Goal: Task Accomplishment & Management: Manage account settings

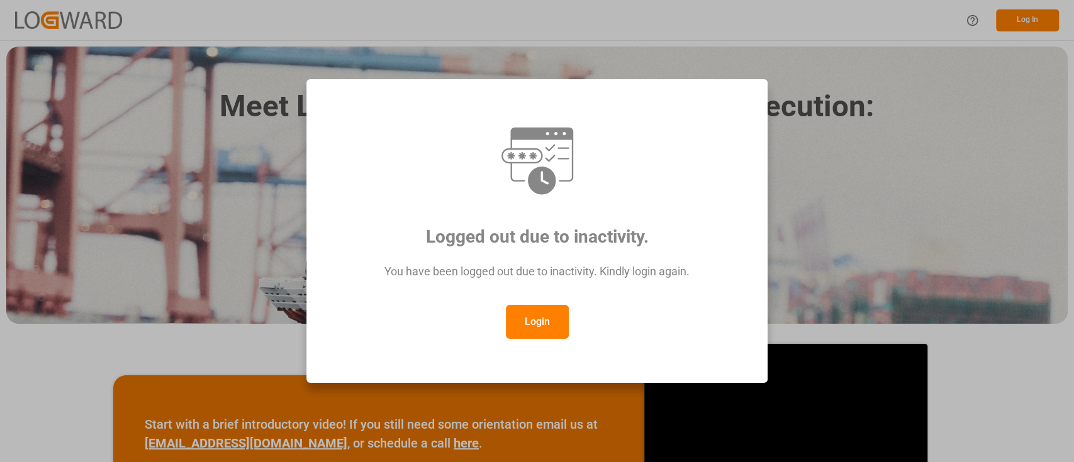
click at [535, 315] on button "Login" at bounding box center [537, 322] width 63 height 34
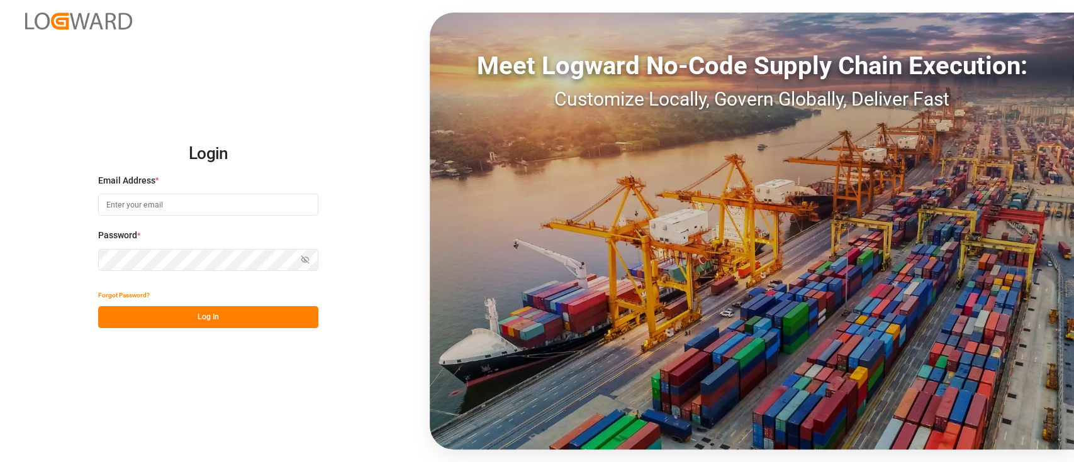
click at [259, 213] on input at bounding box center [208, 205] width 220 height 22
type input "[PERSON_NAME][EMAIL_ADDRESS][PERSON_NAME][DOMAIN_NAME]"
click at [256, 316] on button "Log In" at bounding box center [208, 317] width 220 height 22
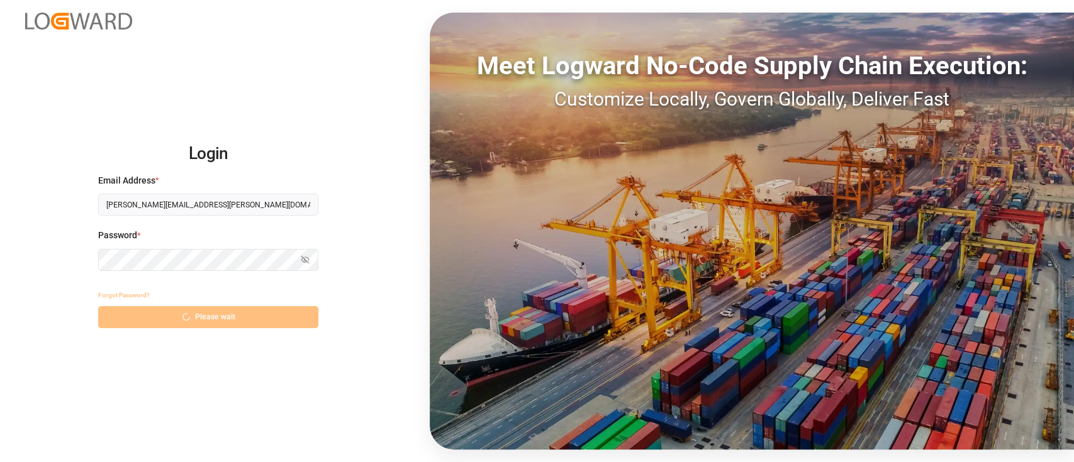
click at [256, 316] on div "Forgot Password? Please wait" at bounding box center [208, 306] width 220 height 44
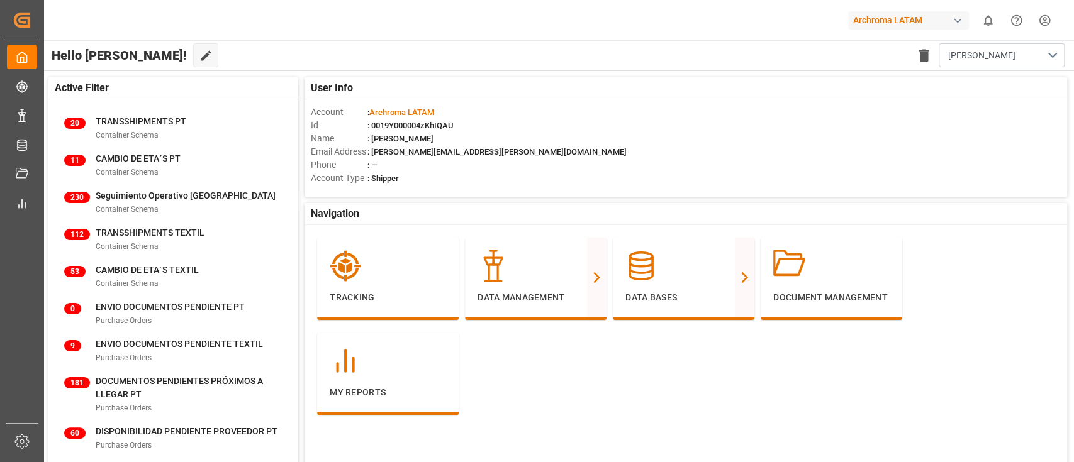
click at [891, 28] on div "Archroma LATAM" at bounding box center [908, 20] width 121 height 18
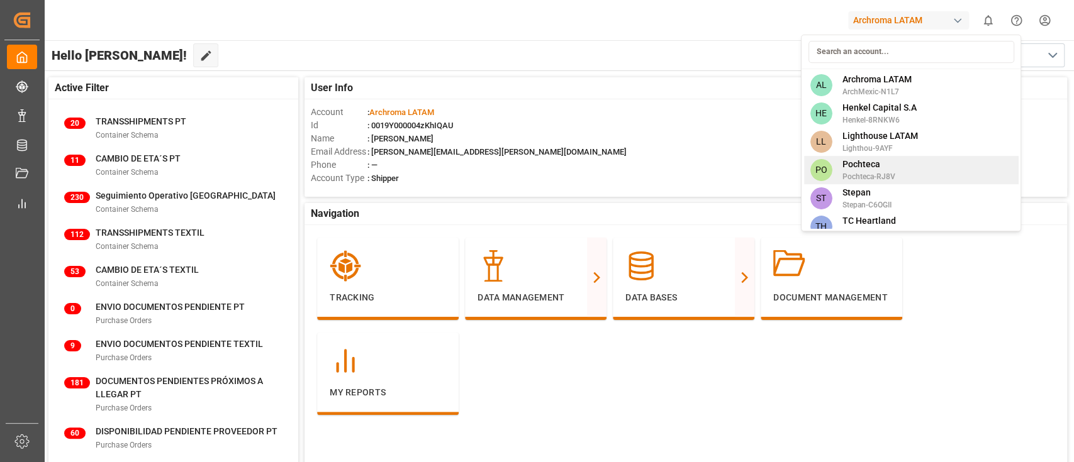
click at [890, 156] on div "PO Pochteca Pochteca-RJ8V" at bounding box center [911, 170] width 215 height 28
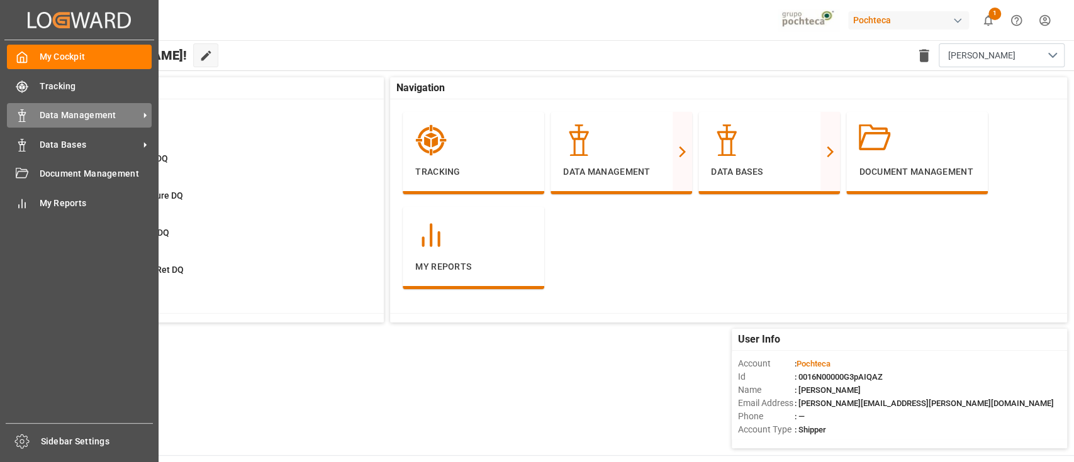
click at [96, 116] on span "Data Management" at bounding box center [89, 115] width 99 height 13
click at [93, 120] on span "Data Management" at bounding box center [89, 115] width 99 height 13
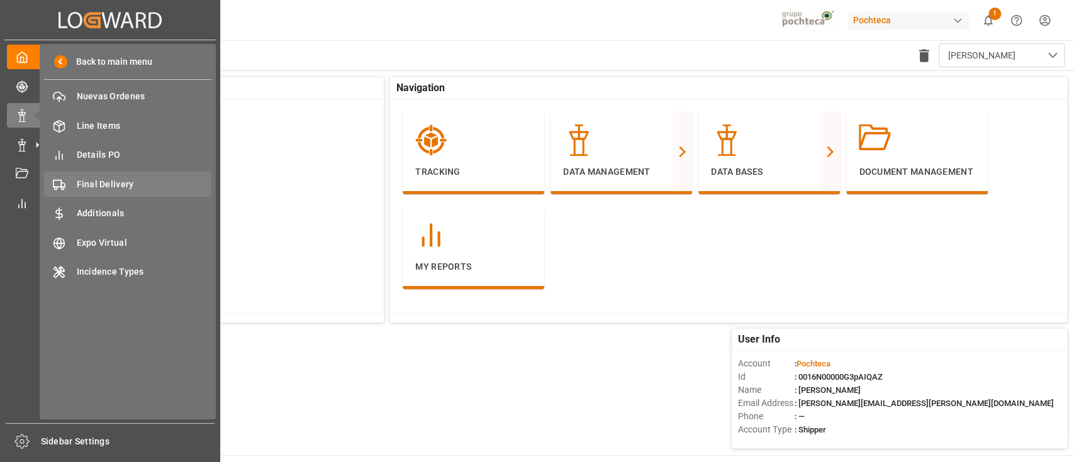
click at [164, 188] on span "Final Delivery" at bounding box center [144, 184] width 135 height 13
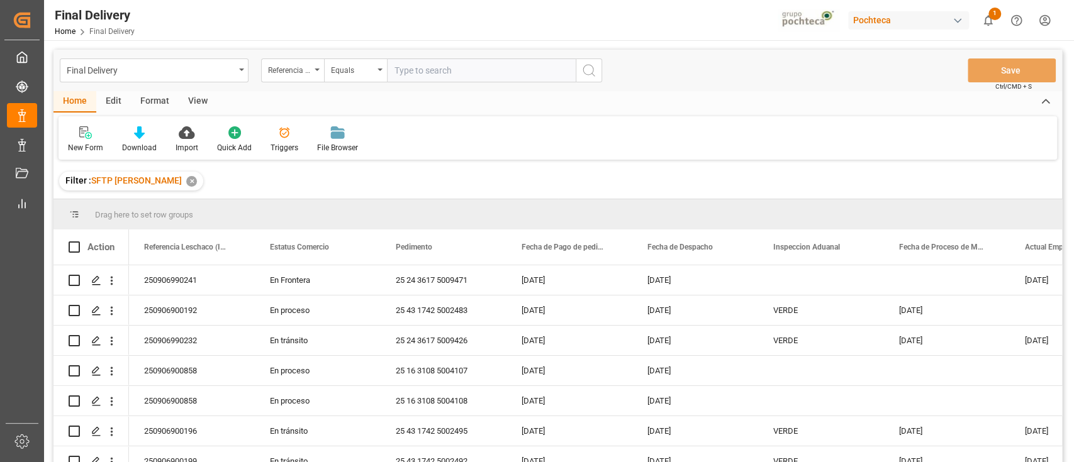
click at [186, 180] on div "✕" at bounding box center [191, 181] width 11 height 11
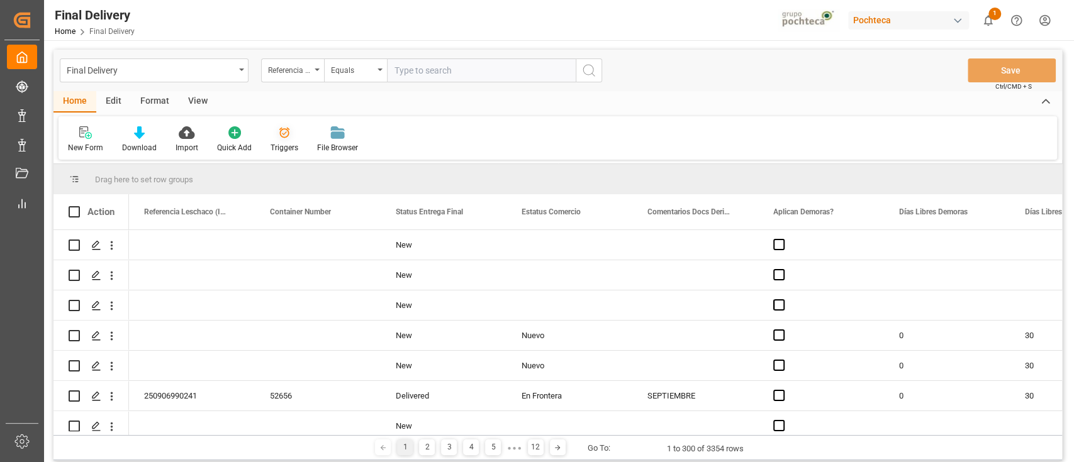
click at [288, 138] on icon at bounding box center [284, 132] width 13 height 13
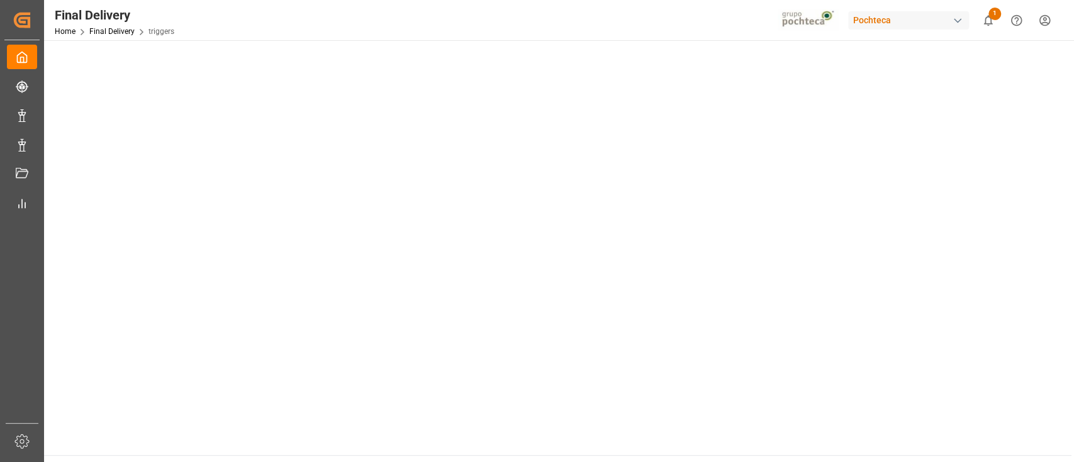
click at [288, 138] on main at bounding box center [558, 247] width 1028 height 415
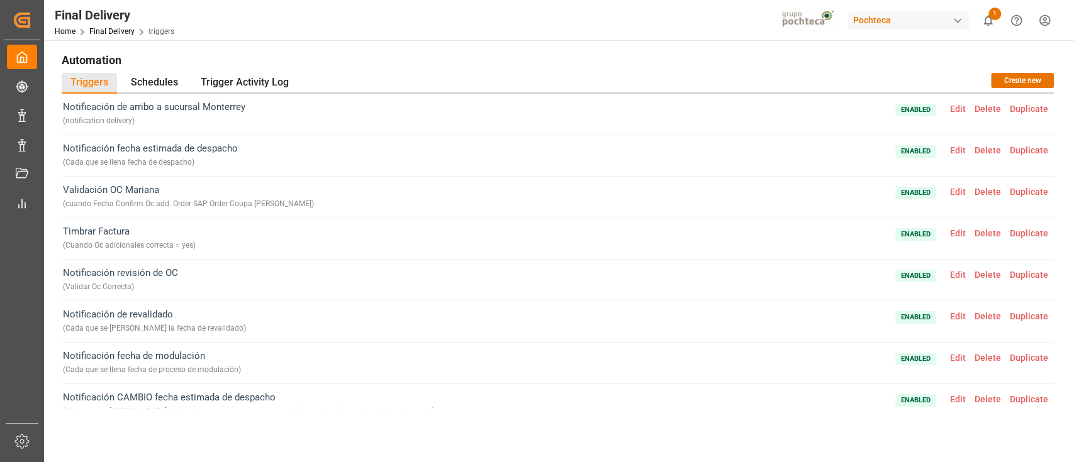
click at [453, 37] on div "Final Delivery Home Final Delivery triggers Pochteca 1 Notifications Only show …" at bounding box center [554, 20] width 1039 height 40
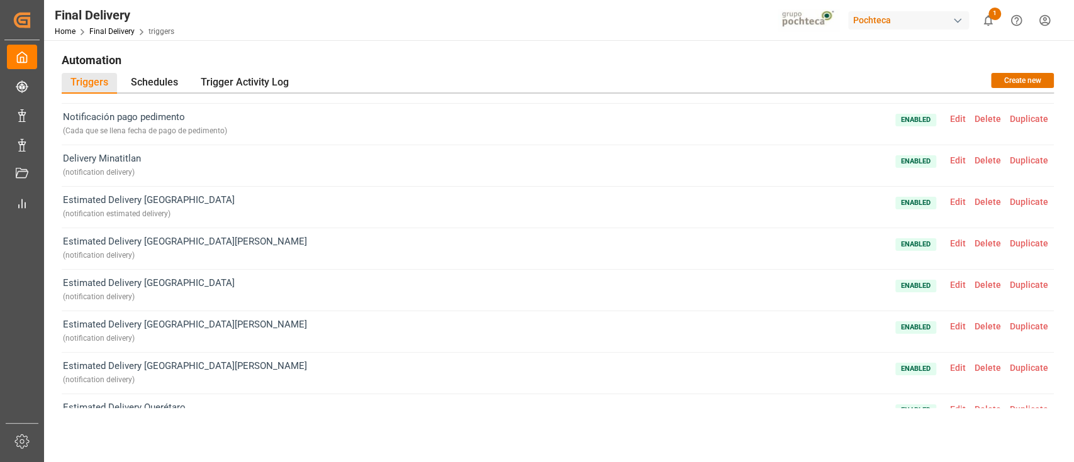
scroll to position [656, 0]
click at [956, 239] on span "Edit" at bounding box center [958, 242] width 25 height 10
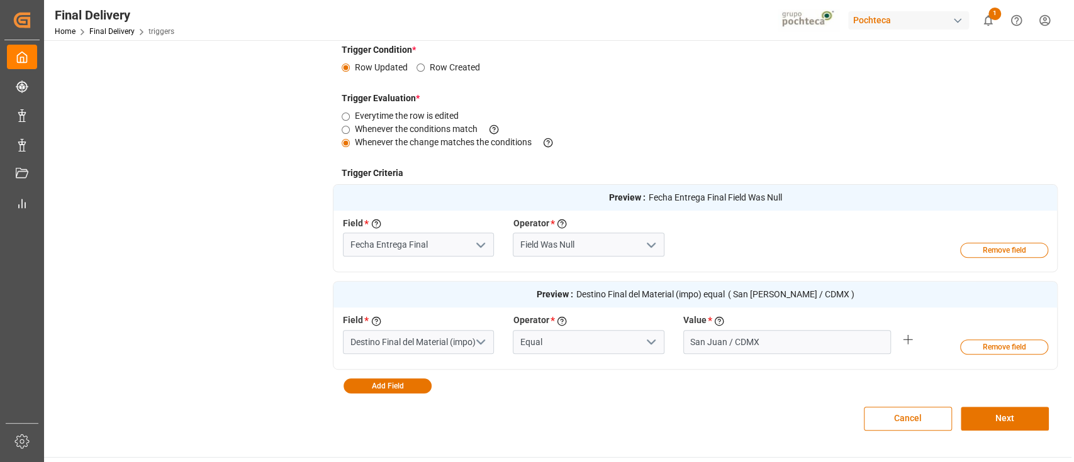
scroll to position [0, 0]
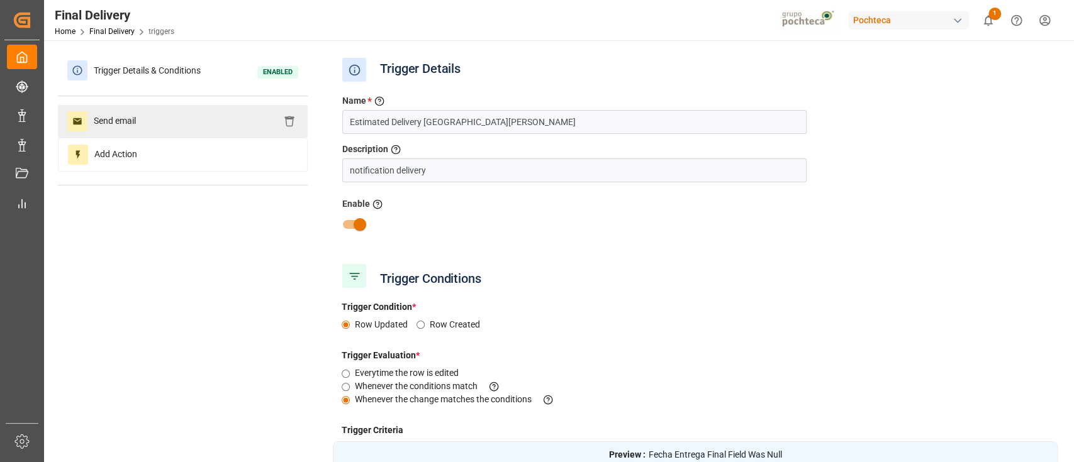
click at [224, 123] on div "Send email" at bounding box center [183, 121] width 250 height 33
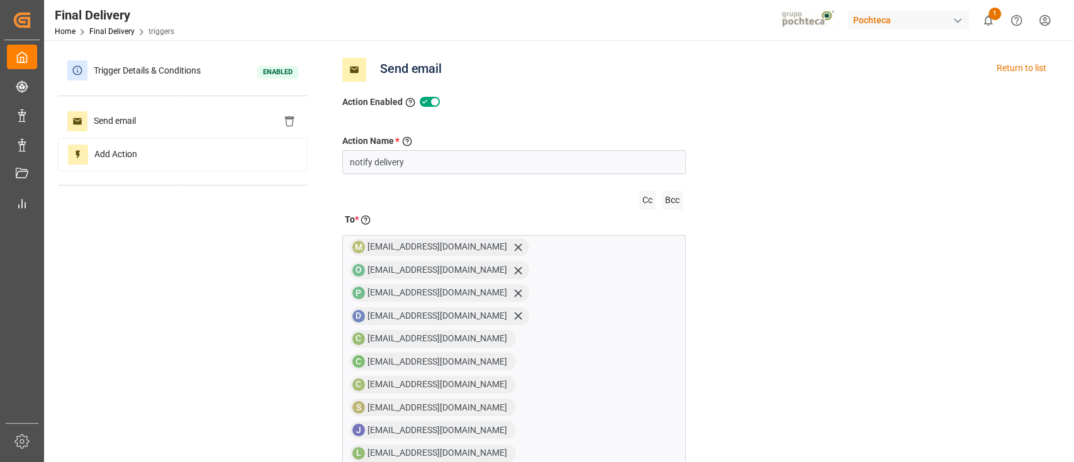
scroll to position [79, 0]
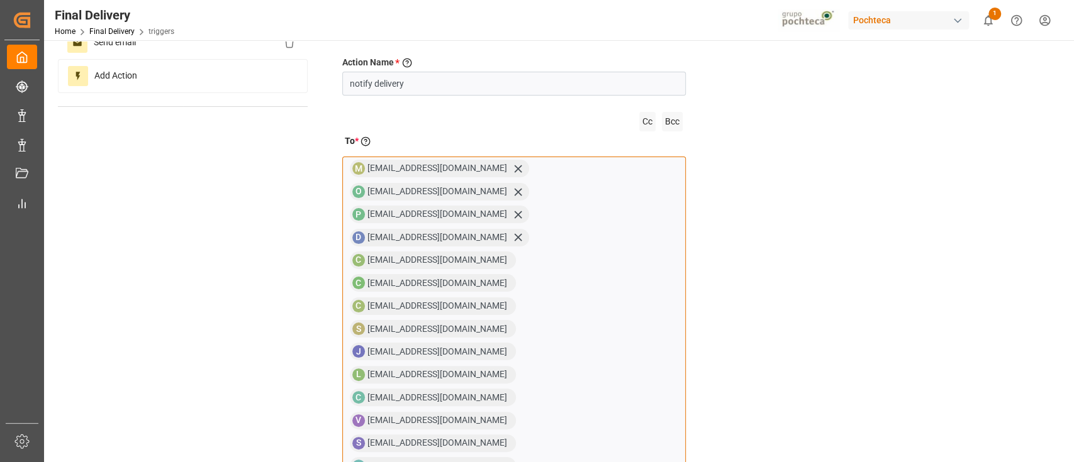
type input "[EMAIL_ADDRESS][DOMAIN_NAME]"
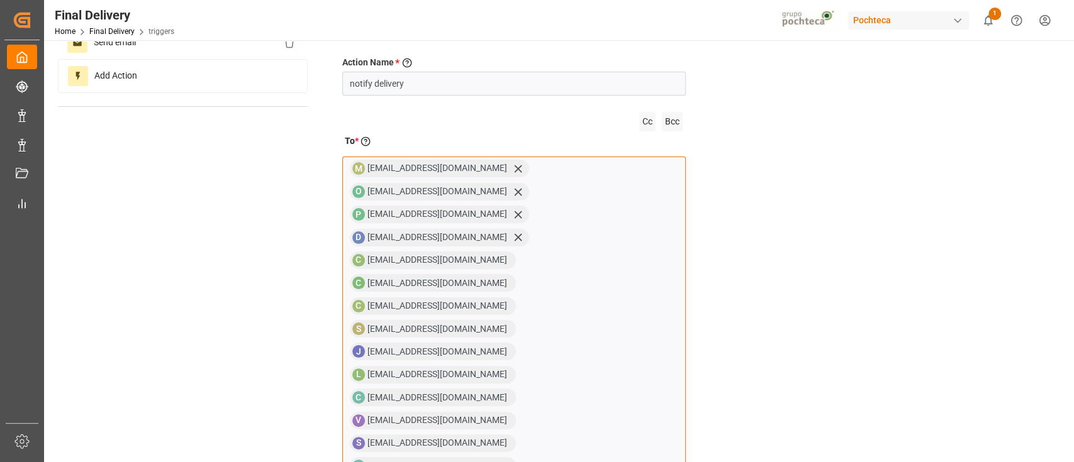
copy span "[EMAIL_ADDRESS][DOMAIN_NAME]"
paste input "[EMAIL_ADDRESS][DOMAIN_NAME]"
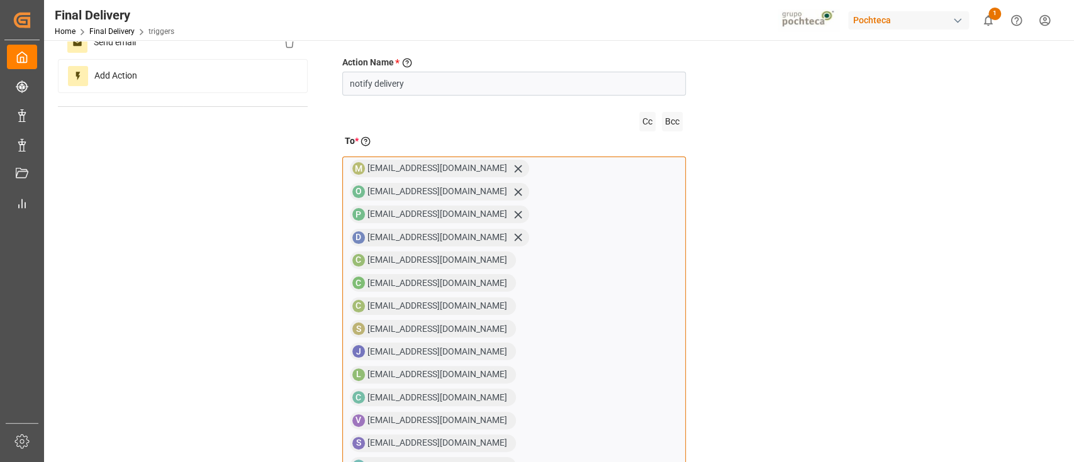
type input "[EMAIL_ADDRESS][DOMAIN_NAME]"
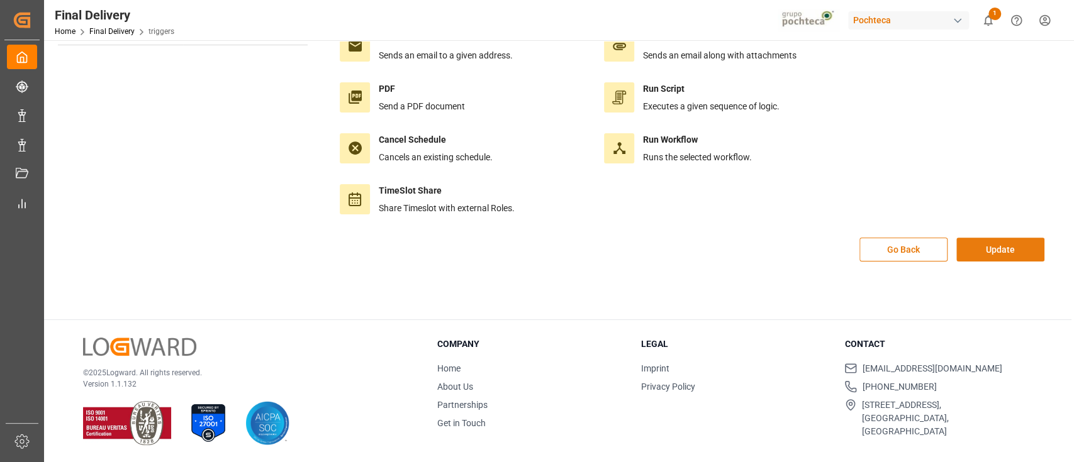
click at [997, 252] on button "Update" at bounding box center [1000, 250] width 88 height 24
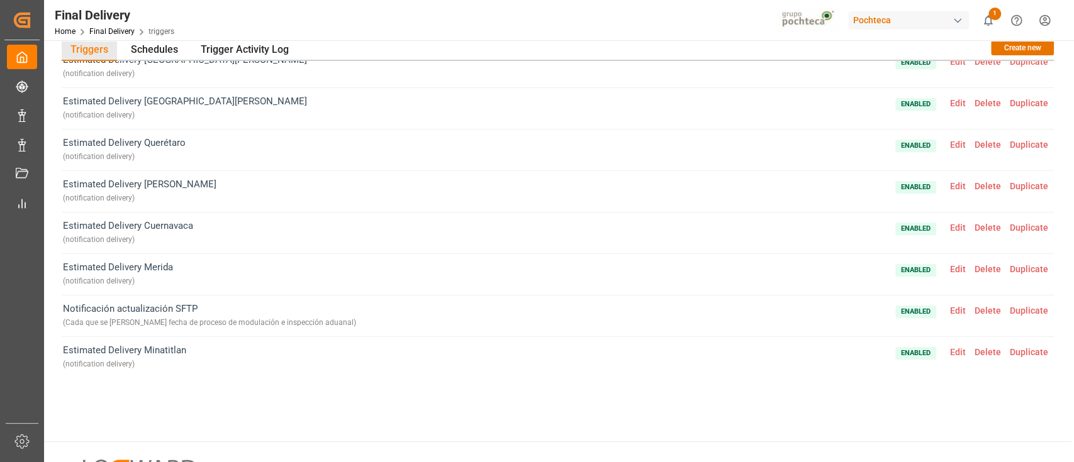
scroll to position [33, 0]
click at [955, 308] on span "Edit" at bounding box center [958, 310] width 25 height 10
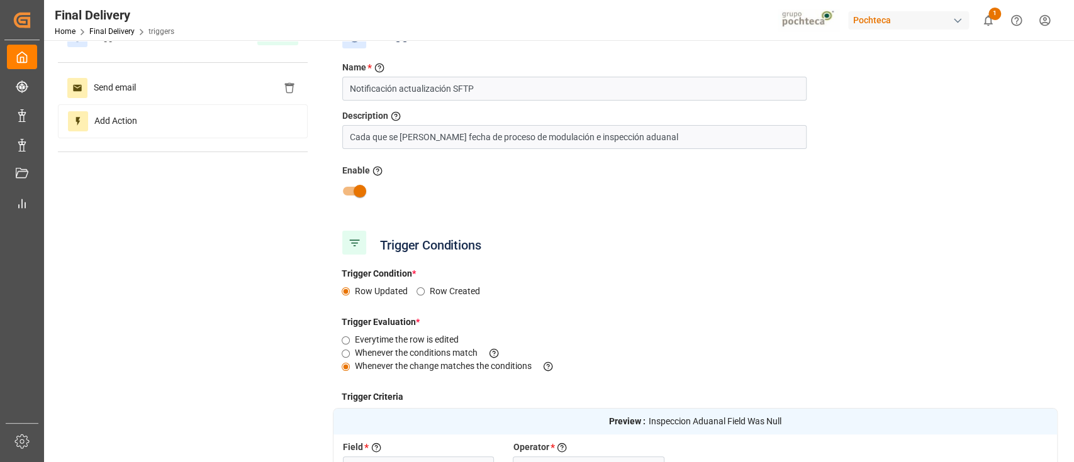
scroll to position [29, 0]
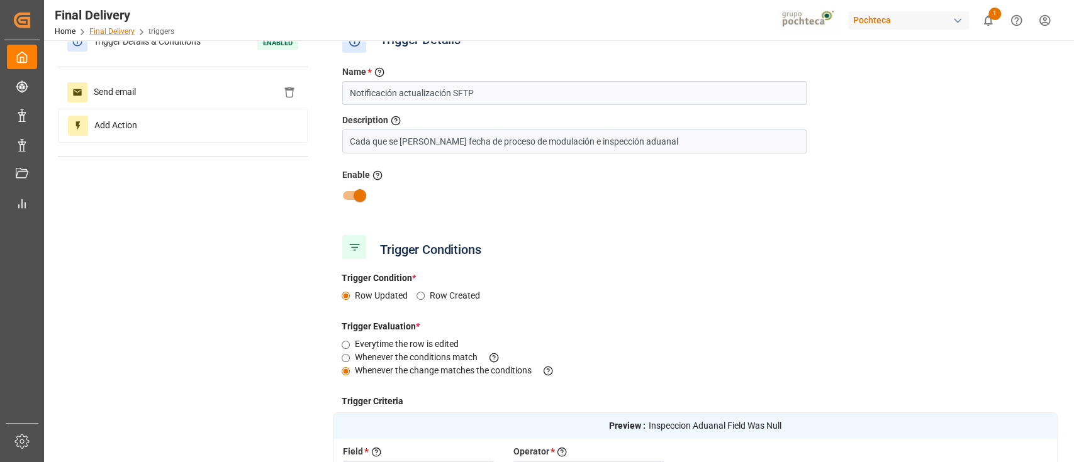
click at [116, 31] on link "Final Delivery" at bounding box center [111, 31] width 45 height 9
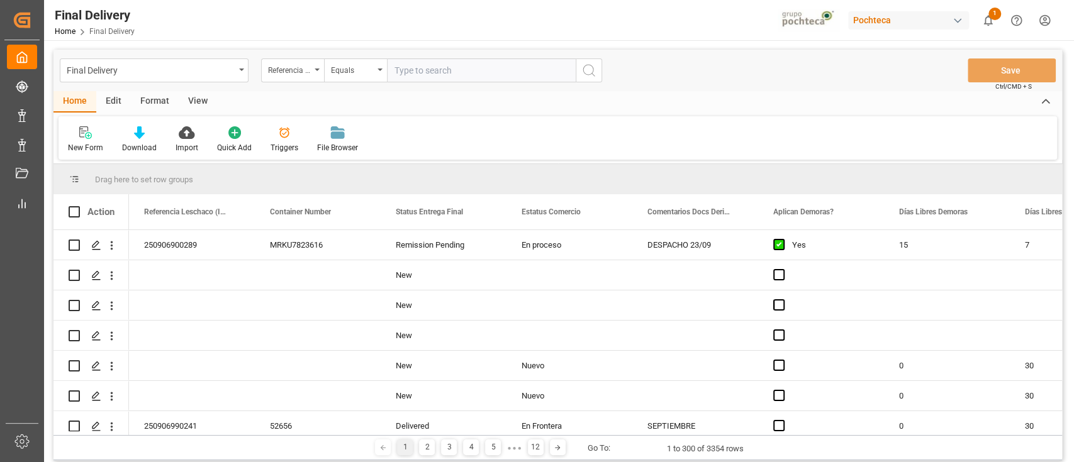
click at [109, 101] on div "Edit" at bounding box center [113, 101] width 35 height 21
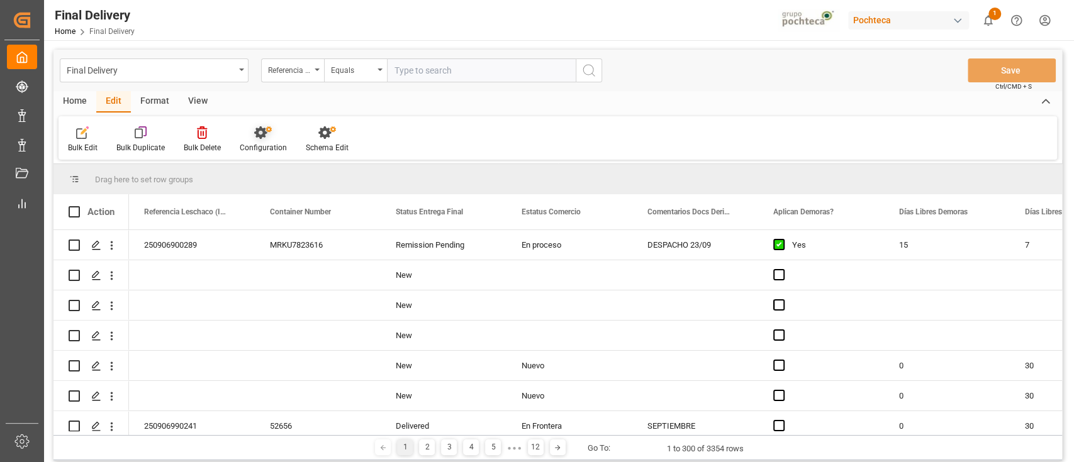
click at [280, 144] on div "Configuration" at bounding box center [263, 147] width 47 height 11
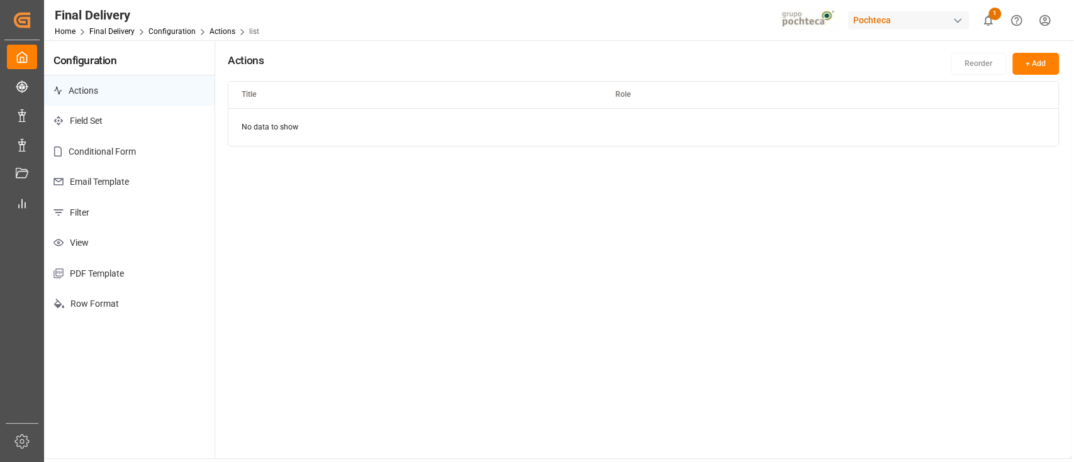
click at [108, 188] on p "Email Template" at bounding box center [129, 182] width 171 height 31
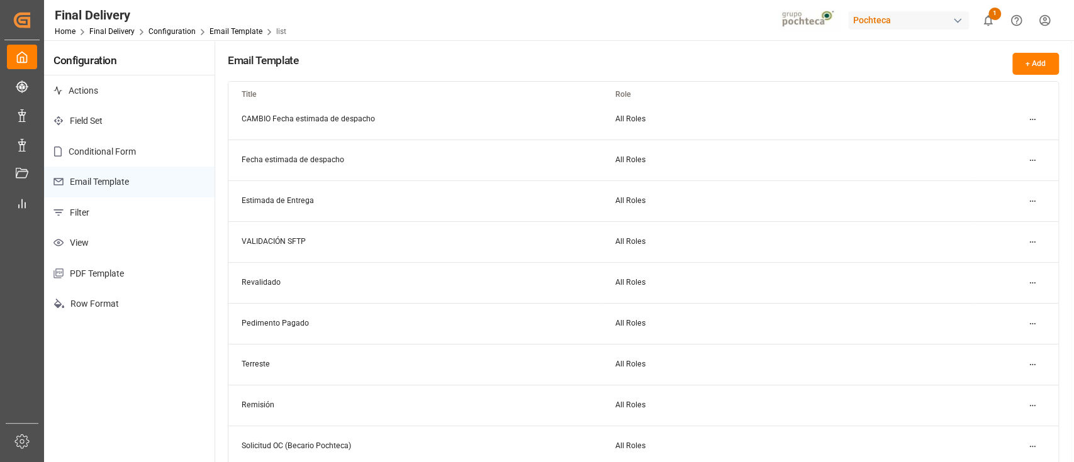
scroll to position [112, 0]
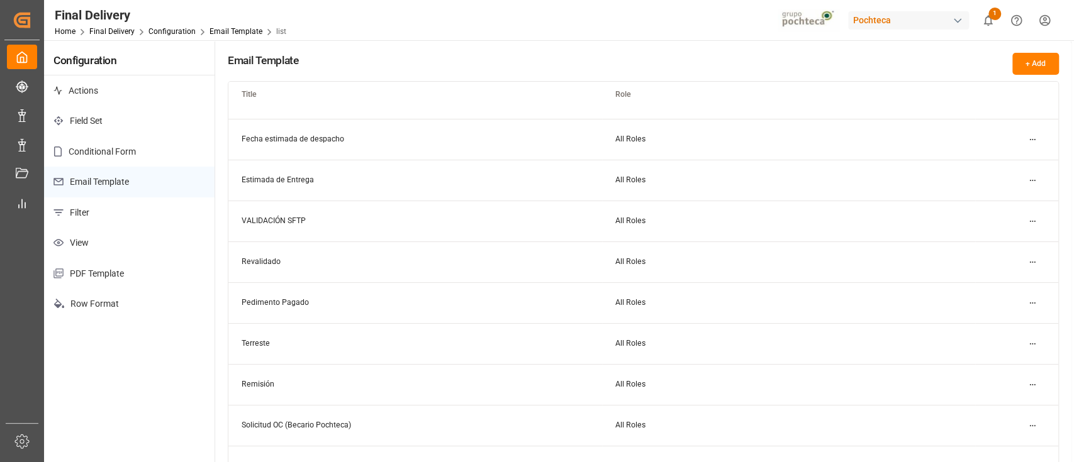
click at [1027, 227] on html "Created by potrace 1.15, written by [PERSON_NAME] [DATE]-[DATE] Created by potr…" at bounding box center [537, 231] width 1074 height 462
click at [989, 242] on small "Edit" at bounding box center [988, 246] width 13 height 8
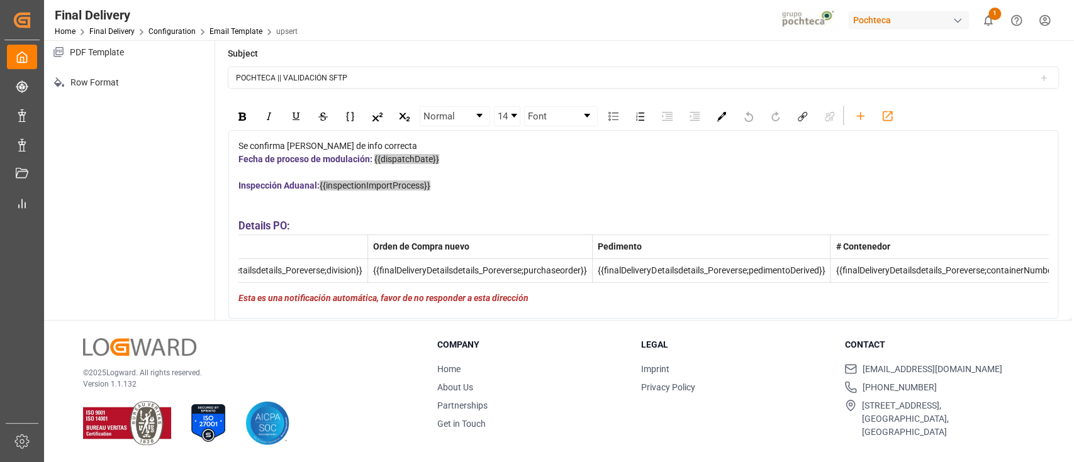
scroll to position [0, 554]
click at [345, 232] on div "Details PO:" at bounding box center [643, 227] width 810 height 16
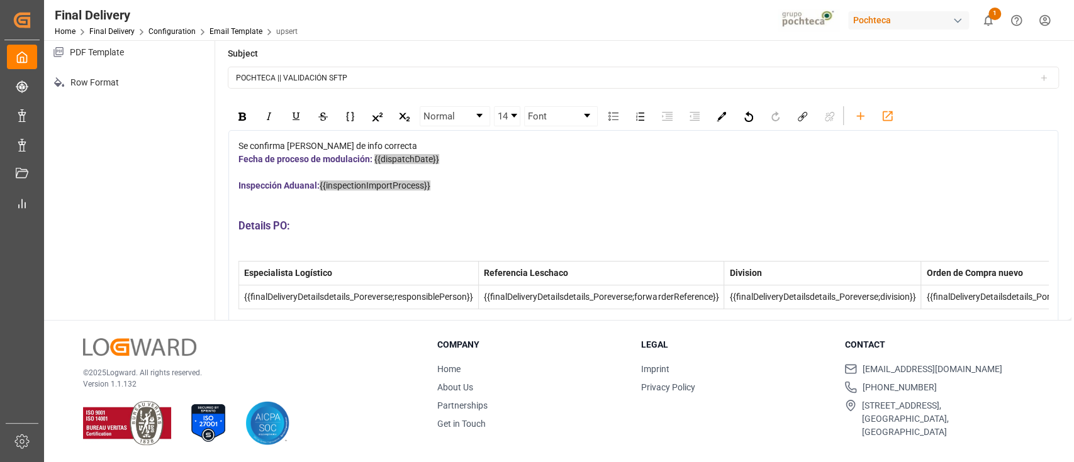
scroll to position [1, 0]
click at [856, 109] on icon "rdw-toolbar" at bounding box center [860, 115] width 13 height 13
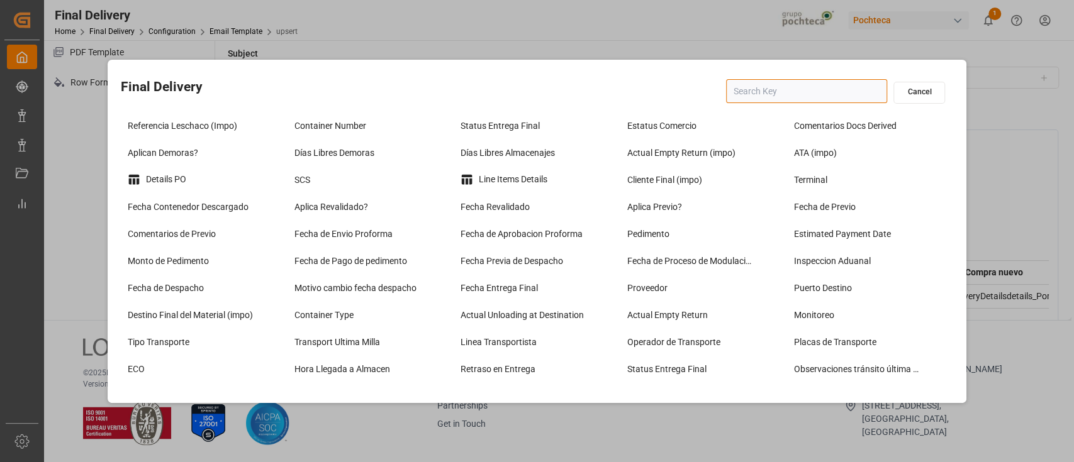
click at [755, 97] on input "text" at bounding box center [806, 91] width 161 height 24
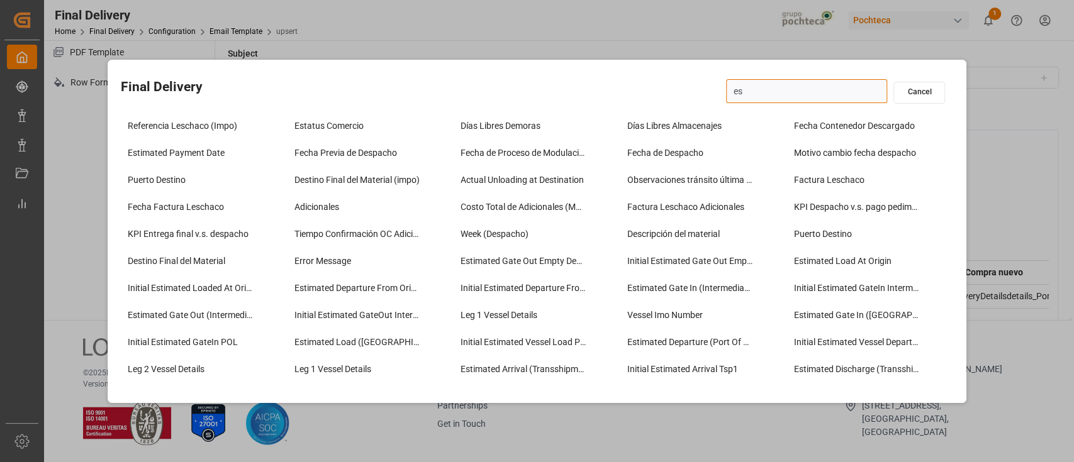
type input "e"
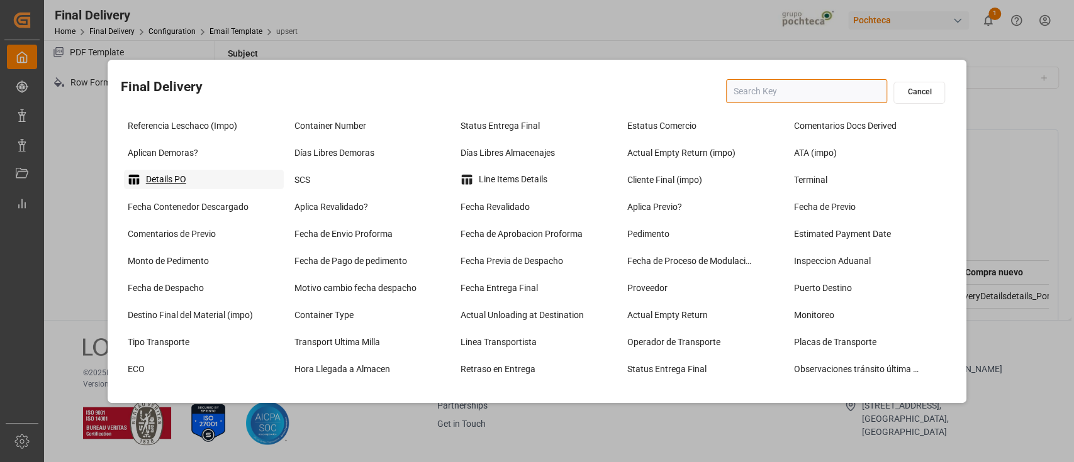
click at [203, 180] on div "Details PO" at bounding box center [204, 180] width 160 height 20
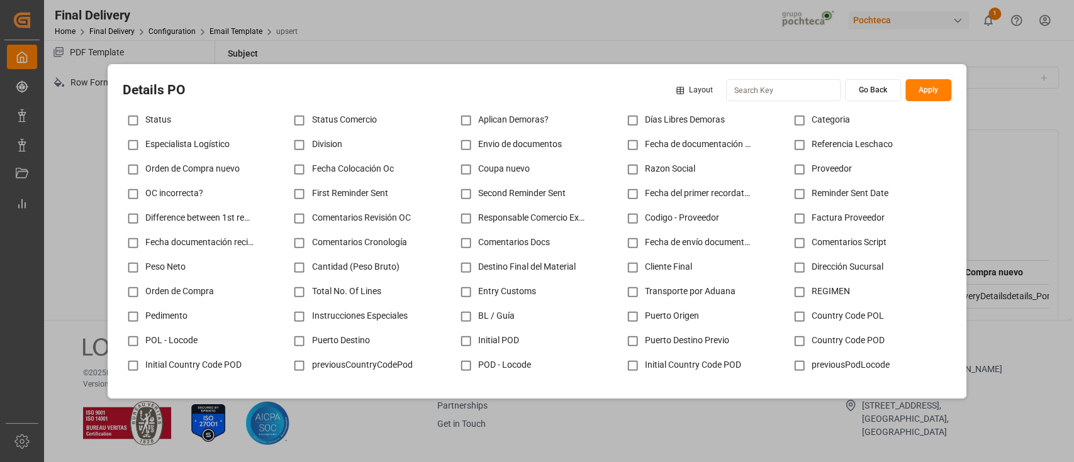
click at [128, 147] on input "checkbox" at bounding box center [133, 145] width 25 height 25
checkbox input "true"
click at [789, 141] on input "checkbox" at bounding box center [799, 145] width 25 height 25
checkbox input "true"
click at [737, 86] on div "Layout Go Back Apply" at bounding box center [809, 90] width 284 height 22
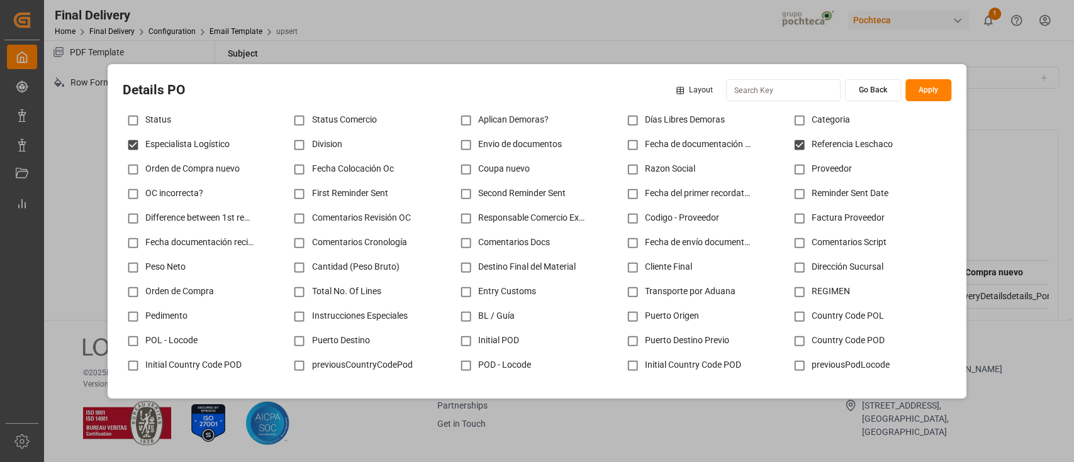
click at [748, 87] on input at bounding box center [783, 90] width 115 height 22
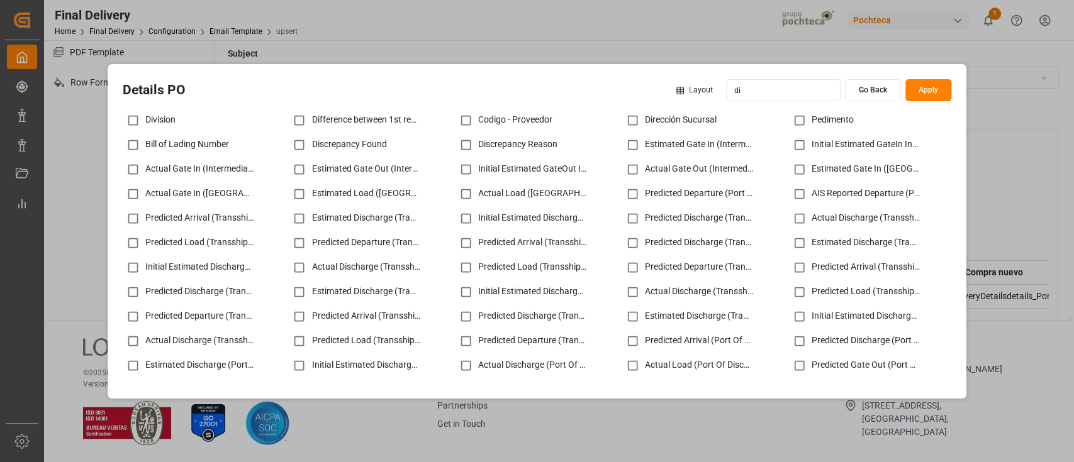
click at [694, 87] on html "Created by potrace 1.15, written by [PERSON_NAME] [DATE]-[DATE] Created by potr…" at bounding box center [537, 231] width 1074 height 462
click at [710, 137] on html "Created by potrace 1.15, written by [PERSON_NAME] [DATE]-[DATE] Created by potr…" at bounding box center [537, 231] width 1074 height 462
click at [775, 92] on html "Created by potrace 1.15, written by [PERSON_NAME] [DATE]-[DATE] Created by potr…" at bounding box center [537, 231] width 1074 height 462
click at [775, 92] on input "di" at bounding box center [783, 90] width 115 height 22
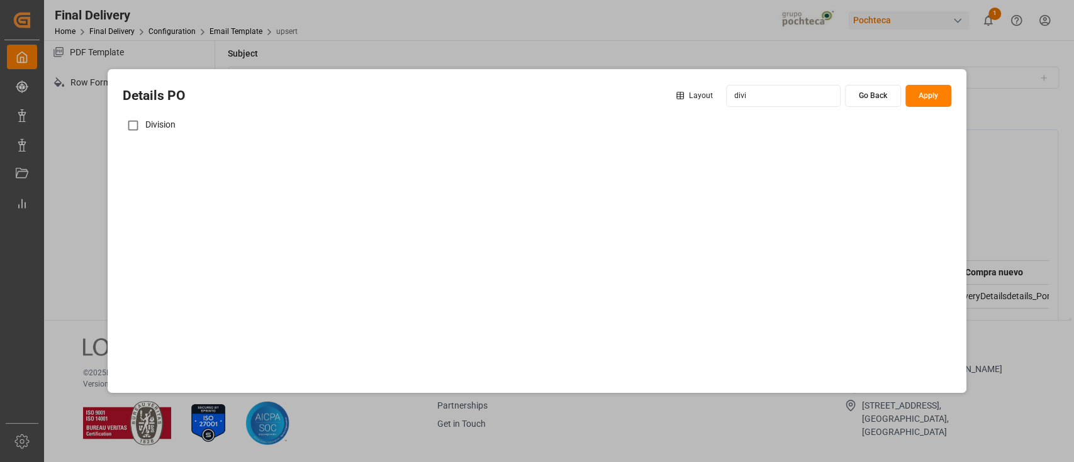
type input "divi"
click at [138, 120] on input "checkbox" at bounding box center [133, 125] width 25 height 25
checkbox input "true"
click at [755, 91] on input "divi" at bounding box center [783, 96] width 115 height 22
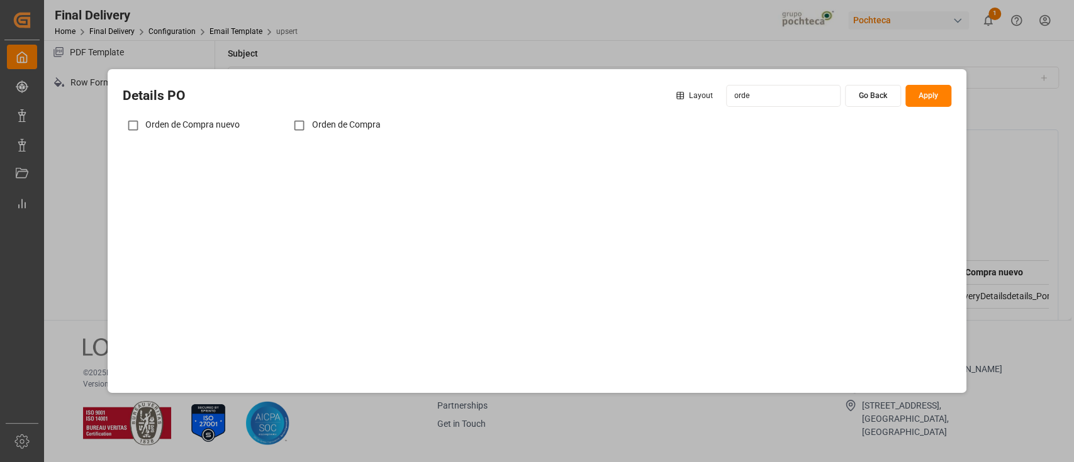
type input "orde"
click at [141, 123] on input "checkbox" at bounding box center [133, 125] width 25 height 25
checkbox input "true"
click at [775, 101] on input "orde" at bounding box center [783, 96] width 115 height 22
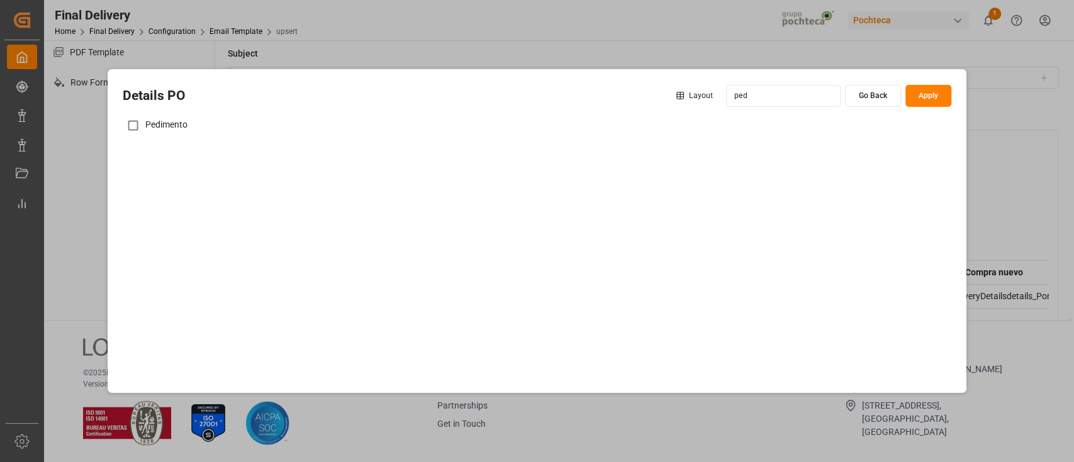
type input "ped"
click at [128, 122] on input "checkbox" at bounding box center [133, 125] width 25 height 25
checkbox input "true"
click at [760, 98] on input "ped" at bounding box center [783, 96] width 115 height 22
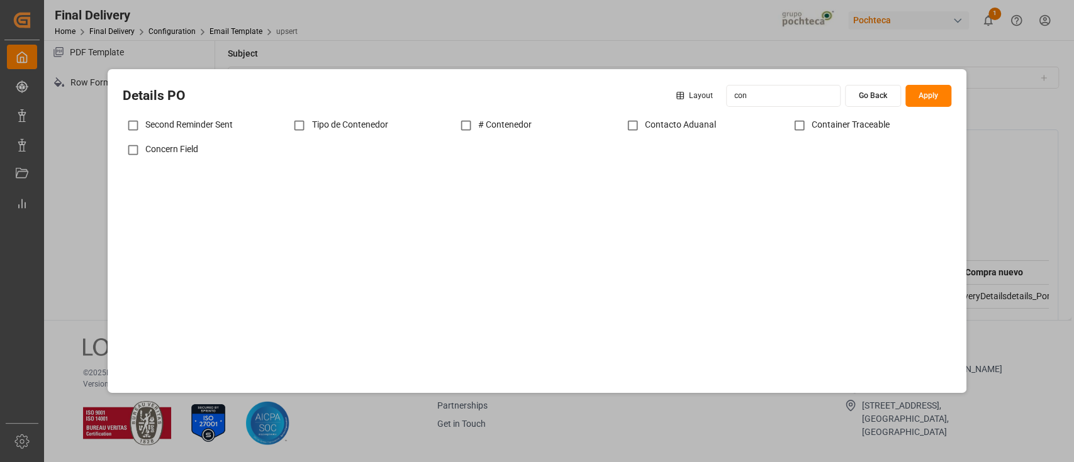
type input "con"
click at [465, 125] on input "checkbox" at bounding box center [466, 125] width 25 height 25
checkbox input "true"
click at [753, 94] on input "con" at bounding box center [783, 96] width 115 height 22
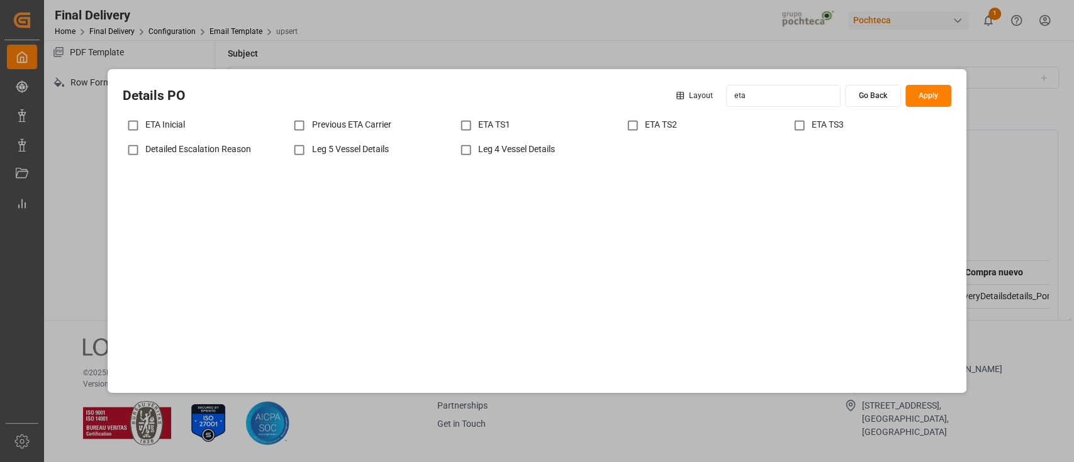
type input "eta"
click at [131, 125] on input "checkbox" at bounding box center [133, 125] width 25 height 25
checkbox input "true"
click at [756, 94] on input "eta" at bounding box center [783, 96] width 115 height 22
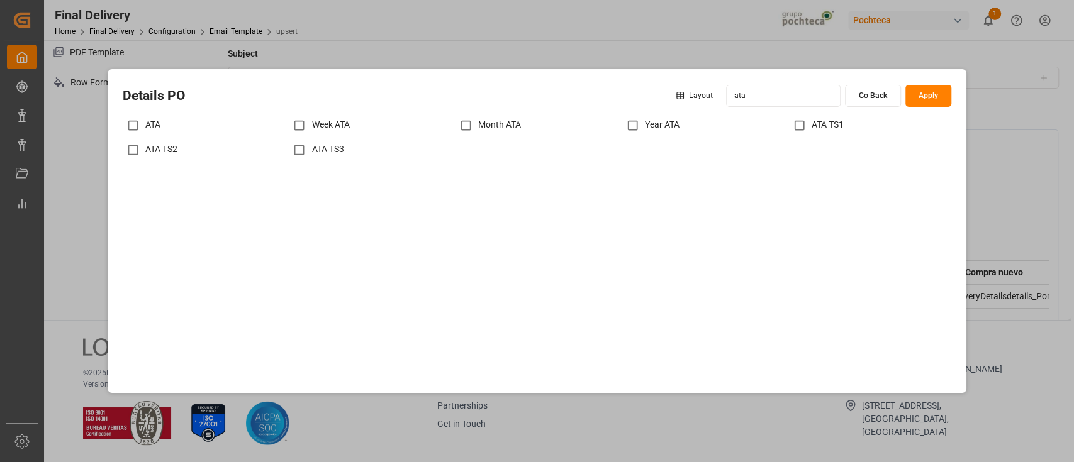
type input "ata"
click at [127, 125] on input "checkbox" at bounding box center [133, 125] width 25 height 25
checkbox input "true"
click at [768, 93] on input "ata" at bounding box center [783, 96] width 115 height 22
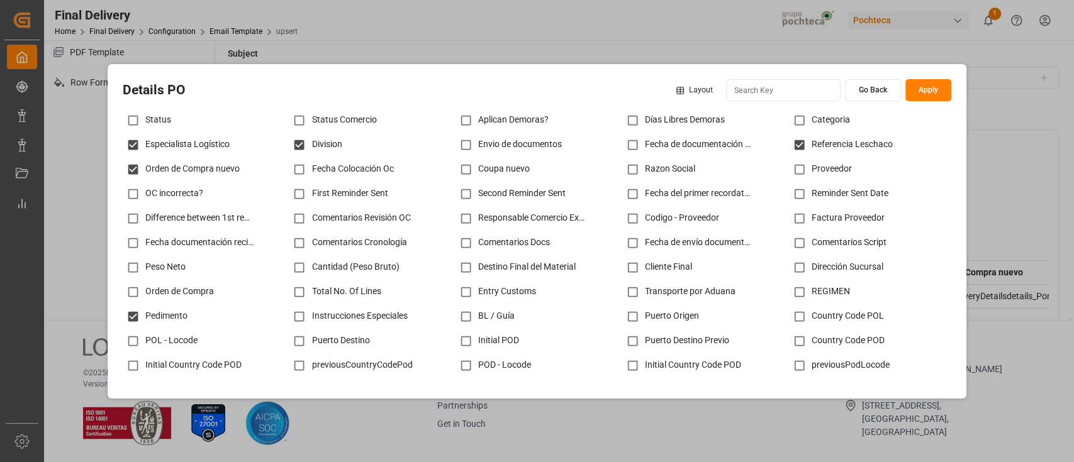
click at [693, 93] on html "Created by potrace 1.15, written by [PERSON_NAME] [DATE]-[DATE] Created by potr…" at bounding box center [537, 231] width 1074 height 462
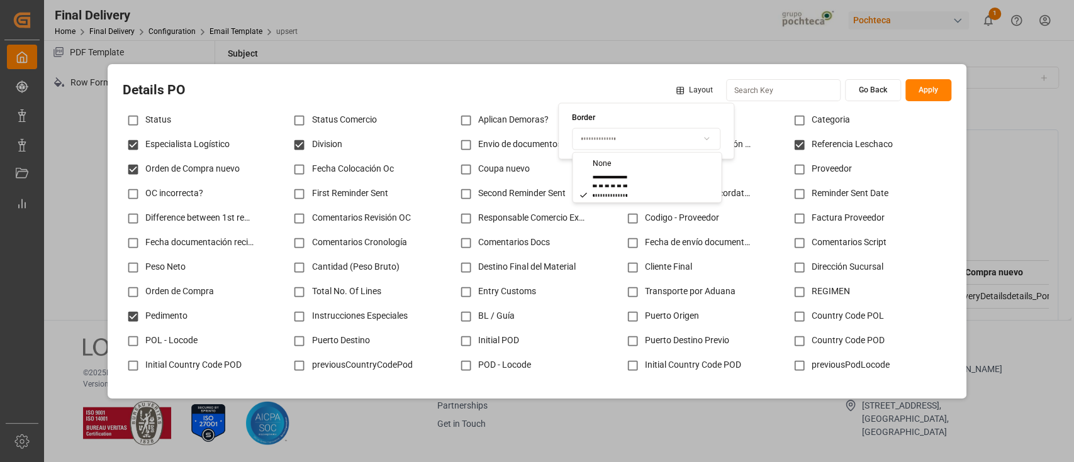
click at [666, 132] on html "Created by potrace 1.15, written by [PERSON_NAME] [DATE]-[DATE] Created by potr…" at bounding box center [537, 231] width 1074 height 462
click at [927, 90] on html "Created by potrace 1.15, written by [PERSON_NAME] [DATE]-[DATE] Created by potr…" at bounding box center [537, 231] width 1074 height 462
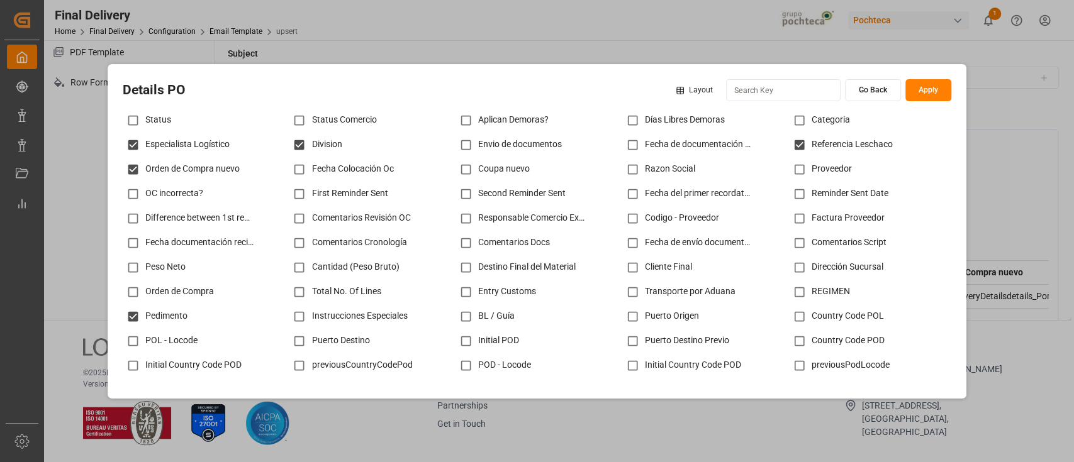
click at [927, 90] on button "Apply" at bounding box center [928, 90] width 46 height 22
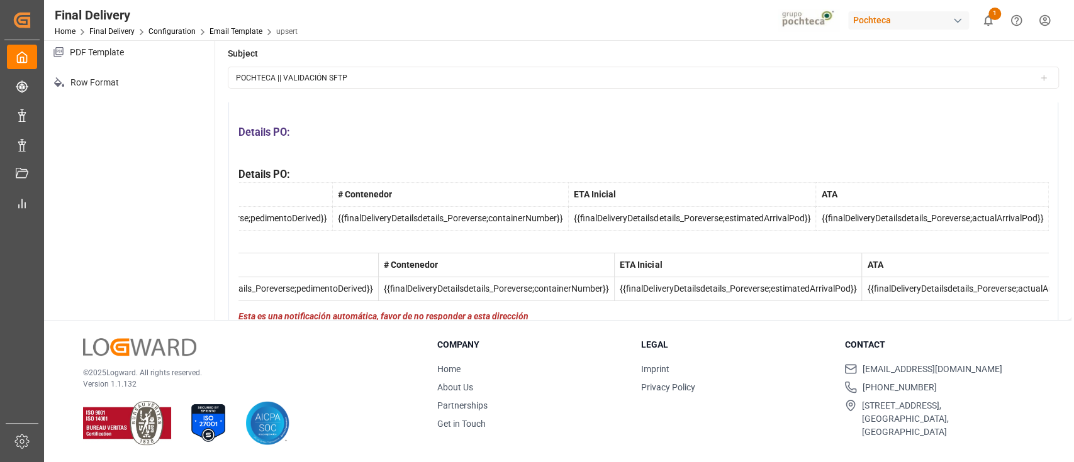
scroll to position [0, 1314]
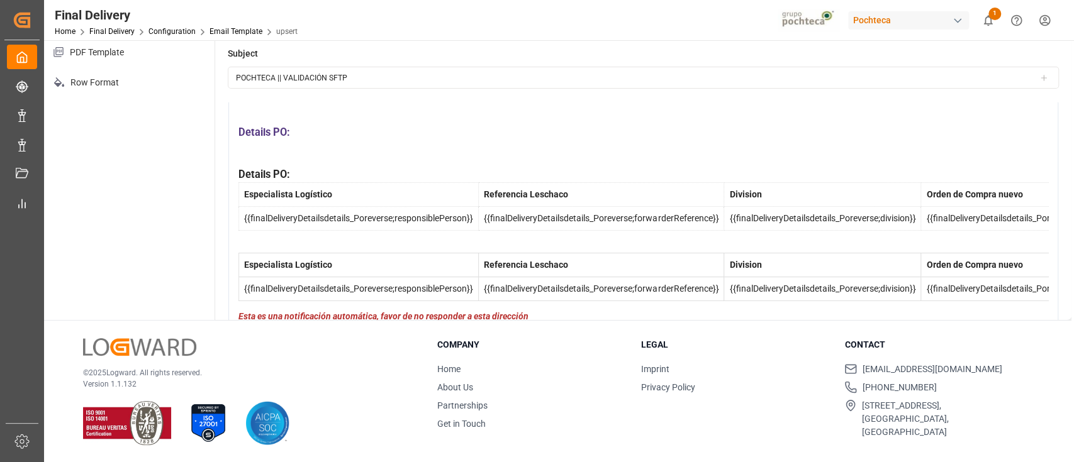
click at [240, 311] on span "Esta es una notificación automática, favor de no responder a esta dirección" at bounding box center [383, 316] width 290 height 10
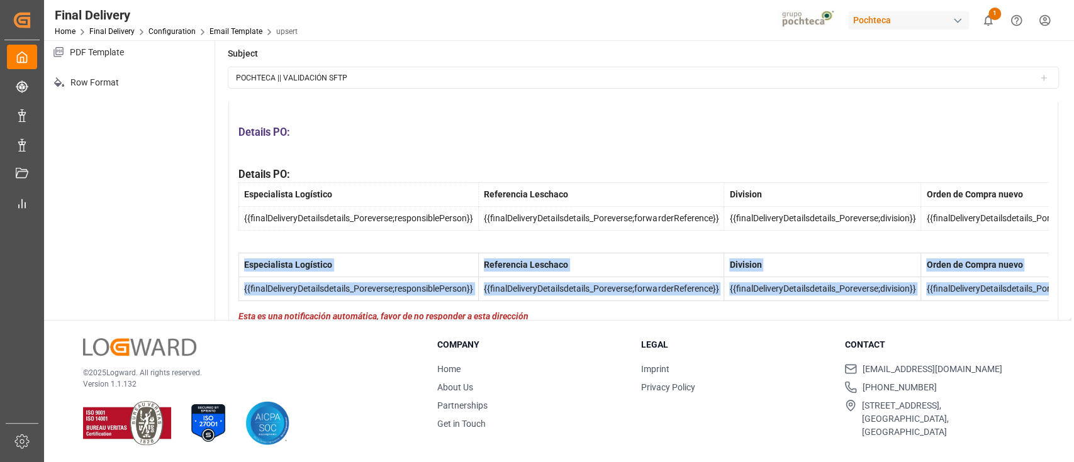
drag, startPoint x: 240, startPoint y: 303, endPoint x: 264, endPoint y: 249, distance: 58.6
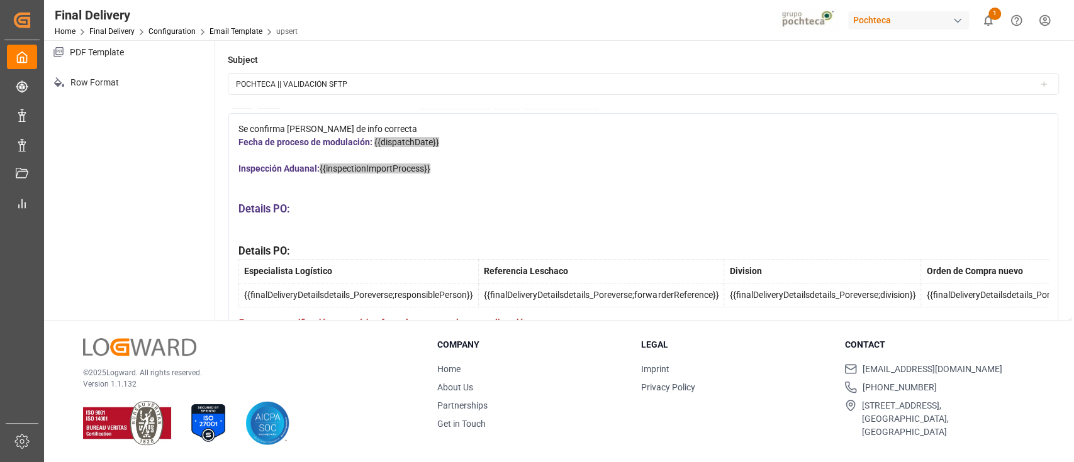
scroll to position [0, 0]
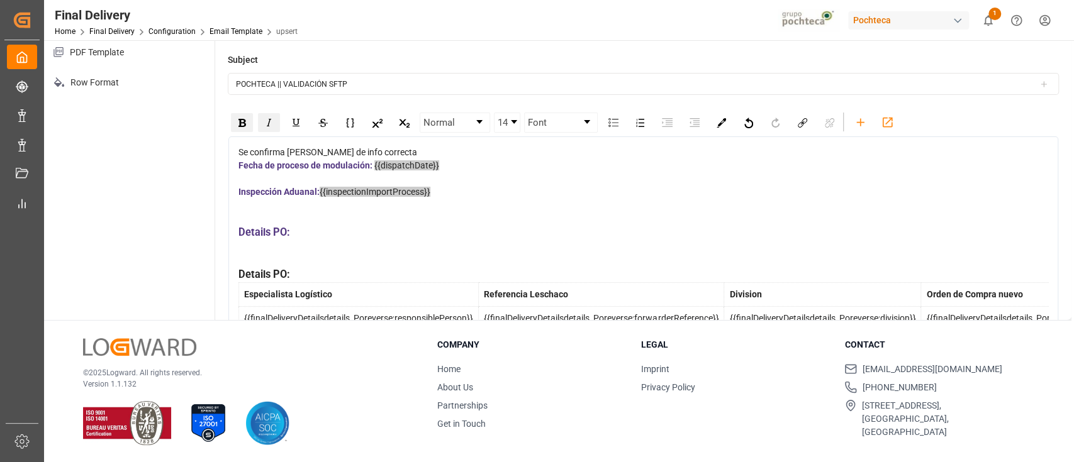
click at [262, 257] on div "rdw-editor" at bounding box center [643, 260] width 810 height 13
drag, startPoint x: 301, startPoint y: 277, endPoint x: 235, endPoint y: 279, distance: 66.7
click at [235, 279] on div "Se confirma [PERSON_NAME] de info correcta Fecha de proceso de modulación: {{di…" at bounding box center [643, 250] width 830 height 226
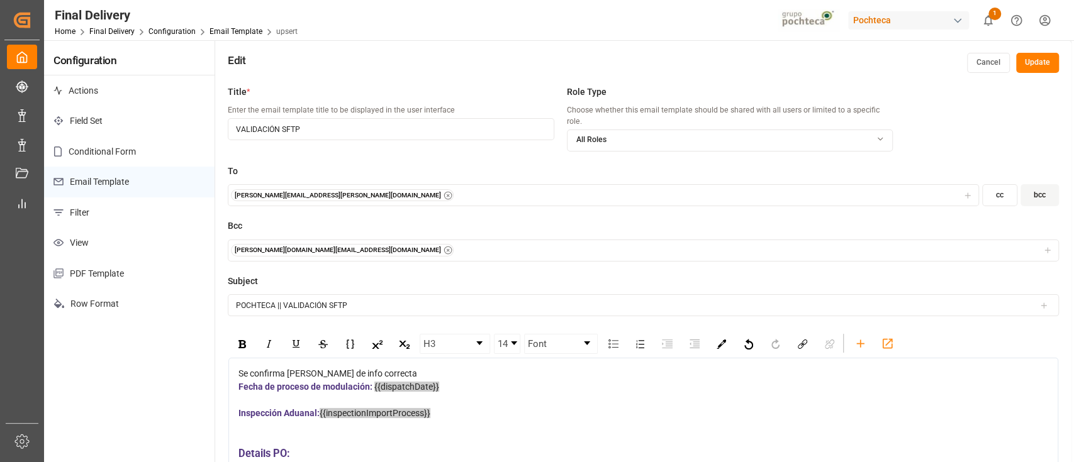
click at [1021, 62] on button "Update" at bounding box center [1037, 63] width 43 height 20
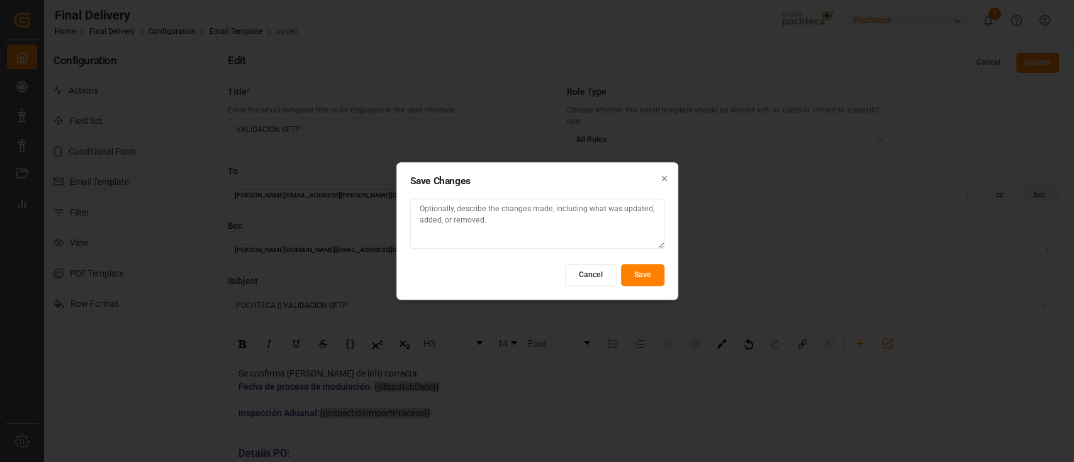
click at [636, 272] on button "Save" at bounding box center [642, 275] width 43 height 22
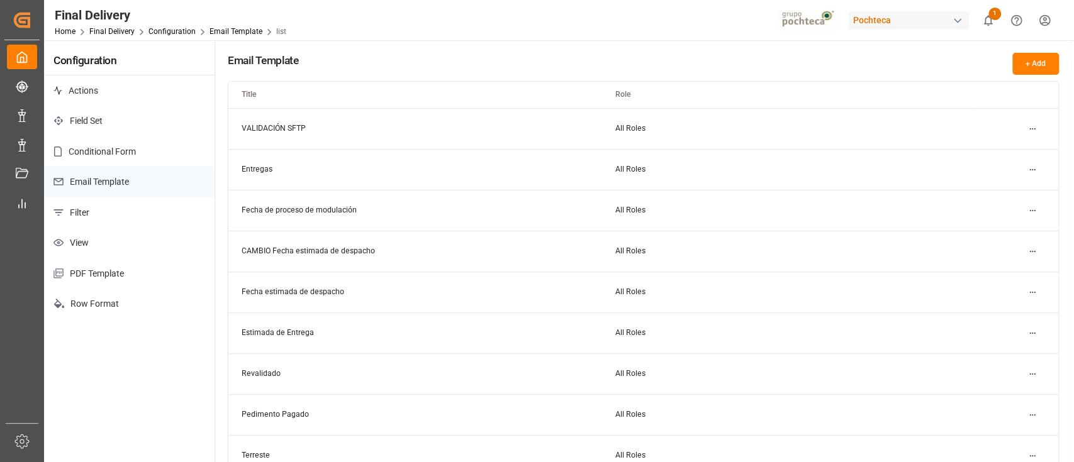
click at [919, 22] on div "Pochteca" at bounding box center [908, 20] width 121 height 18
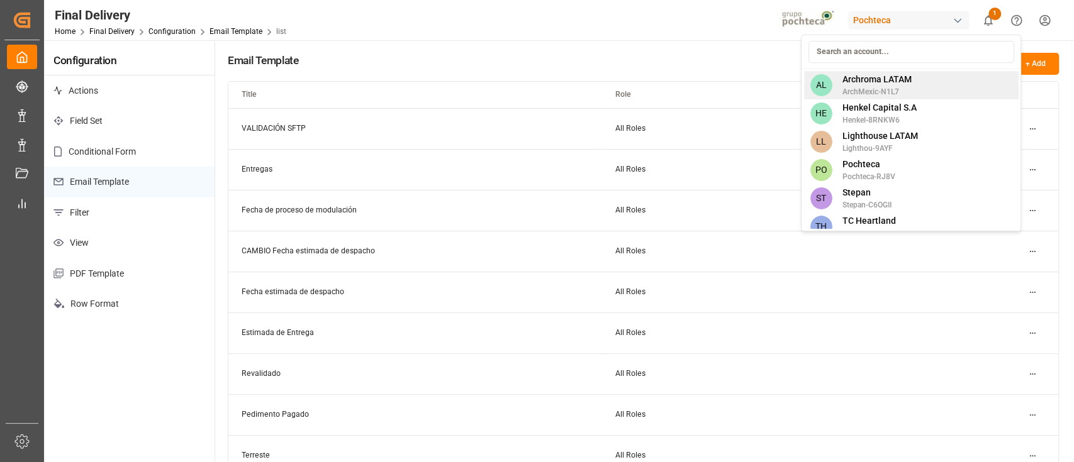
click at [875, 81] on span "Archroma LATAM" at bounding box center [876, 79] width 69 height 13
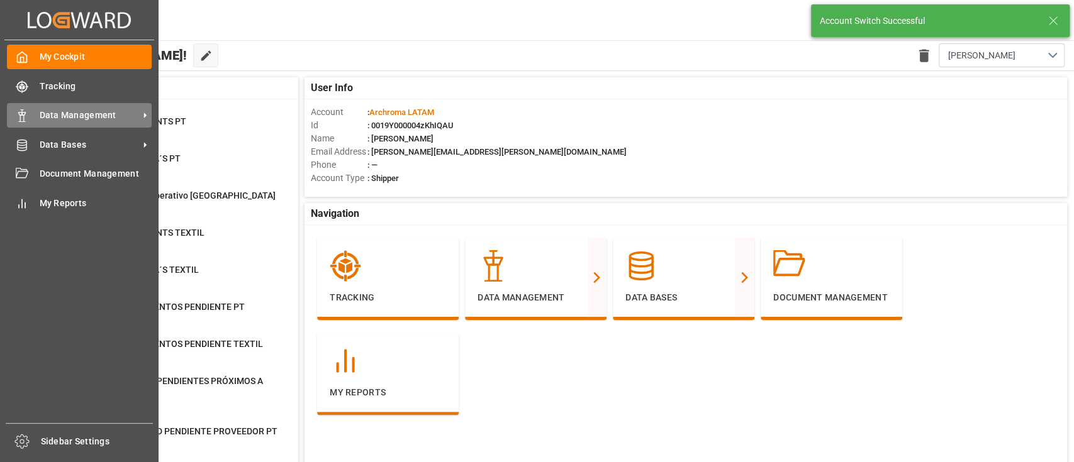
click at [68, 117] on span "Data Management" at bounding box center [89, 115] width 99 height 13
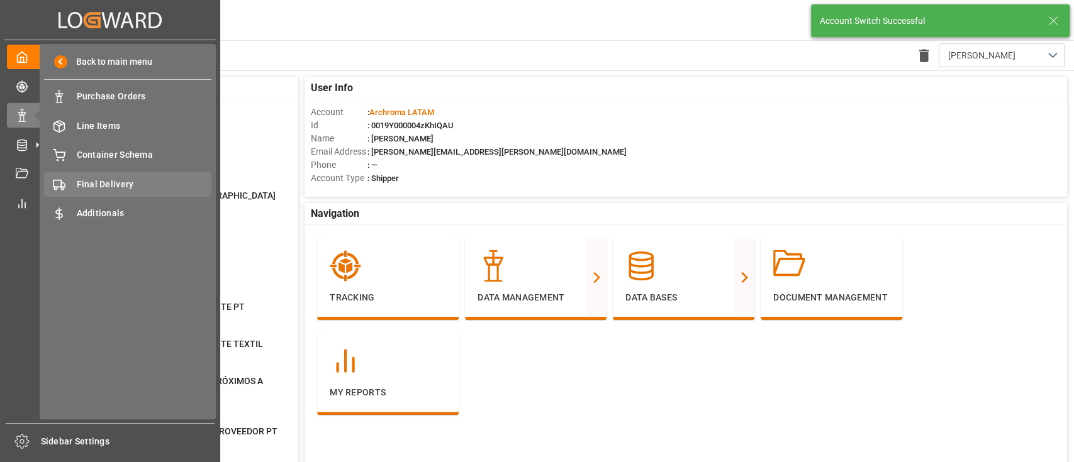
click at [138, 184] on span "Final Delivery" at bounding box center [144, 184] width 135 height 13
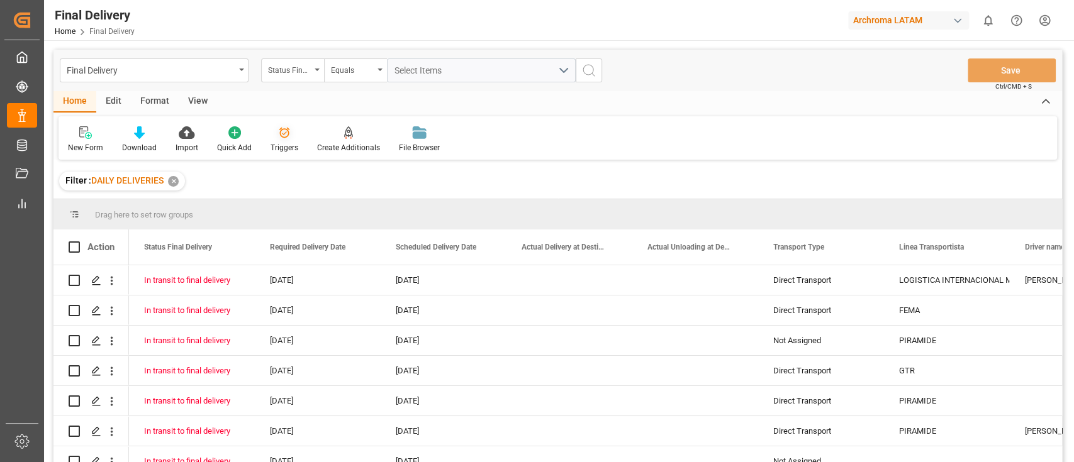
click at [286, 134] on icon at bounding box center [284, 133] width 11 height 11
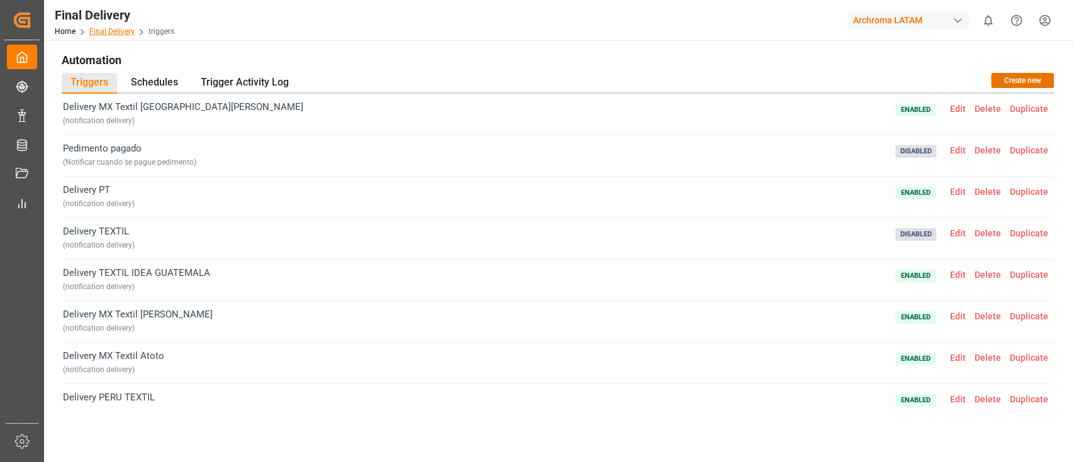
click at [121, 30] on link "Final Delivery" at bounding box center [111, 31] width 45 height 9
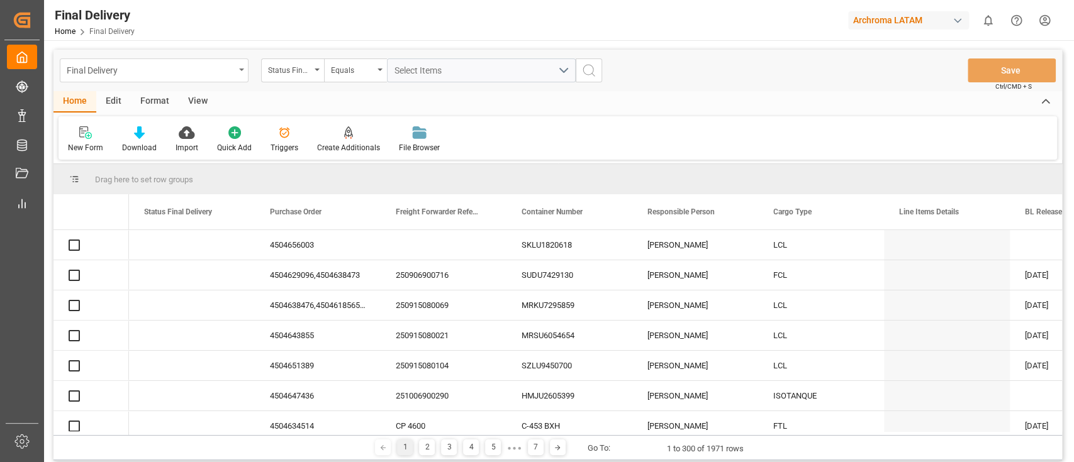
click at [238, 73] on div "Final Delivery" at bounding box center [154, 71] width 189 height 24
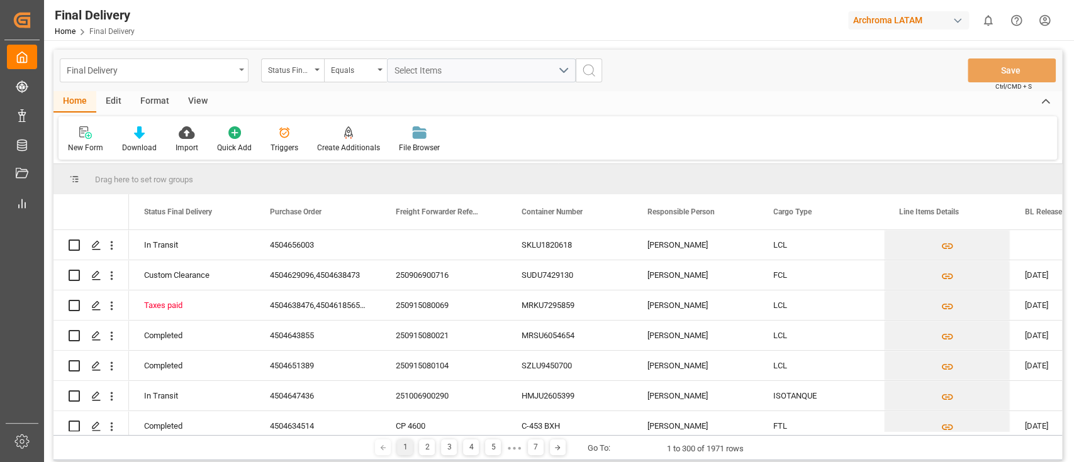
click at [238, 73] on div "Final Delivery" at bounding box center [154, 71] width 189 height 24
click at [213, 76] on div "Final Delivery" at bounding box center [151, 70] width 168 height 16
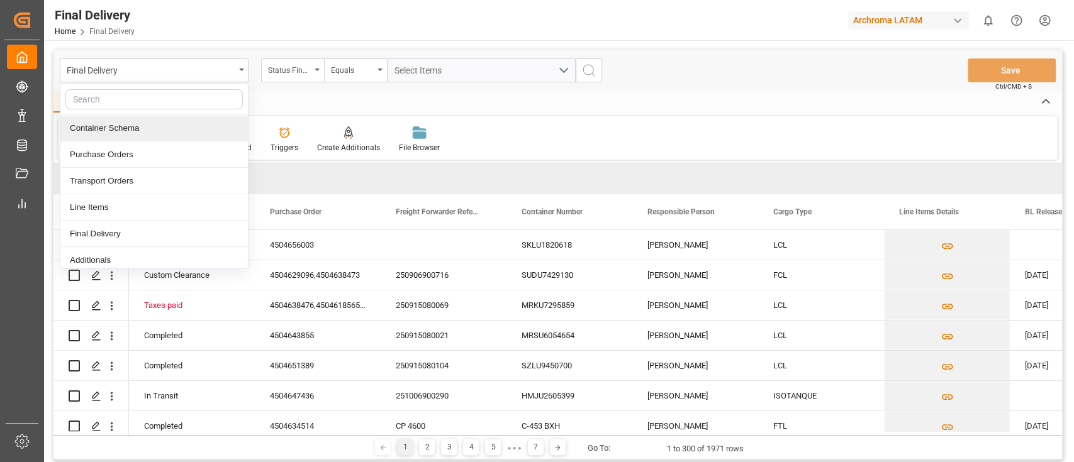
click at [179, 125] on div "Container Schema" at bounding box center [154, 128] width 188 height 26
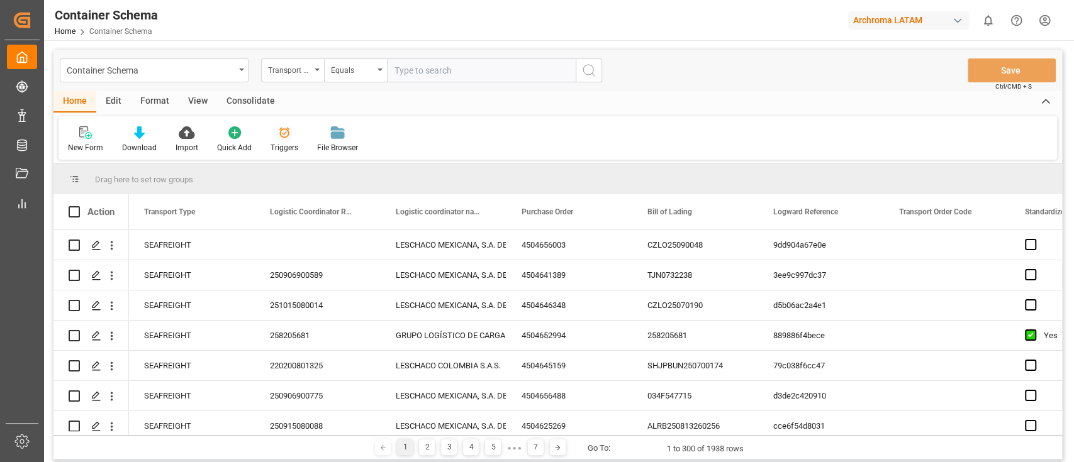
click at [278, 137] on icon at bounding box center [284, 132] width 13 height 13
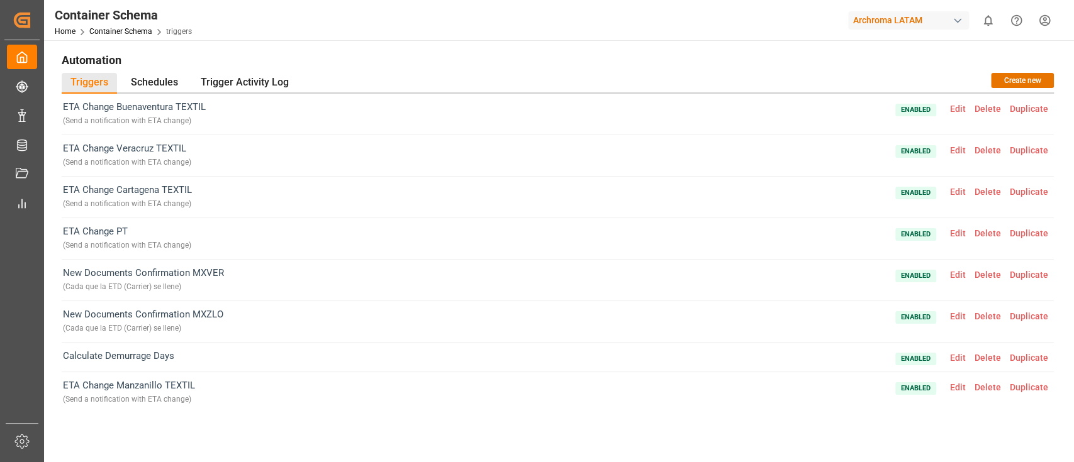
scroll to position [171, 0]
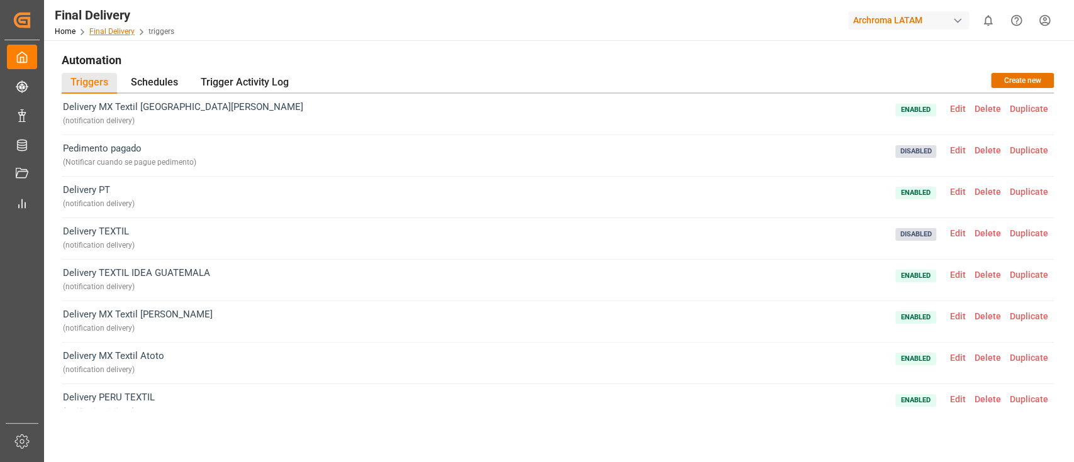
click at [126, 30] on link "Final Delivery" at bounding box center [111, 31] width 45 height 9
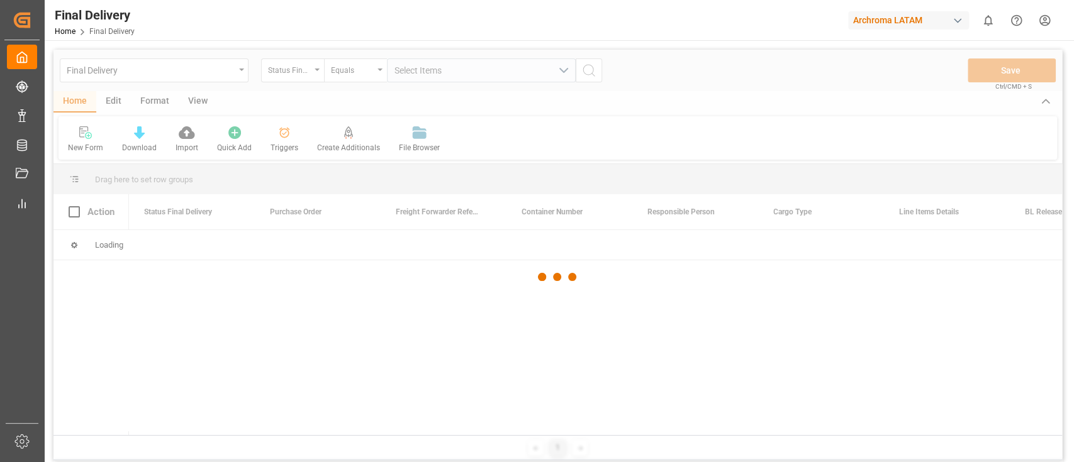
click at [120, 104] on div at bounding box center [557, 277] width 1009 height 455
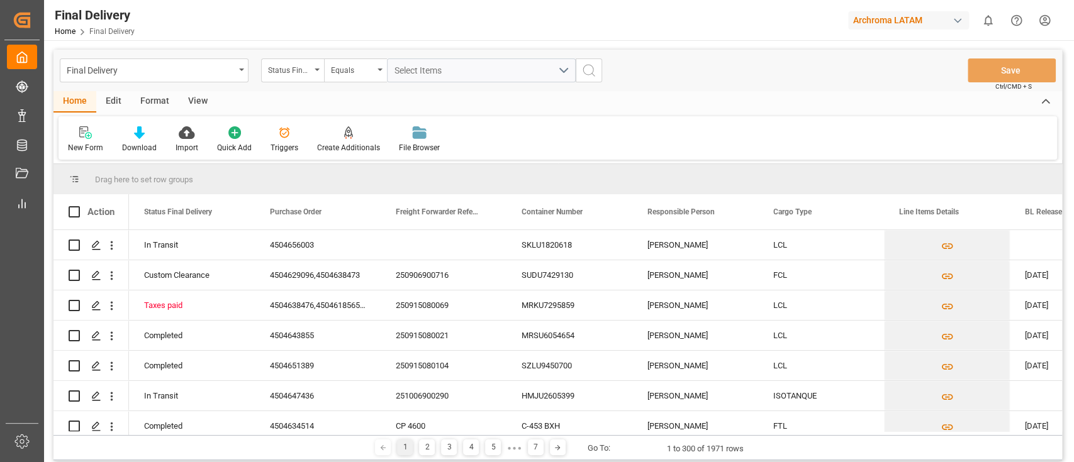
click at [120, 104] on div "Edit" at bounding box center [113, 101] width 35 height 21
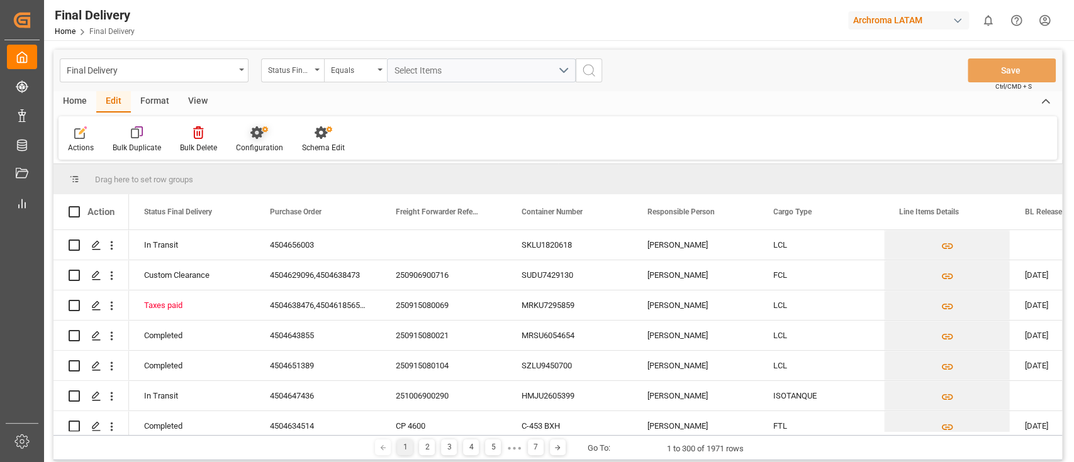
click at [248, 135] on div at bounding box center [259, 132] width 47 height 13
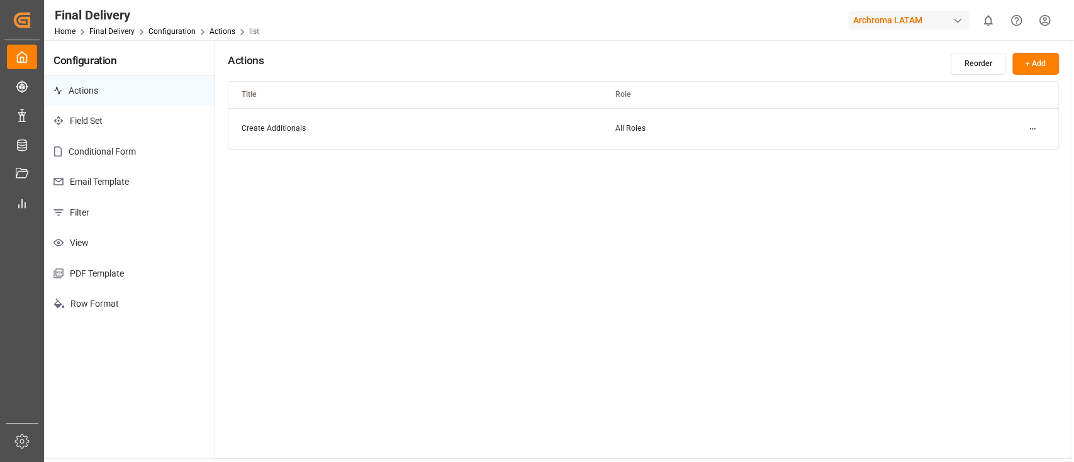
click at [136, 184] on p "Email Template" at bounding box center [129, 182] width 171 height 31
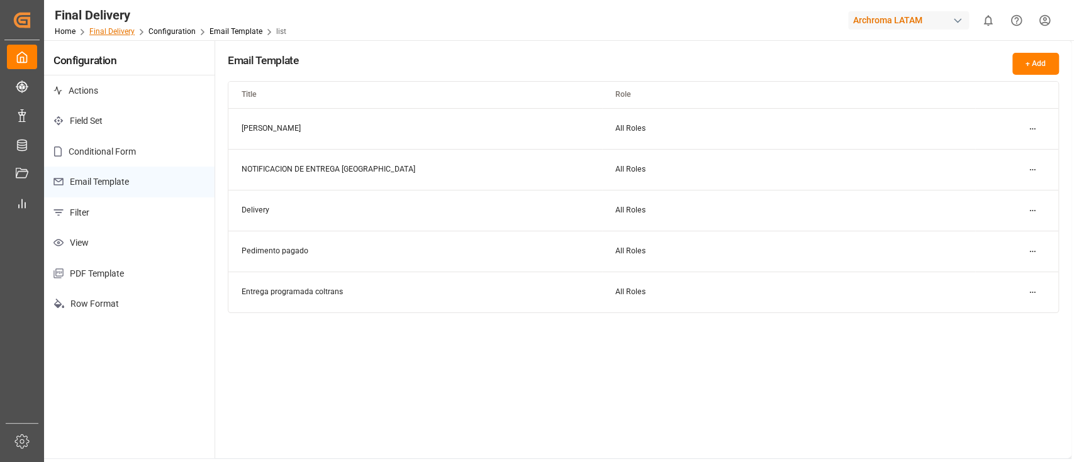
click at [124, 33] on link "Final Delivery" at bounding box center [111, 31] width 45 height 9
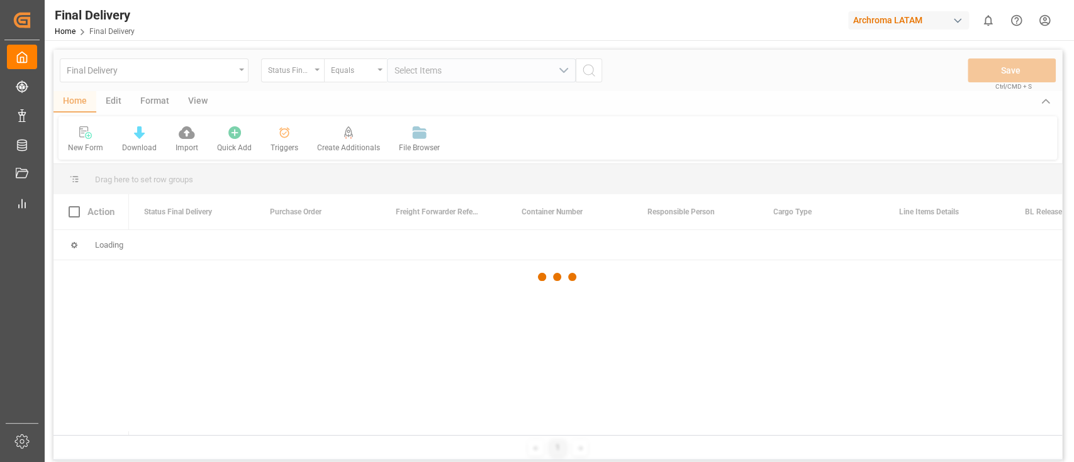
click at [238, 69] on div at bounding box center [557, 277] width 1009 height 455
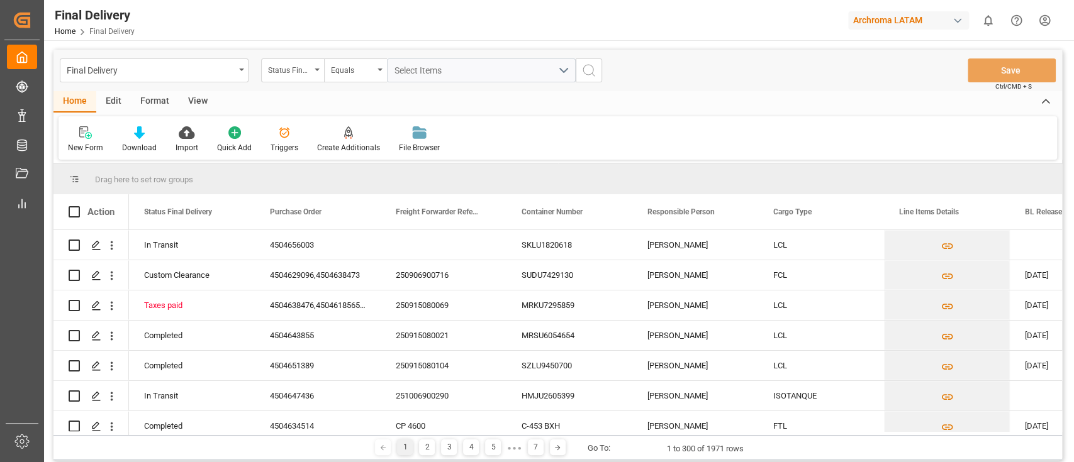
click at [238, 69] on div "Final Delivery" at bounding box center [154, 71] width 189 height 24
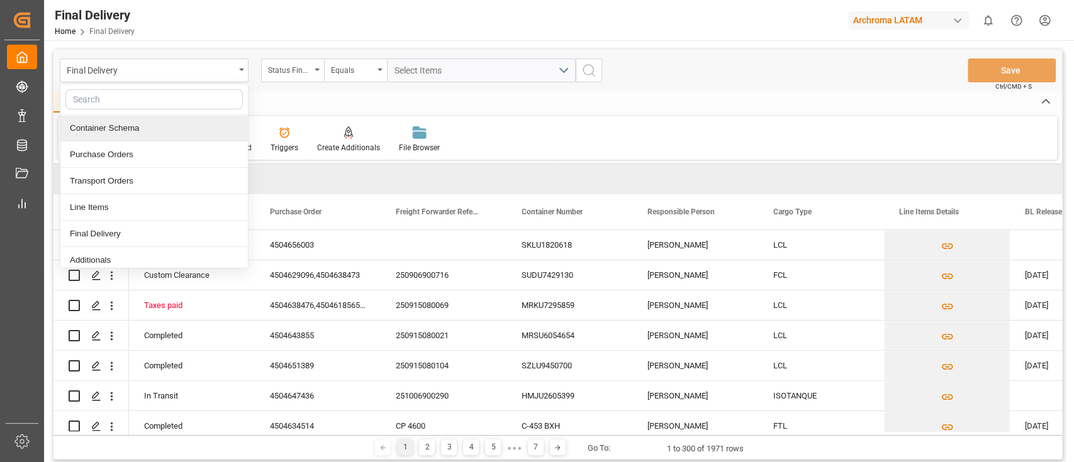
click at [135, 128] on div "Container Schema" at bounding box center [154, 128] width 188 height 26
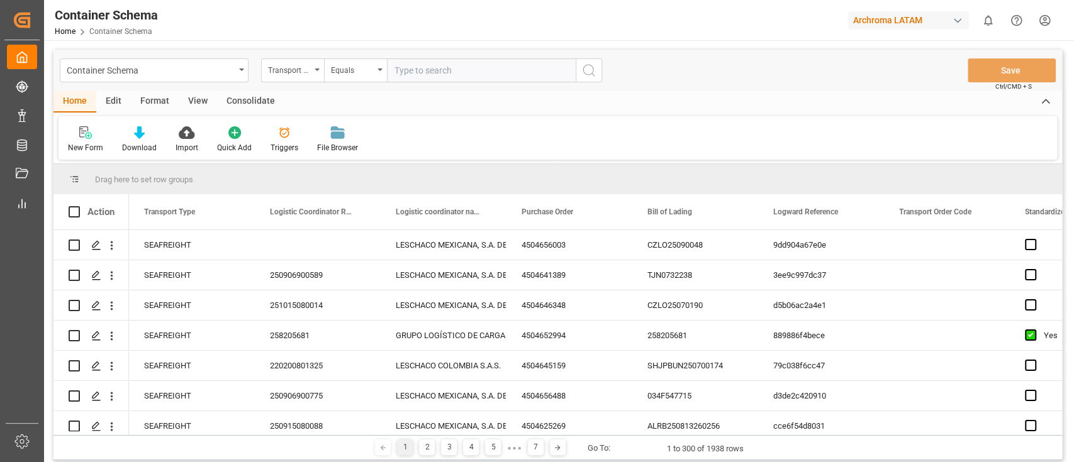
click at [111, 100] on div "Edit" at bounding box center [113, 101] width 35 height 21
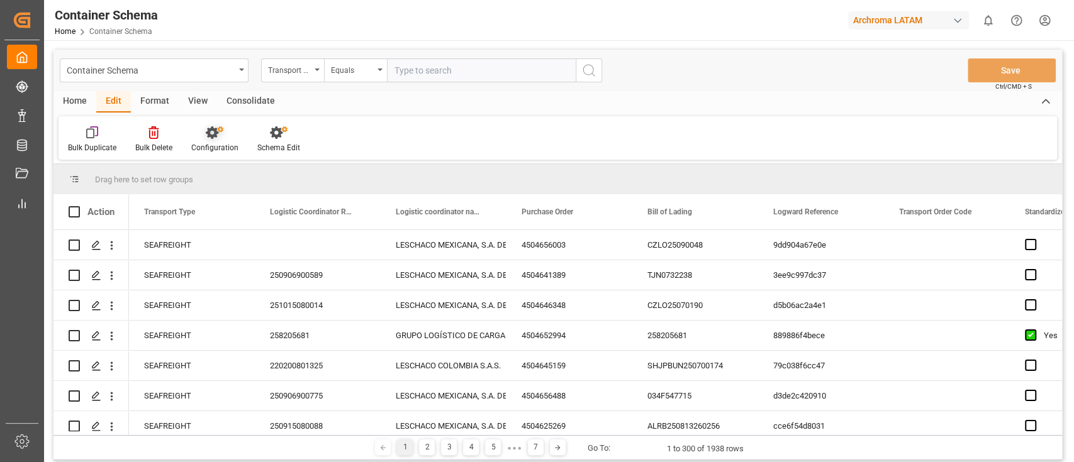
click at [209, 143] on div "Configuration" at bounding box center [214, 147] width 47 height 11
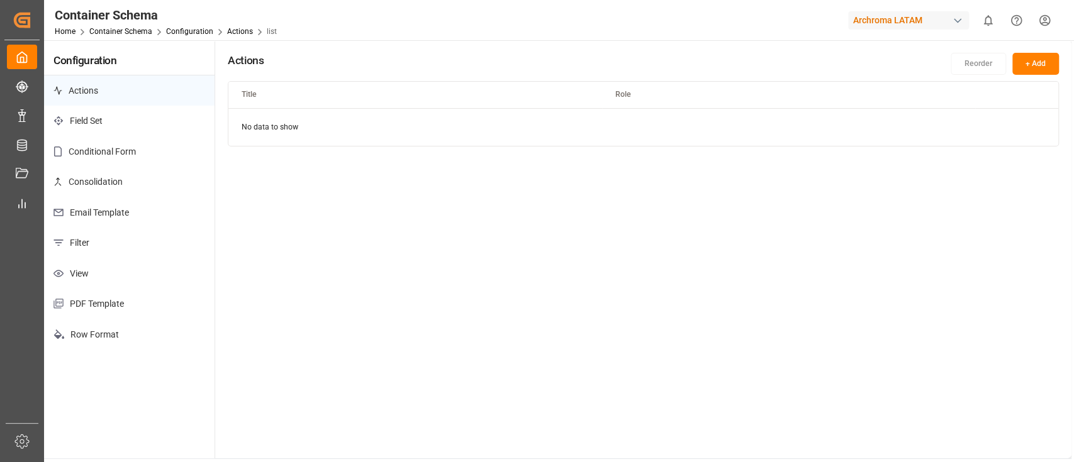
click at [142, 205] on p "Email Template" at bounding box center [129, 213] width 171 height 31
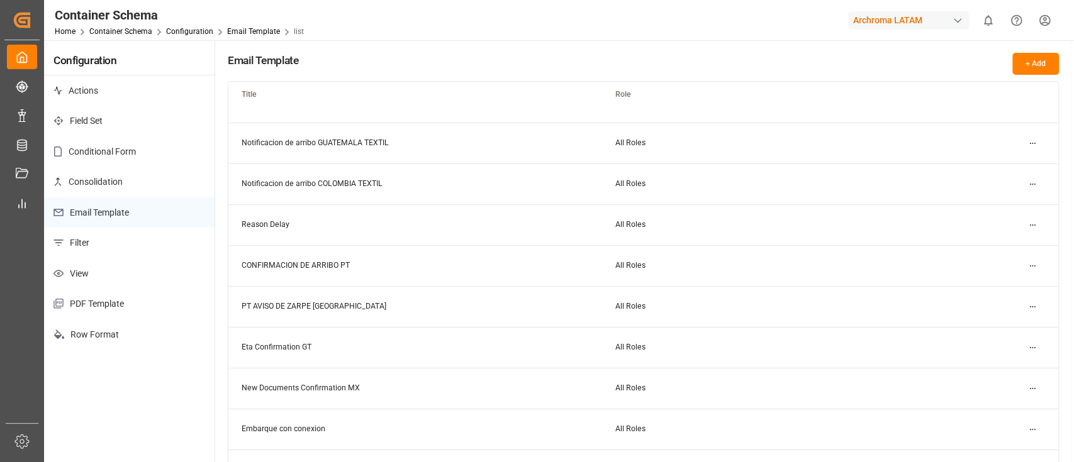
scroll to position [23, 0]
click at [1028, 230] on html "Created by potrace 1.15, written by Peter Selinger 2001-2017 Created by potrace…" at bounding box center [537, 231] width 1074 height 462
click at [997, 254] on div "Edit" at bounding box center [1009, 254] width 65 height 18
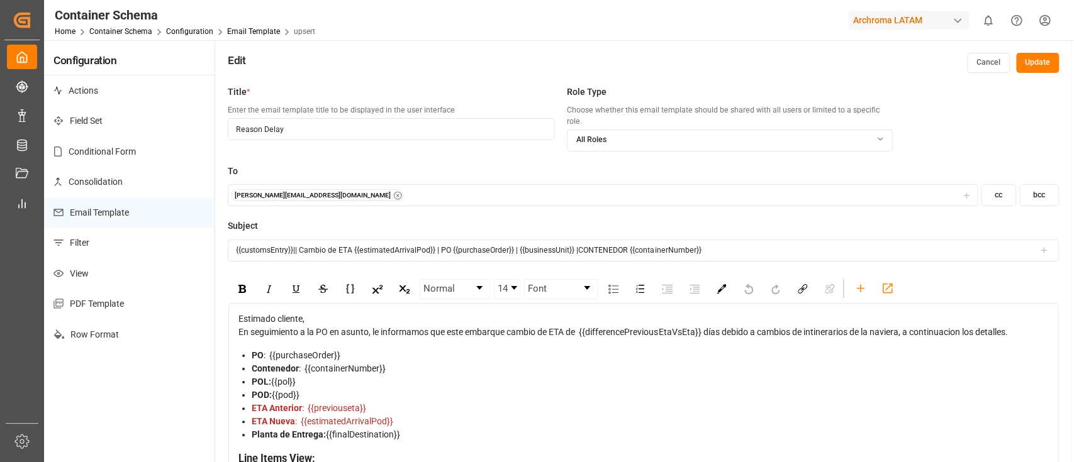
scroll to position [52, 0]
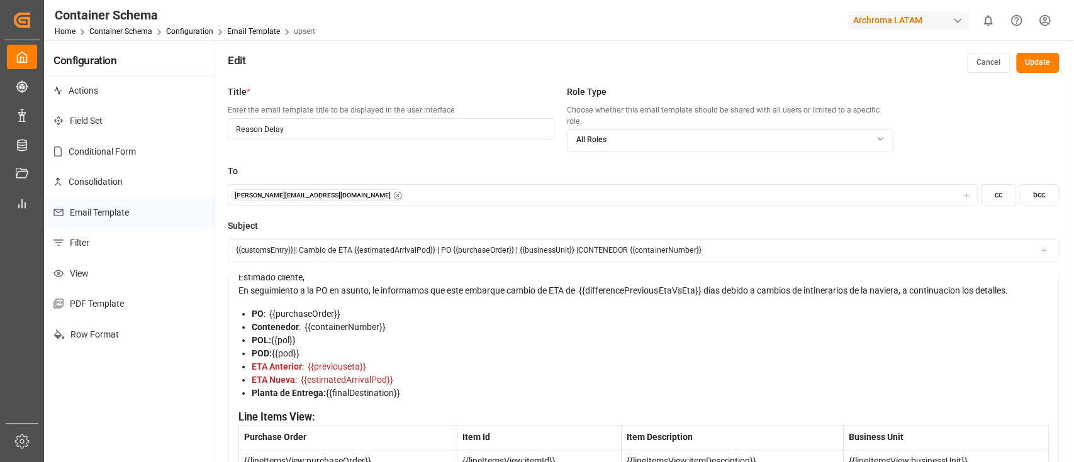
click at [331, 387] on div "Planta de Entrega: {{finalDestination}}" at bounding box center [650, 393] width 797 height 13
click at [419, 387] on div "Planta de Entrega: {{finalDestination}}" at bounding box center [650, 393] width 797 height 13
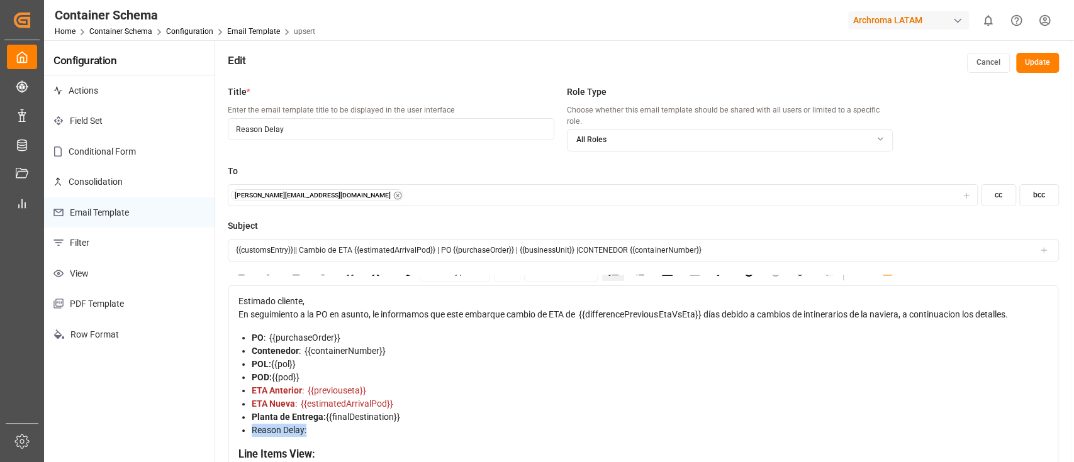
scroll to position [0, 0]
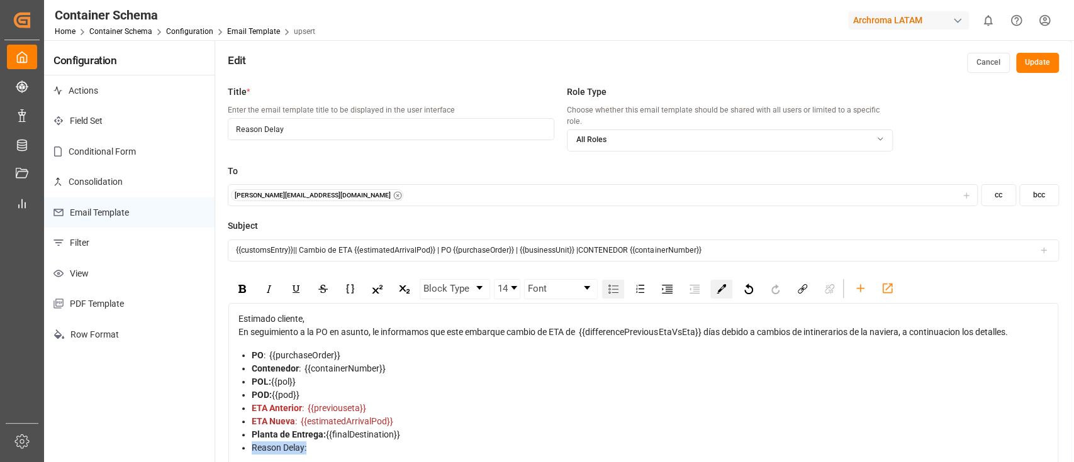
click at [724, 284] on img "rdw-color-picker" at bounding box center [721, 288] width 9 height 9
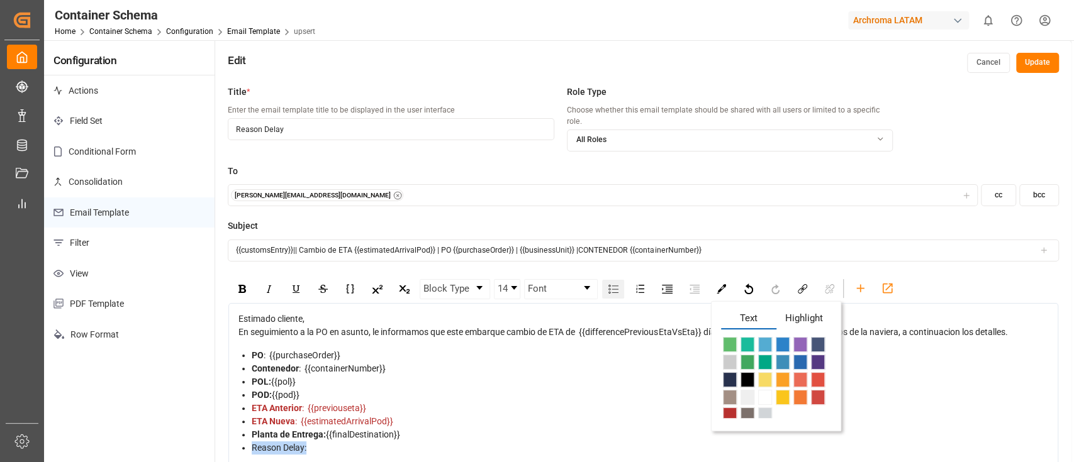
click at [801, 337] on span "rdw-color-picker" at bounding box center [800, 344] width 14 height 15
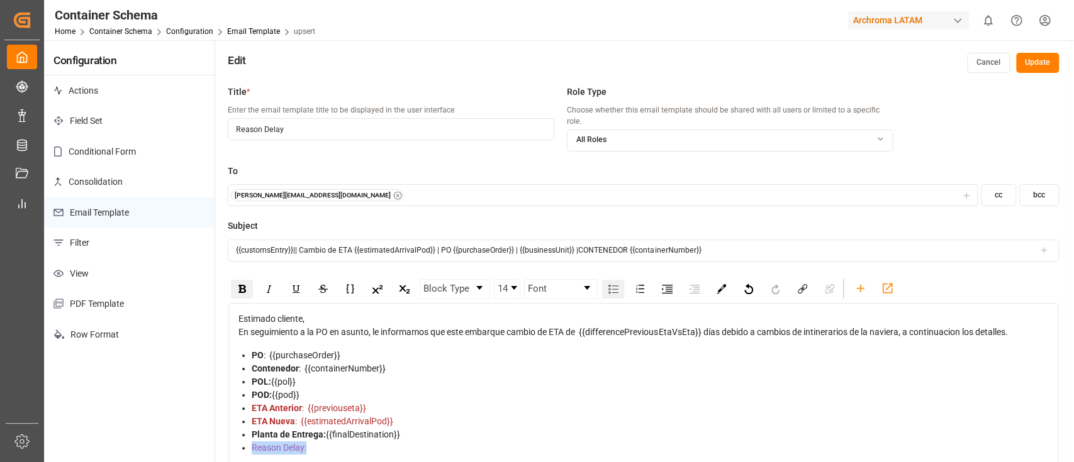
click at [242, 285] on img "rdw-inline-control" at bounding box center [242, 289] width 8 height 8
click at [320, 442] on div "Reason Delay:" at bounding box center [650, 462] width 797 height 40
click at [1057, 70] on button "Update" at bounding box center [1037, 63] width 43 height 20
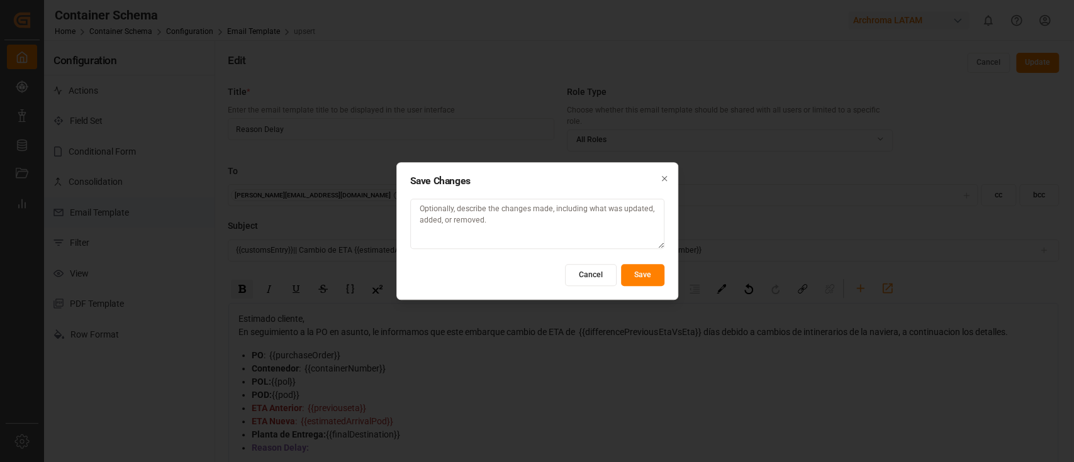
click at [642, 269] on button "Save" at bounding box center [642, 275] width 43 height 22
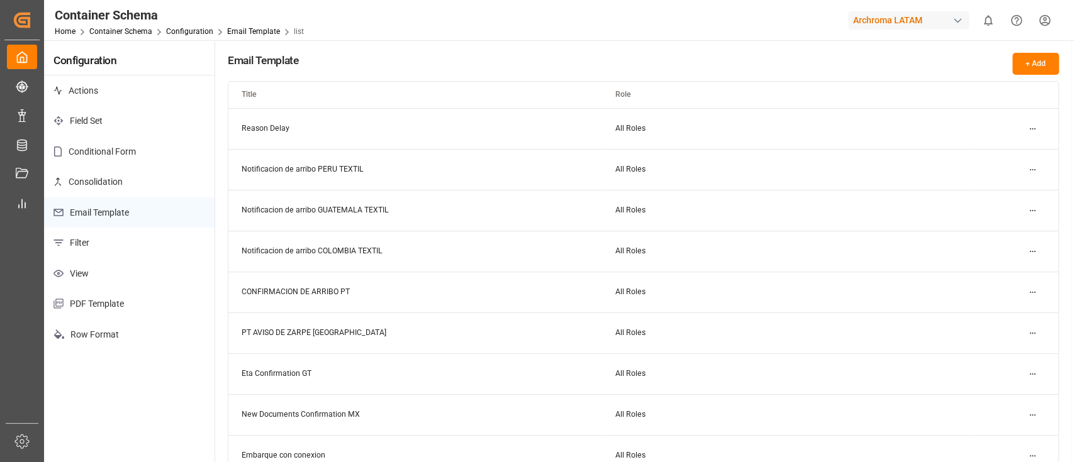
click at [936, 23] on div "Archroma LATAM" at bounding box center [908, 20] width 121 height 18
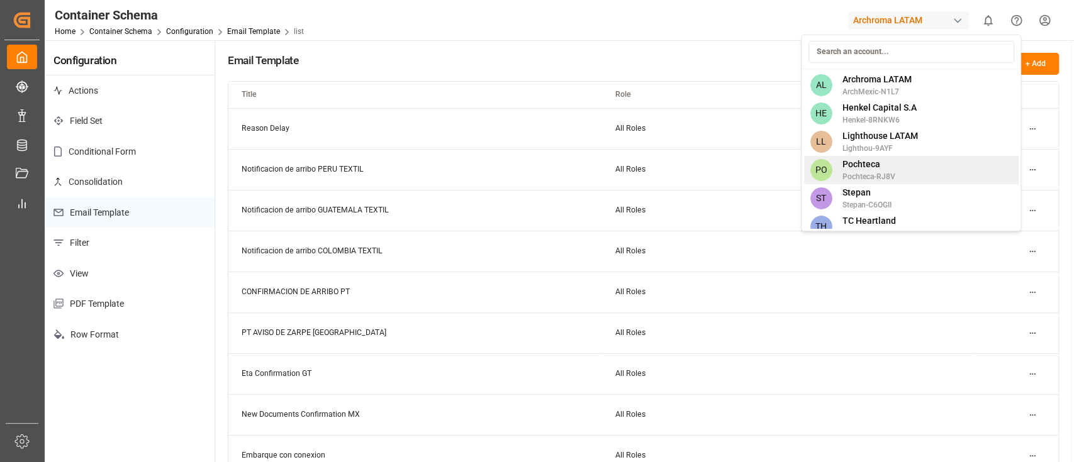
click at [905, 166] on div "PO Pochteca Pochteca-RJ8V" at bounding box center [911, 170] width 215 height 28
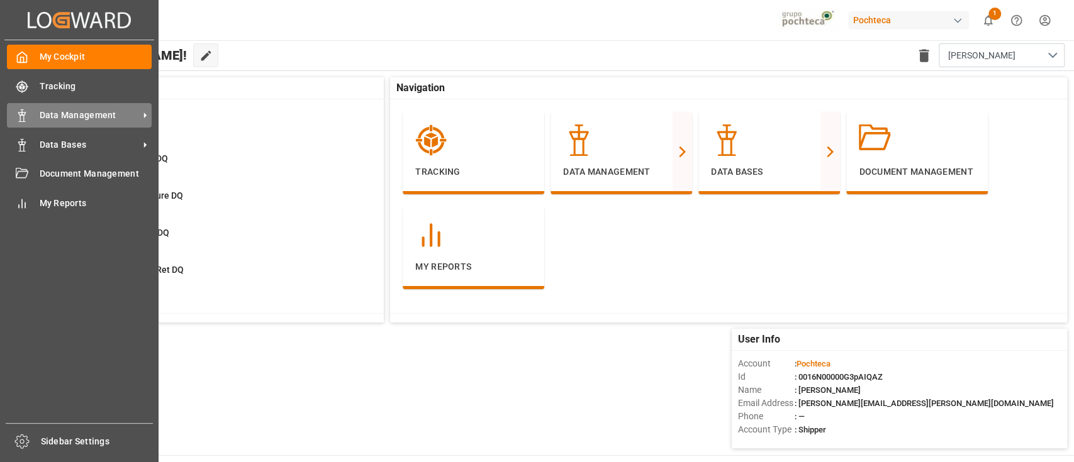
click at [71, 125] on div "Data Management Data Management" at bounding box center [79, 115] width 145 height 25
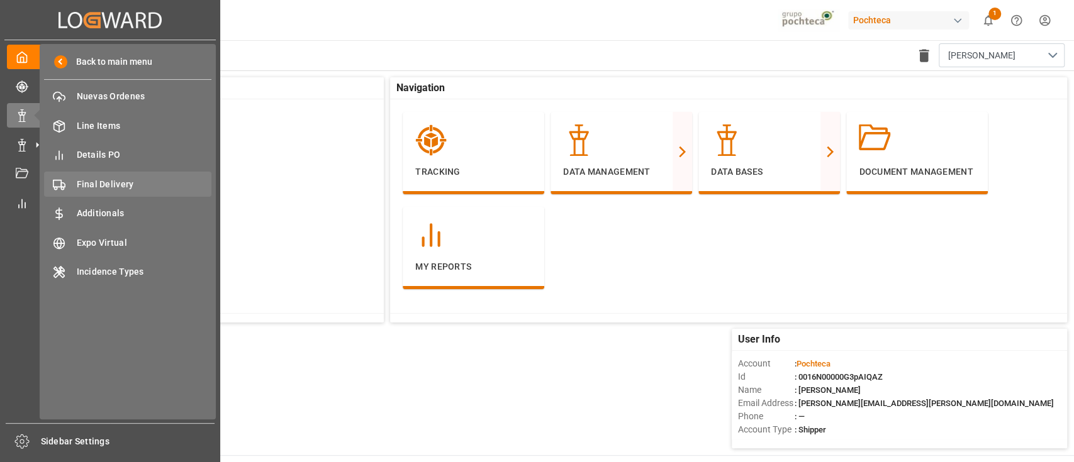
click at [143, 183] on span "Final Delivery" at bounding box center [144, 184] width 135 height 13
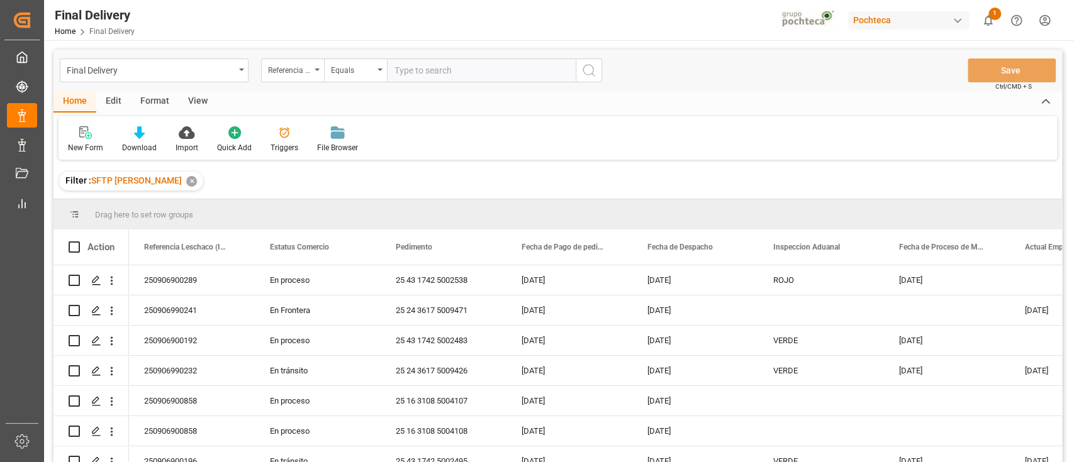
click at [114, 103] on div "Edit" at bounding box center [113, 101] width 35 height 21
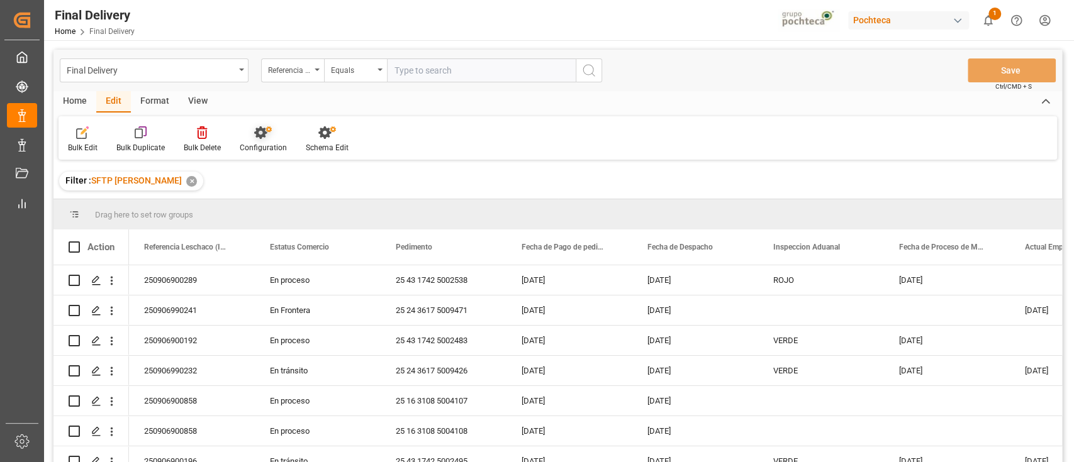
click at [254, 134] on icon at bounding box center [263, 132] width 18 height 13
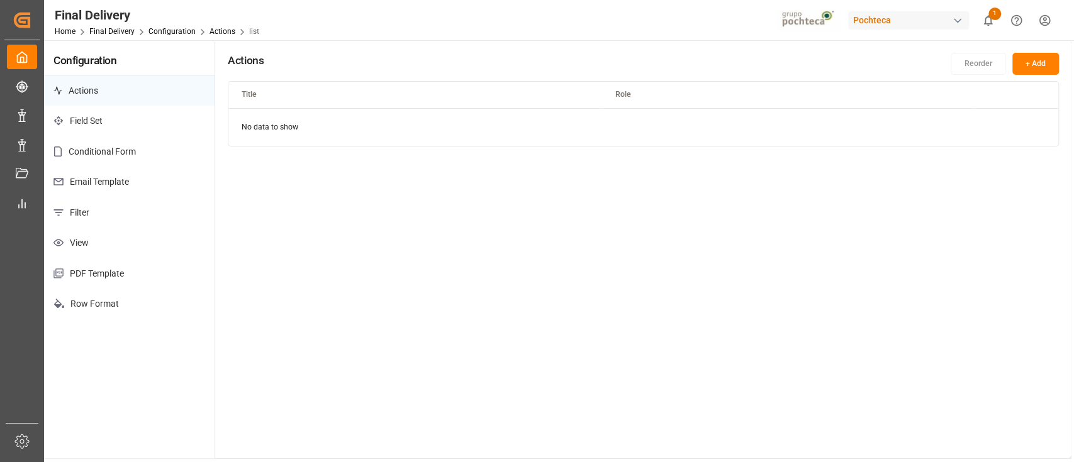
click at [157, 189] on p "Email Template" at bounding box center [129, 182] width 171 height 31
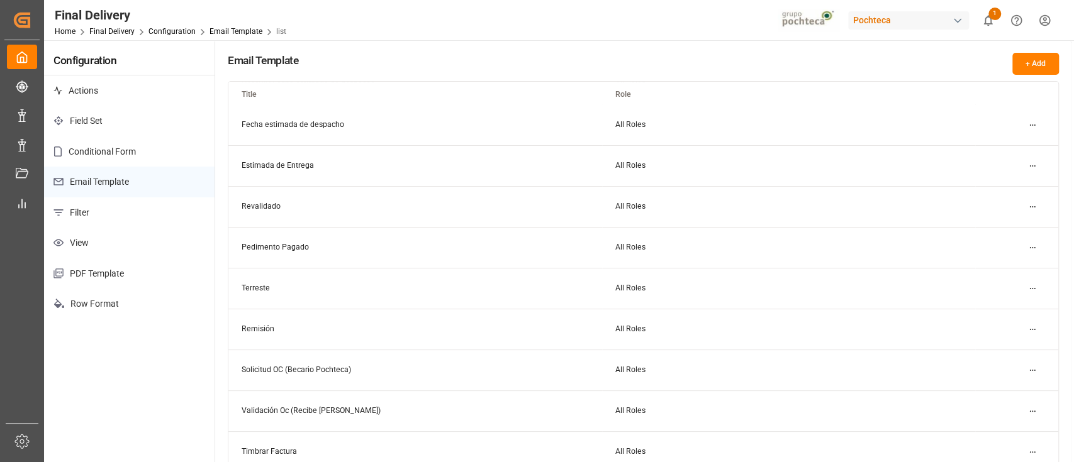
scroll to position [169, 0]
click at [1027, 206] on html "Created by potrace 1.15, written by Peter Selinger 2001-2017 Created by potrace…" at bounding box center [537, 231] width 1074 height 462
click at [1000, 224] on div "Edit" at bounding box center [1009, 230] width 65 height 18
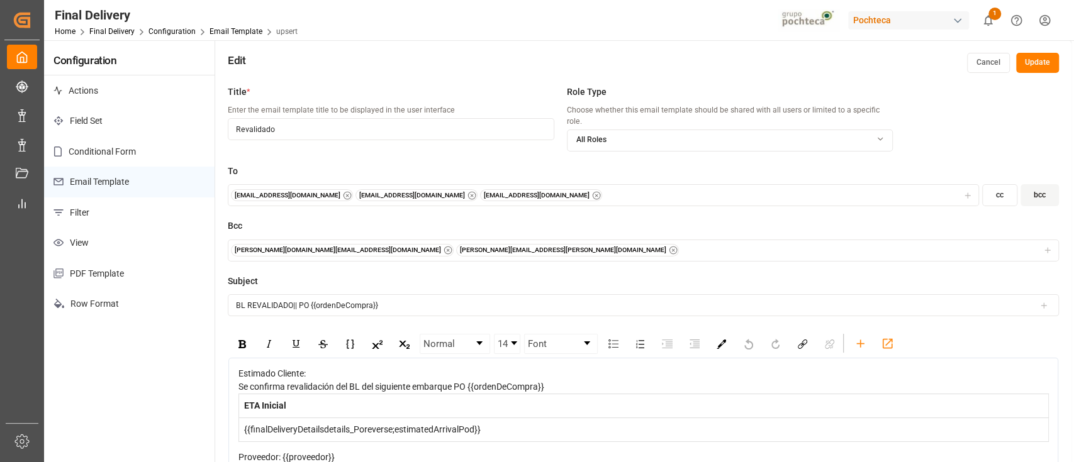
scroll to position [8, 0]
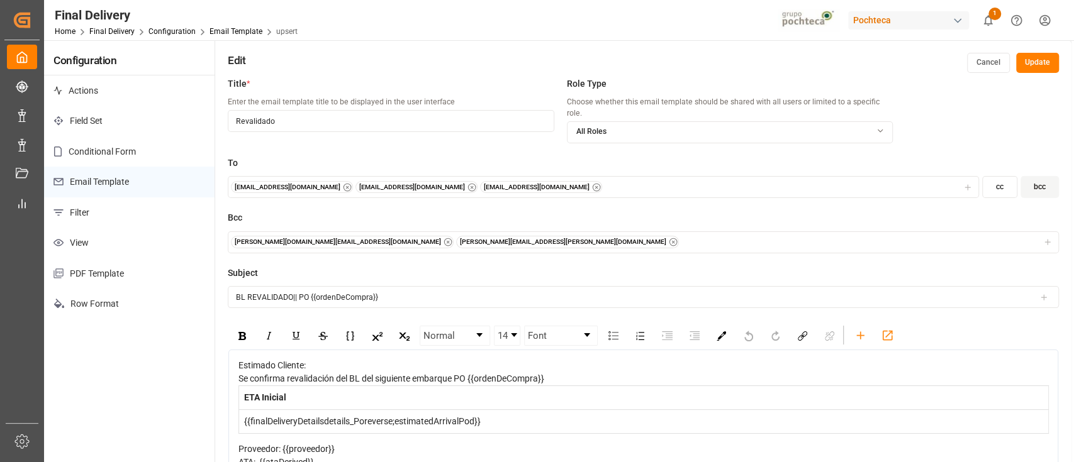
click at [577, 291] on input "BL REVALIDADO|| PO {{ordenDeCompra}}" at bounding box center [643, 297] width 831 height 22
type input "BL REVALIDADO|| PO {{ordenDeCompra}} || Producto:"
click at [1044, 293] on icon at bounding box center [1043, 297] width 9 height 9
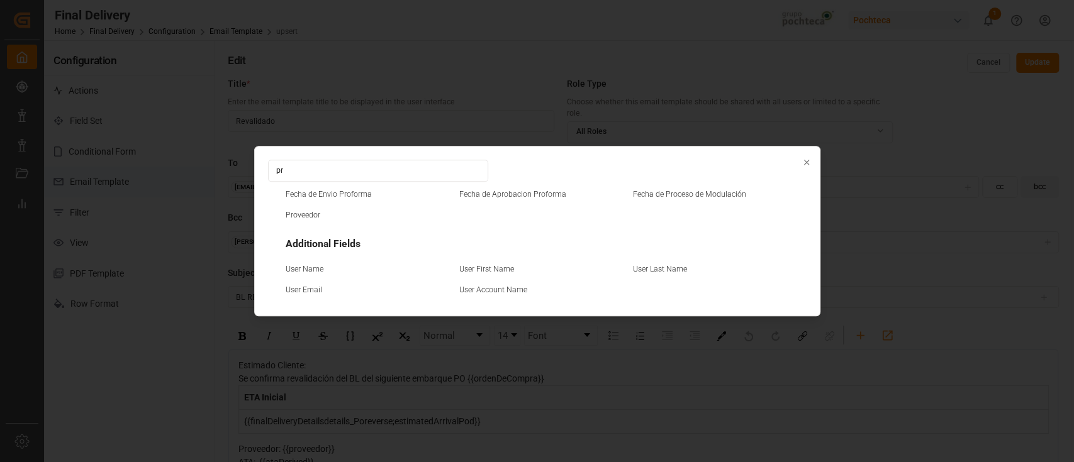
type input "p"
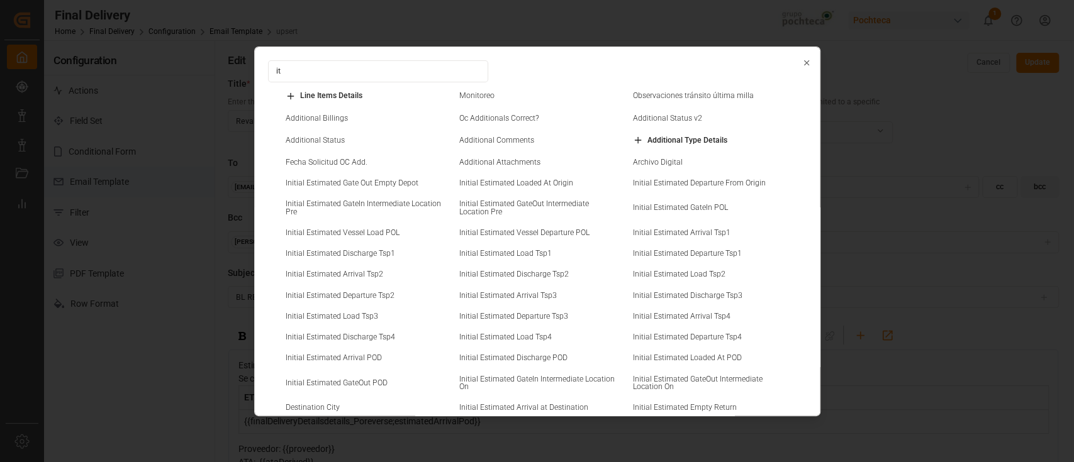
type input "it"
click at [383, 98] on div "Line Items Details" at bounding box center [363, 98] width 165 height 14
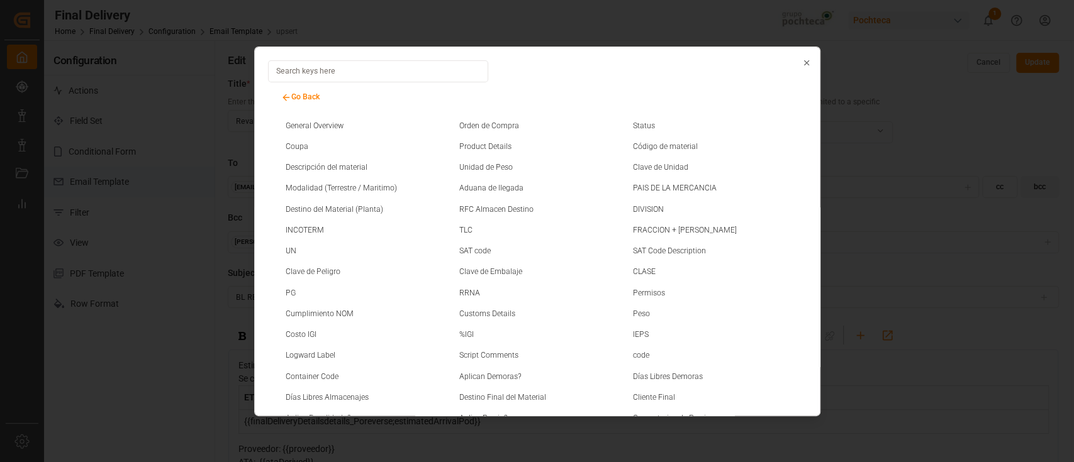
click at [415, 70] on input at bounding box center [378, 71] width 220 height 22
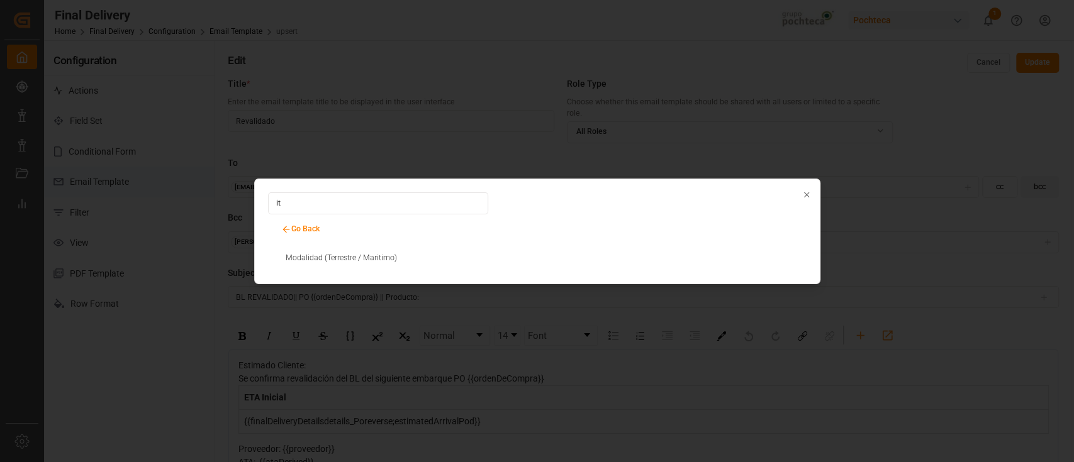
type input "i"
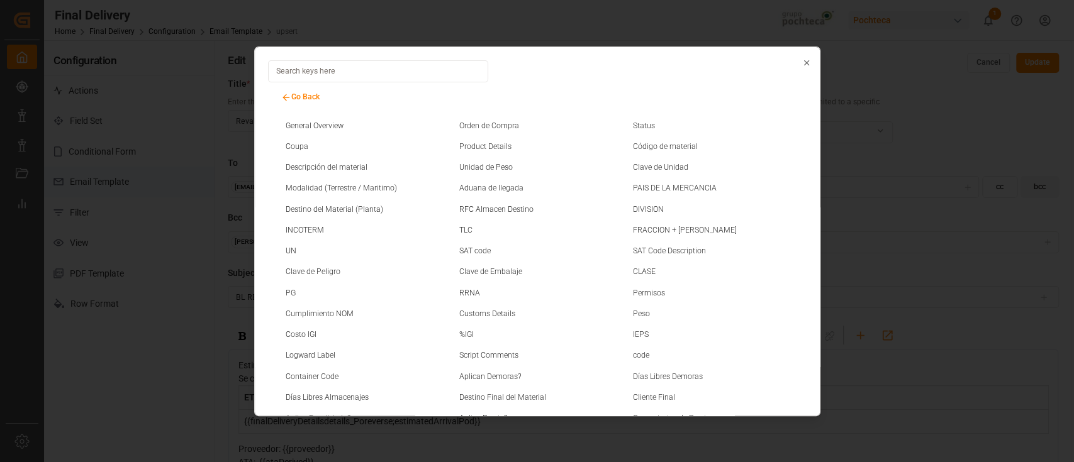
click at [354, 162] on div "General Overview Orden de Compra Status Coupa Product Details Código de materia…" at bounding box center [537, 295] width 512 height 347
click at [319, 165] on small "Descripción del material" at bounding box center [327, 168] width 82 height 8
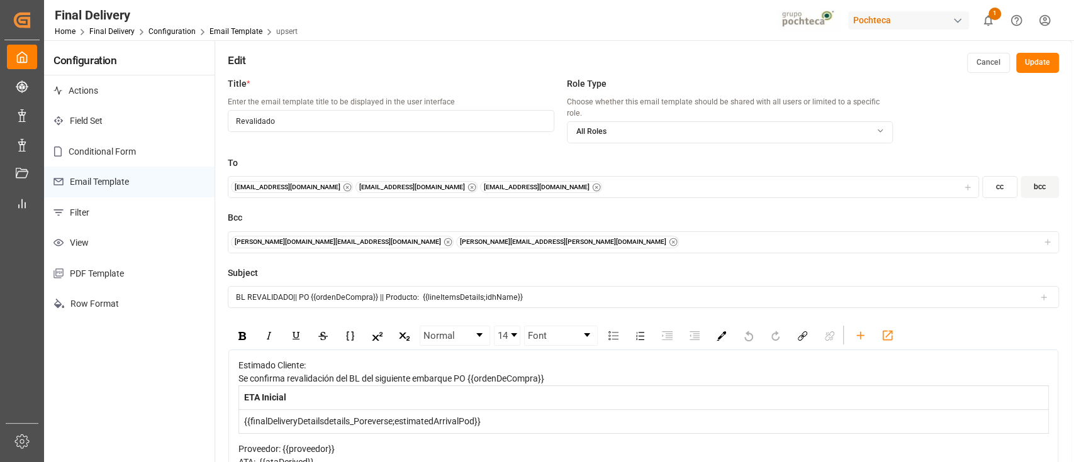
click at [571, 288] on input "BL REVALIDADO|| PO {{ordenDeCompra}} || Producto: {{lineItemsDetails;idhName}}" at bounding box center [643, 297] width 831 height 22
type input "BL REVALIDADO|| PO {{ordenDeCompra}} || Producto"
click at [1043, 293] on icon at bounding box center [1043, 297] width 9 height 9
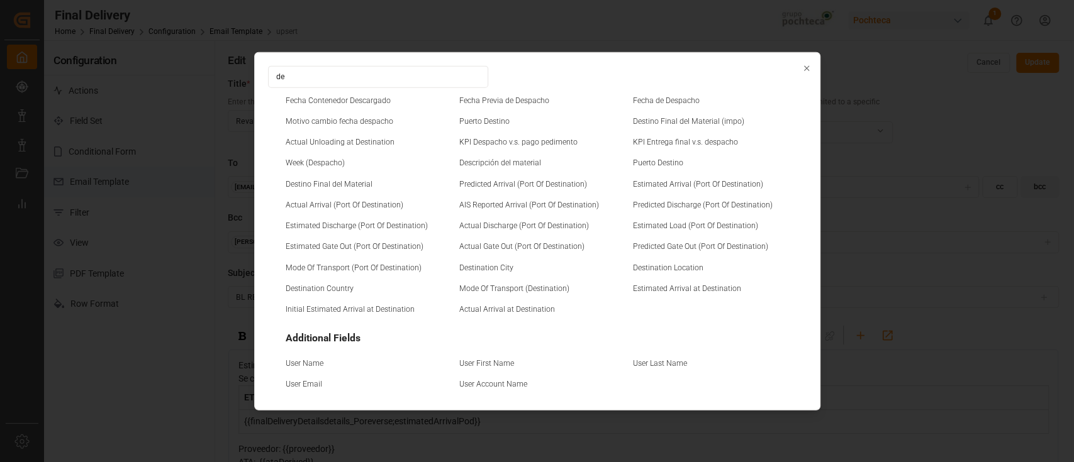
type input "d"
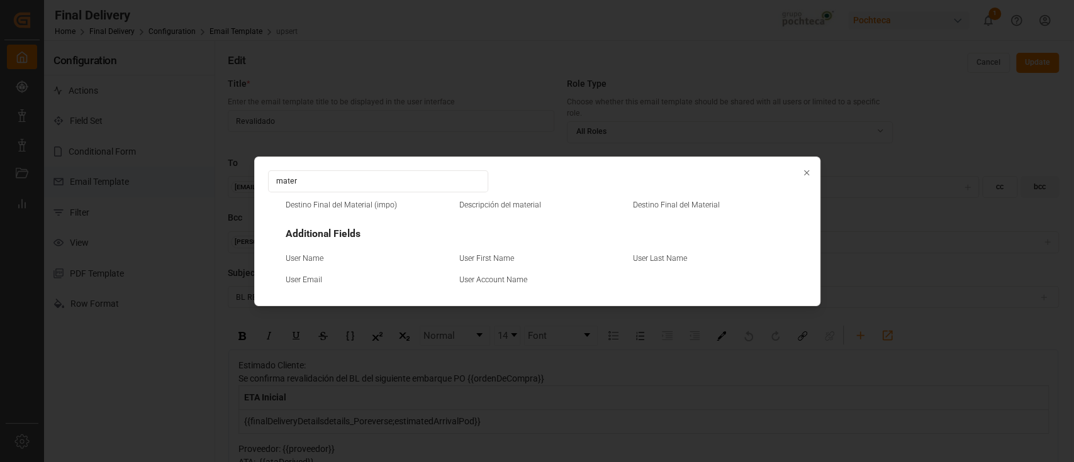
type input "mater"
click at [515, 203] on small "Descripción del material" at bounding box center [500, 205] width 82 height 8
type input "BL REVALIDADO|| PO {{ordenDeCompra}} || Producto {{descripcinDelMaterial}}"
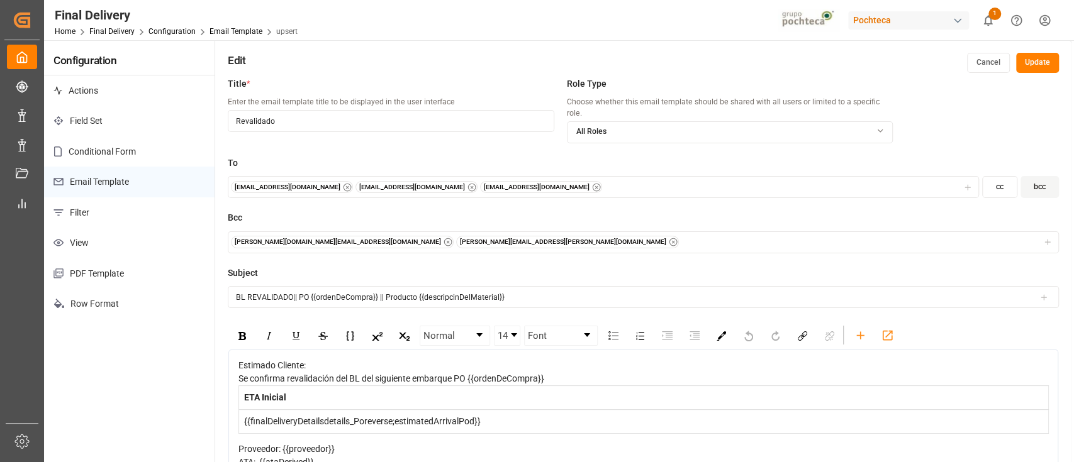
click at [1047, 64] on button "Update" at bounding box center [1037, 63] width 43 height 20
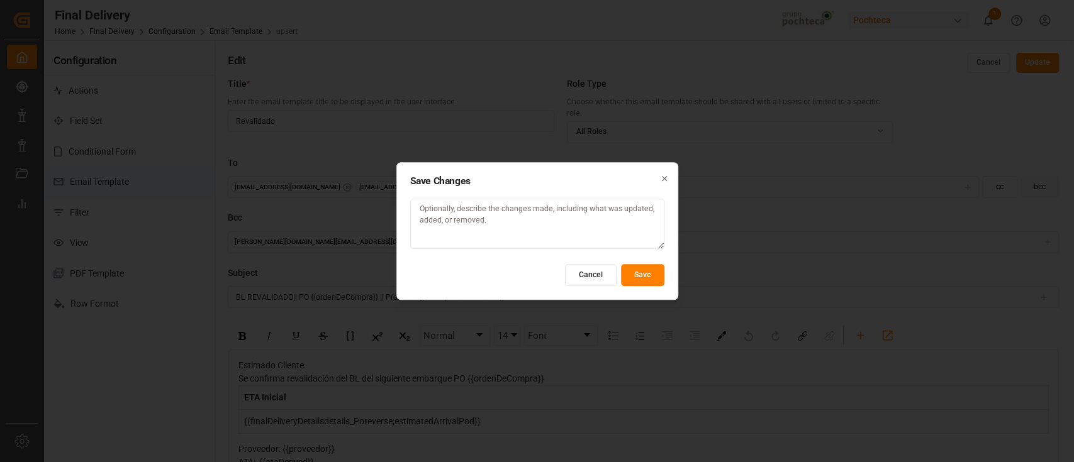
click at [648, 269] on button "Save" at bounding box center [642, 275] width 43 height 22
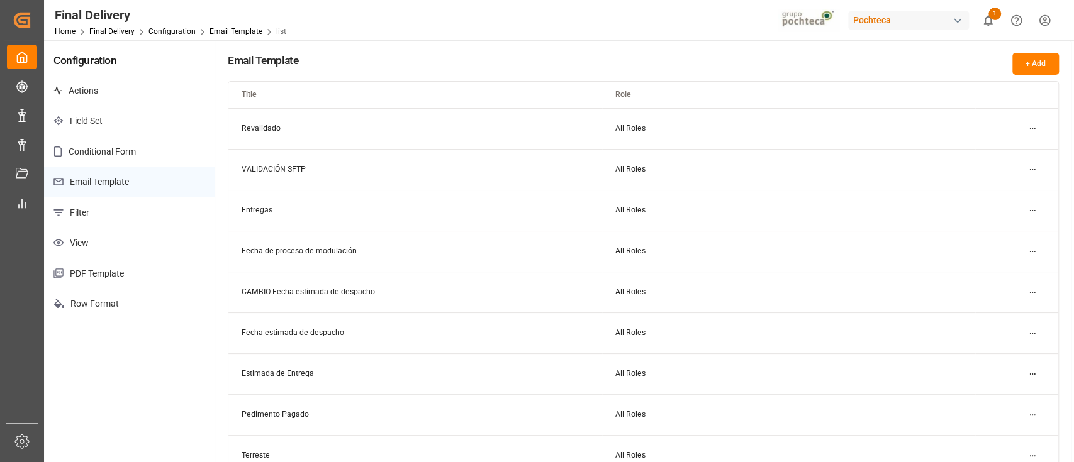
click at [914, 14] on div "Pochteca" at bounding box center [908, 20] width 121 height 18
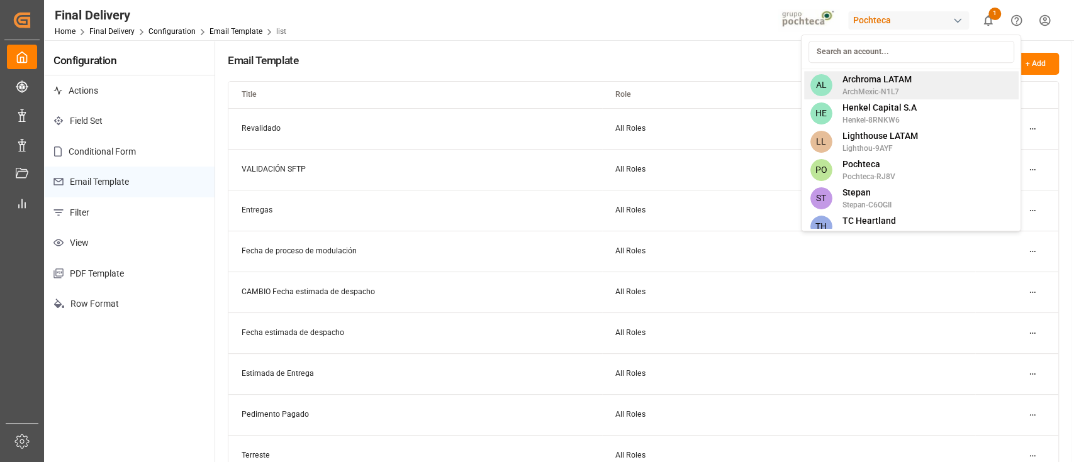
click at [901, 81] on span "Archroma LATAM" at bounding box center [876, 79] width 69 height 13
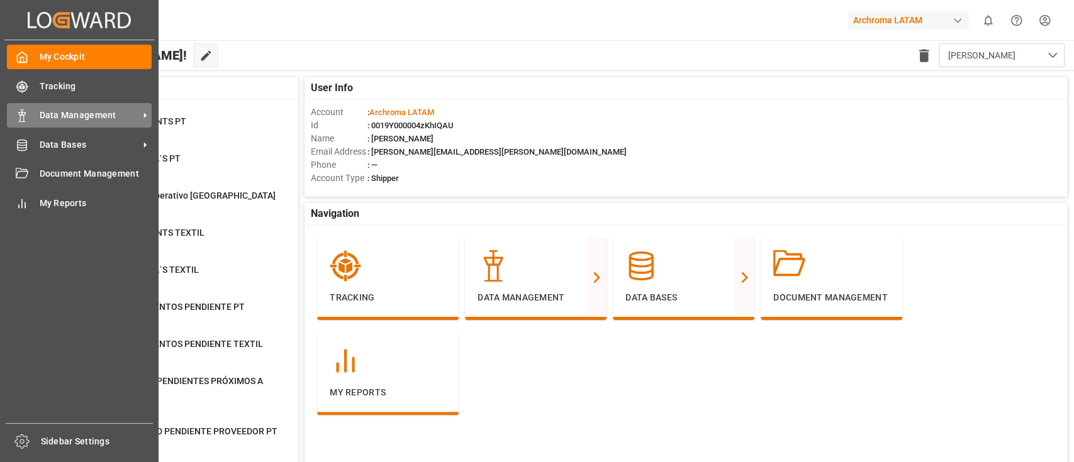
click at [101, 123] on div "Data Management Data Management" at bounding box center [79, 115] width 145 height 25
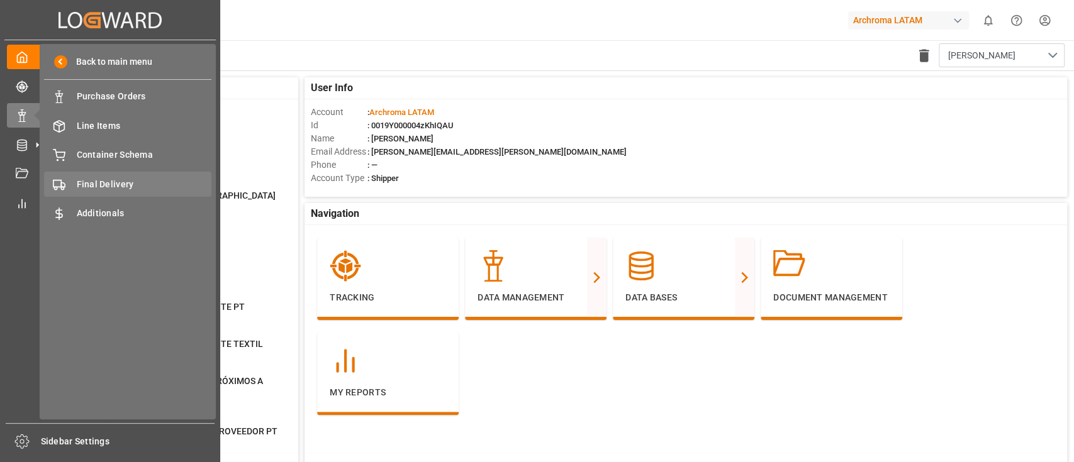
click at [145, 181] on span "Final Delivery" at bounding box center [144, 184] width 135 height 13
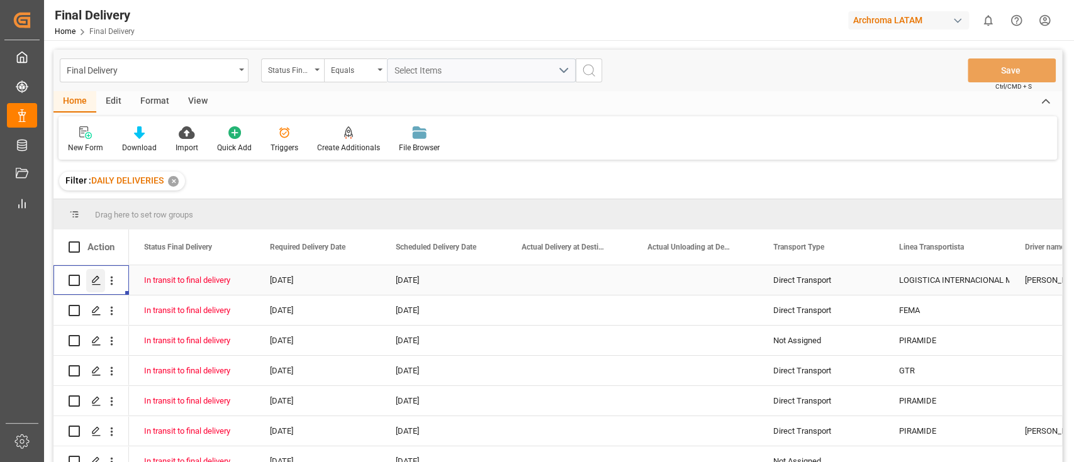
click at [98, 279] on polygon "Press SPACE to select this row." at bounding box center [95, 280] width 6 height 6
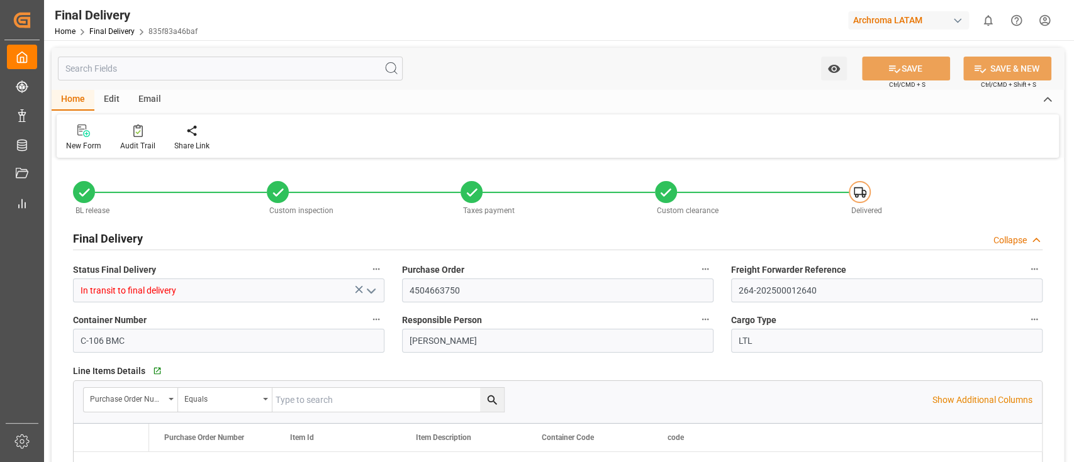
type input "-1"
type input "[DATE]"
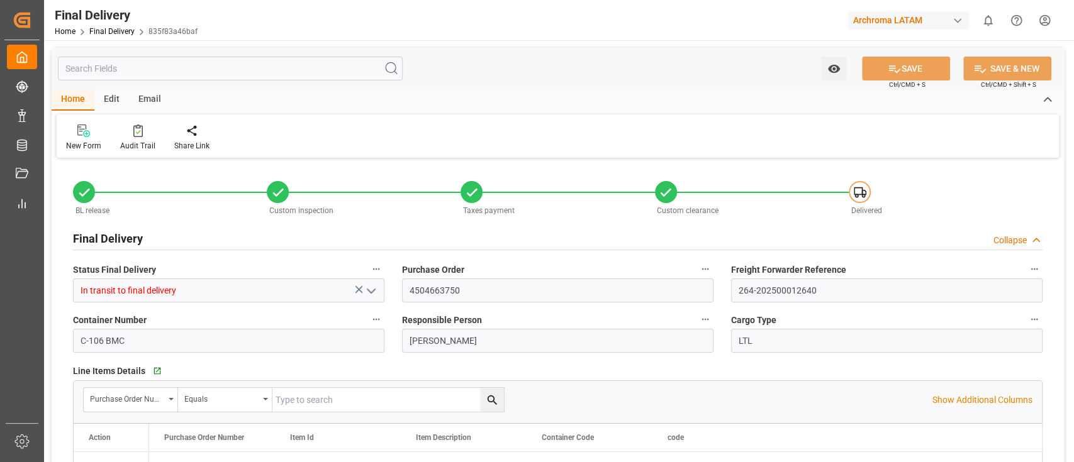
type input "[DATE]"
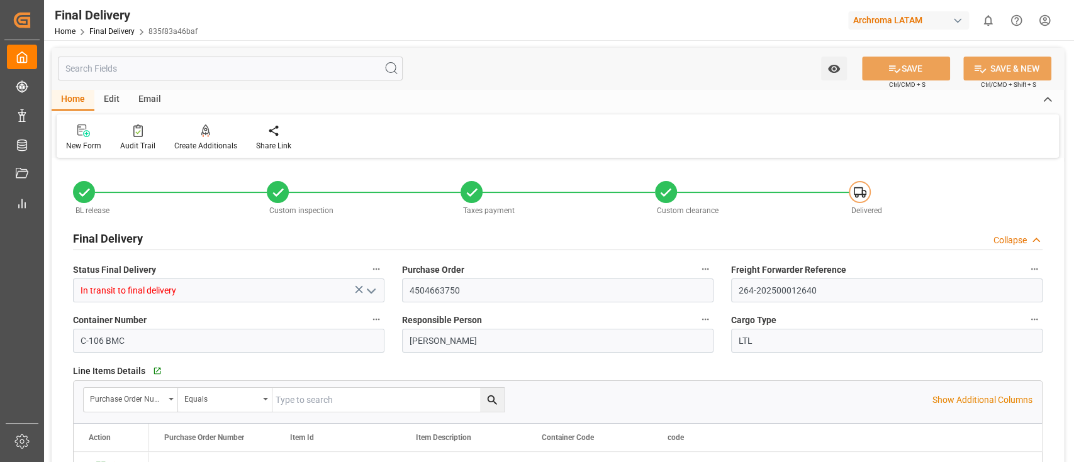
click at [232, 64] on input "text" at bounding box center [230, 69] width 345 height 24
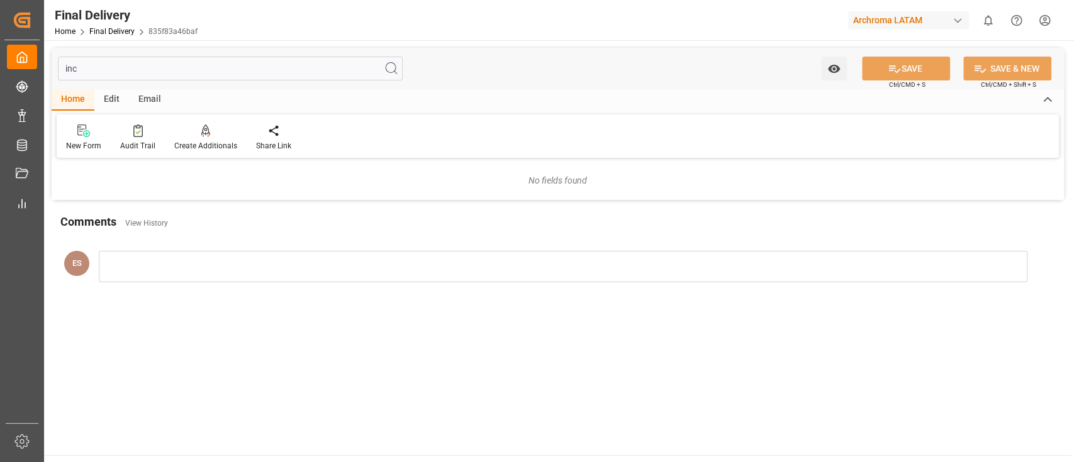
type input "in"
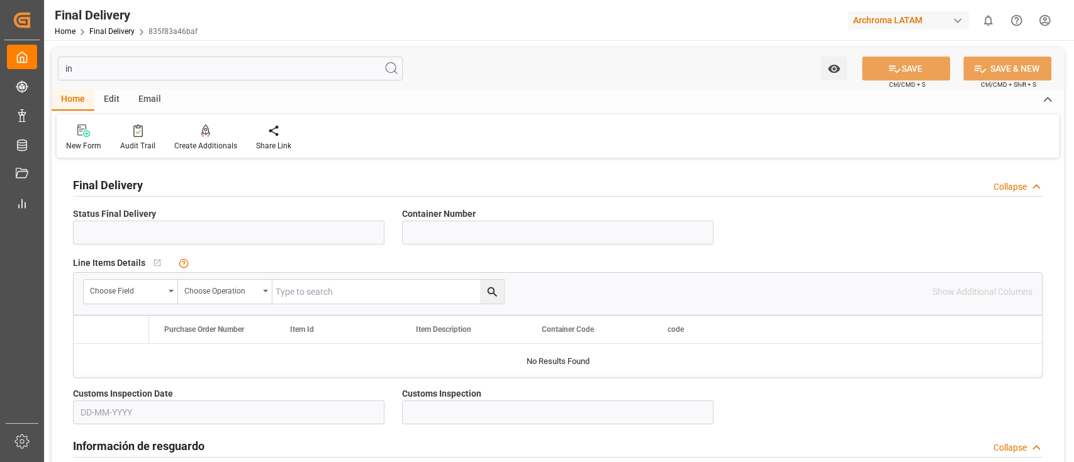
type input "In transit to final delivery"
type input "C-106 BMC"
type input "VERDE"
type input "LOGISTICA INTERNACIONAL MG"
type input "TEXTIL"
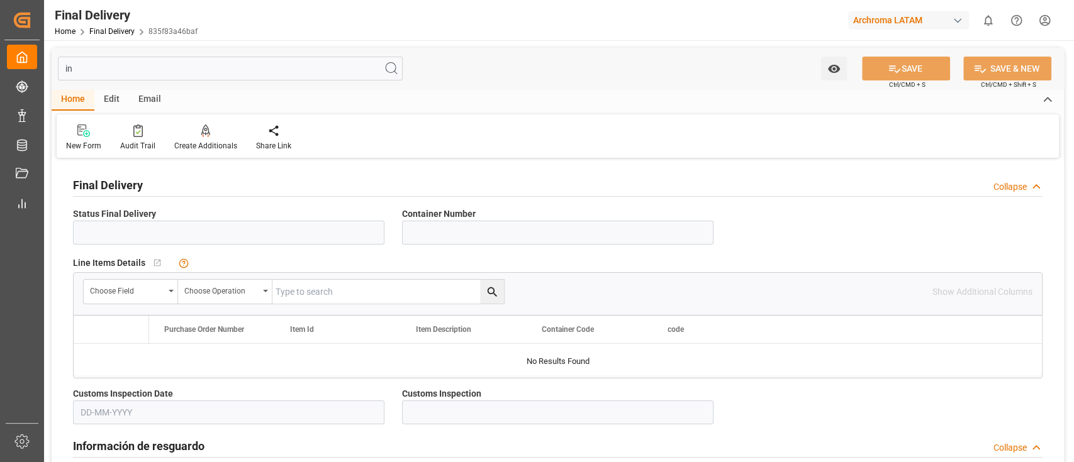
type textarea "1"
type input "f792ef714085"
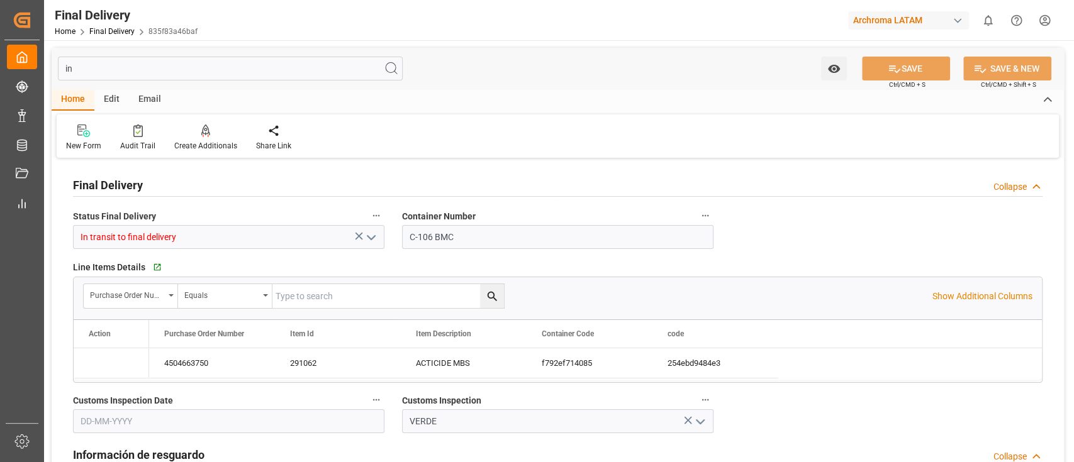
type input "[DATE]"
type input "i"
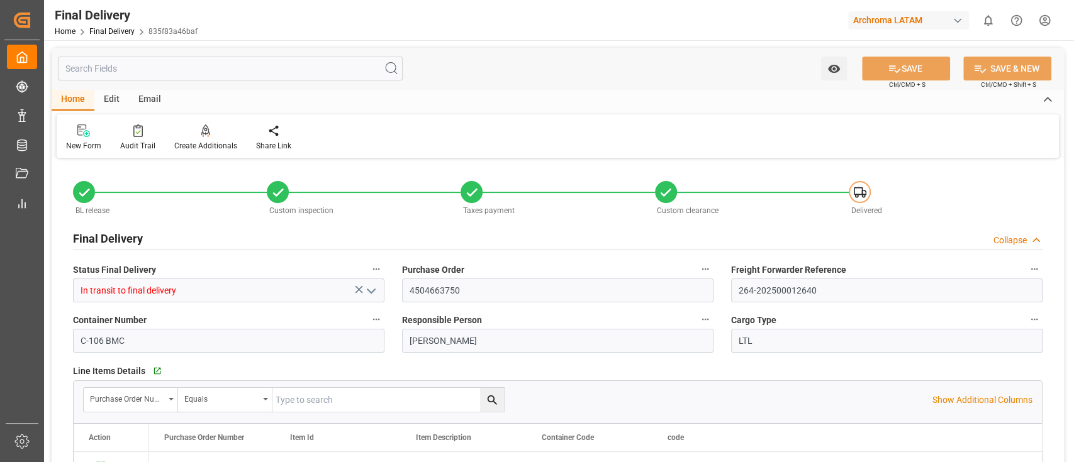
type input "-1"
type input "[DATE]"
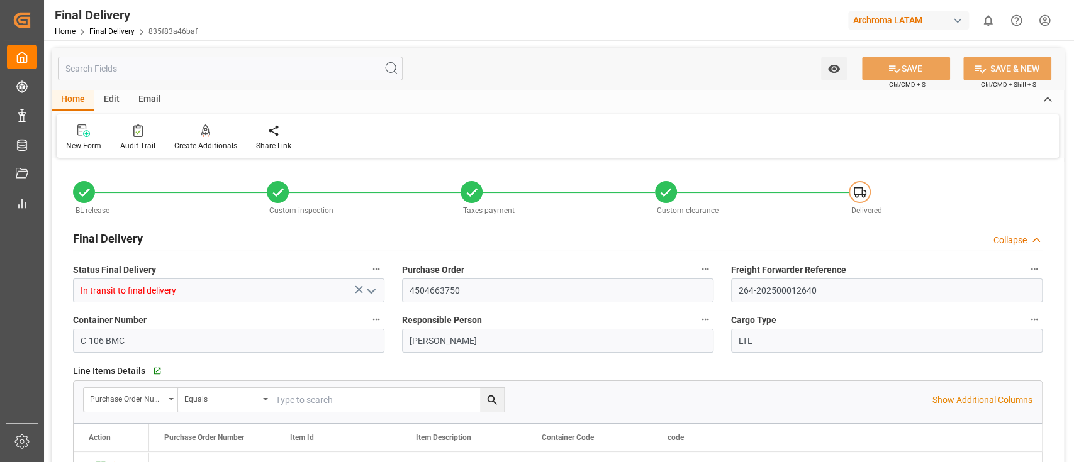
type input "[DATE]"
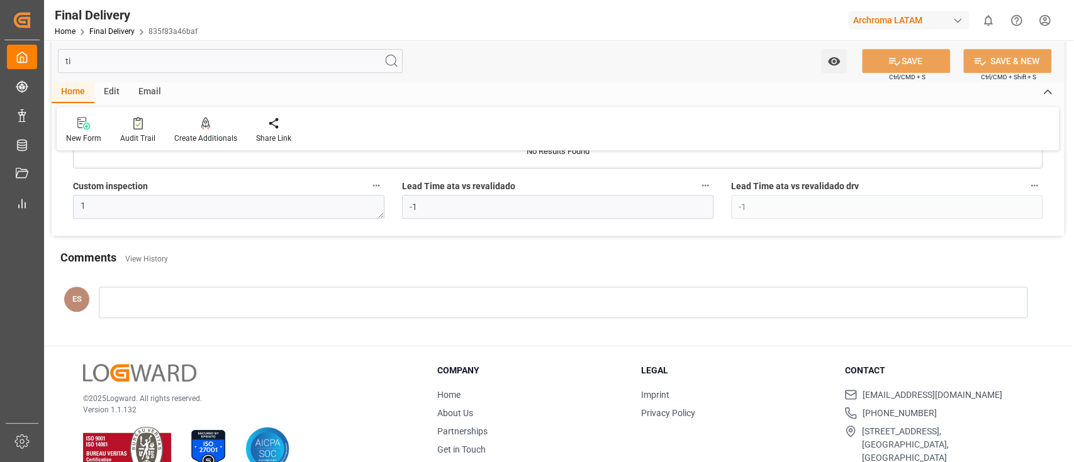
scroll to position [274, 0]
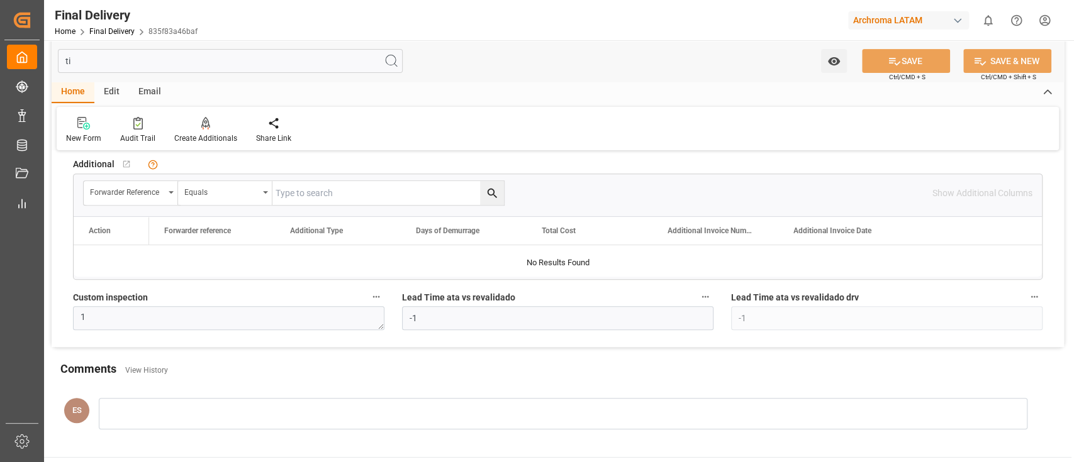
type input "t"
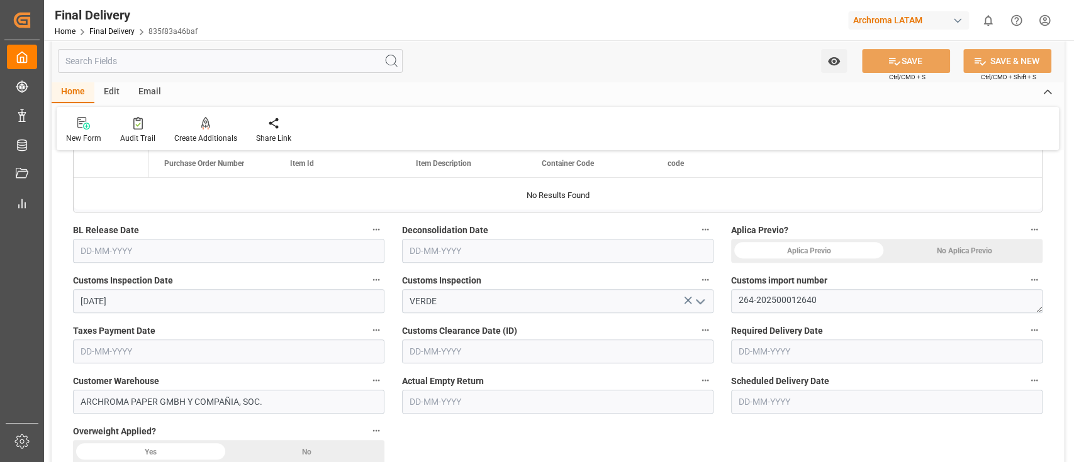
type input "In transit to final delivery"
type input "Direct Transport"
type input "[DATE]"
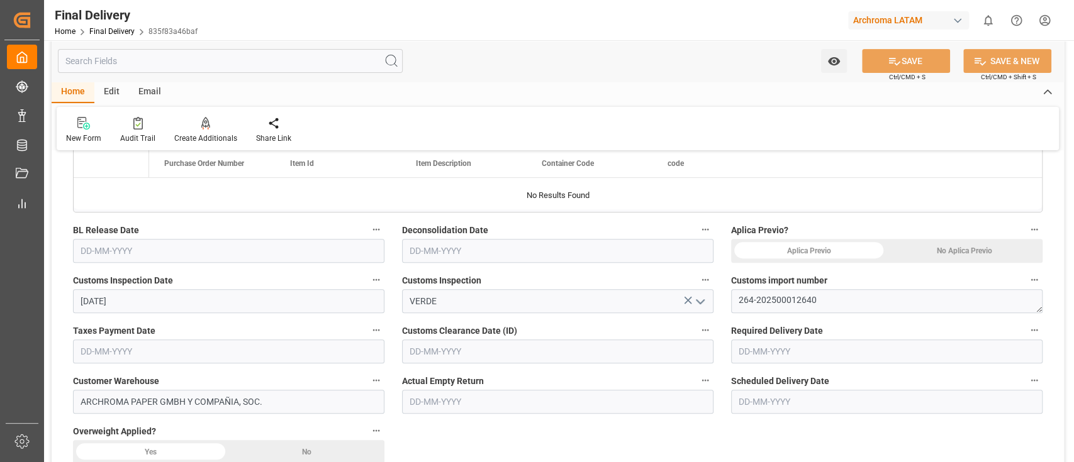
type input "[DATE]"
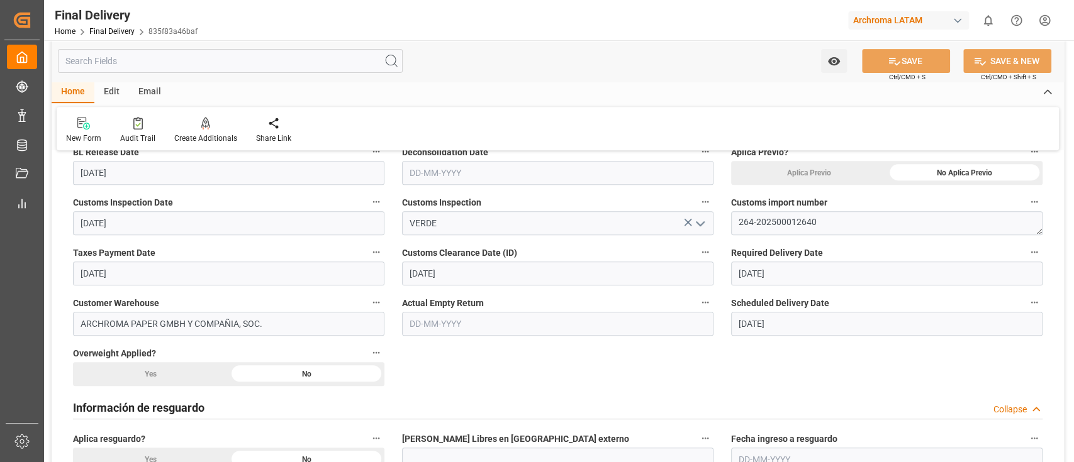
scroll to position [0, 0]
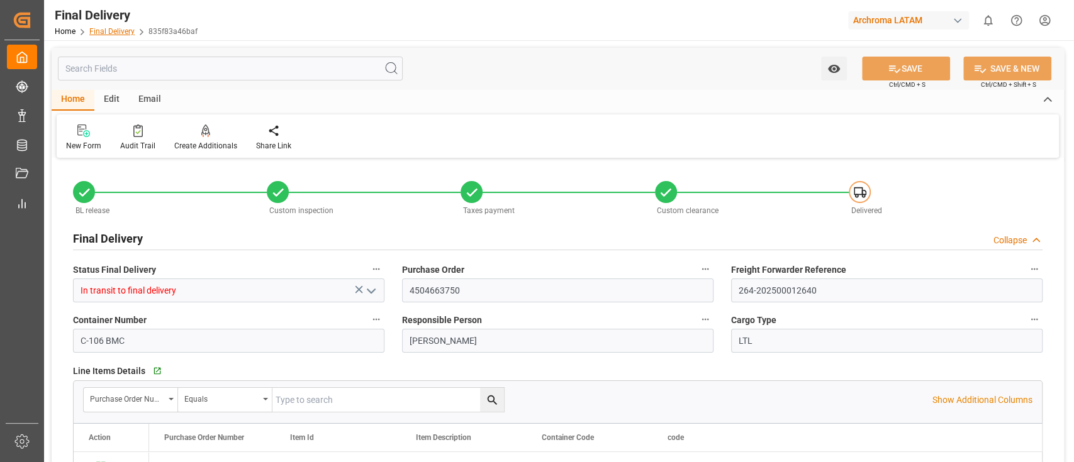
click at [111, 28] on link "Final Delivery" at bounding box center [111, 31] width 45 height 9
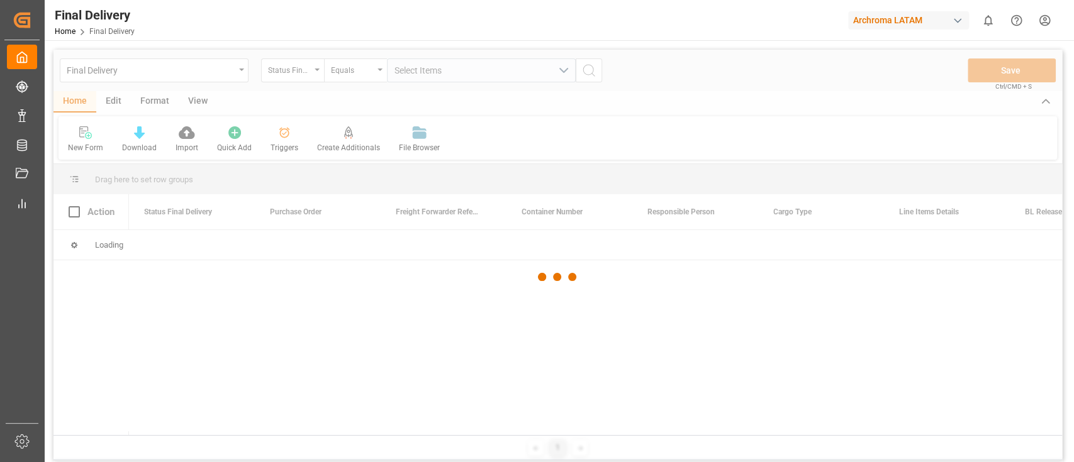
click at [237, 76] on div at bounding box center [557, 277] width 1009 height 455
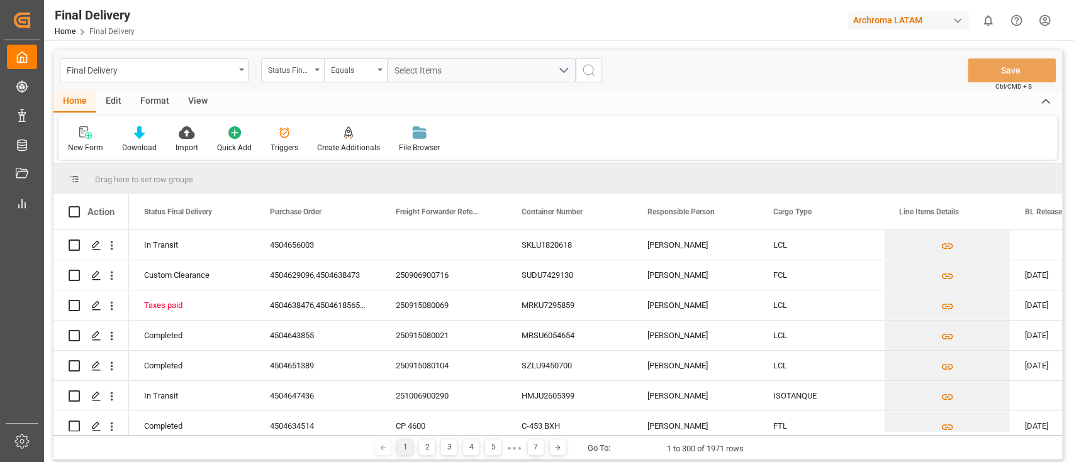
click at [237, 76] on div "Final Delivery" at bounding box center [154, 71] width 189 height 24
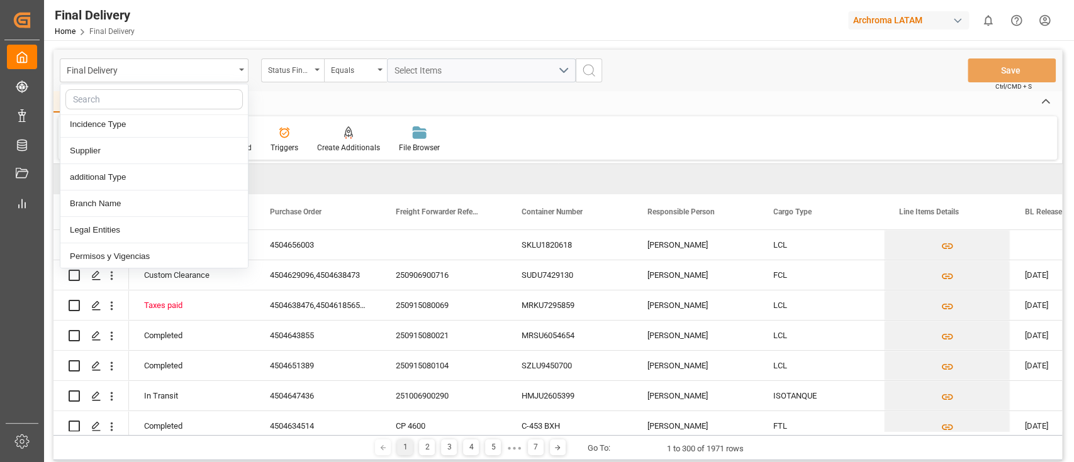
scroll to position [216, 0]
click at [126, 129] on div "Incidence Type" at bounding box center [154, 124] width 188 height 26
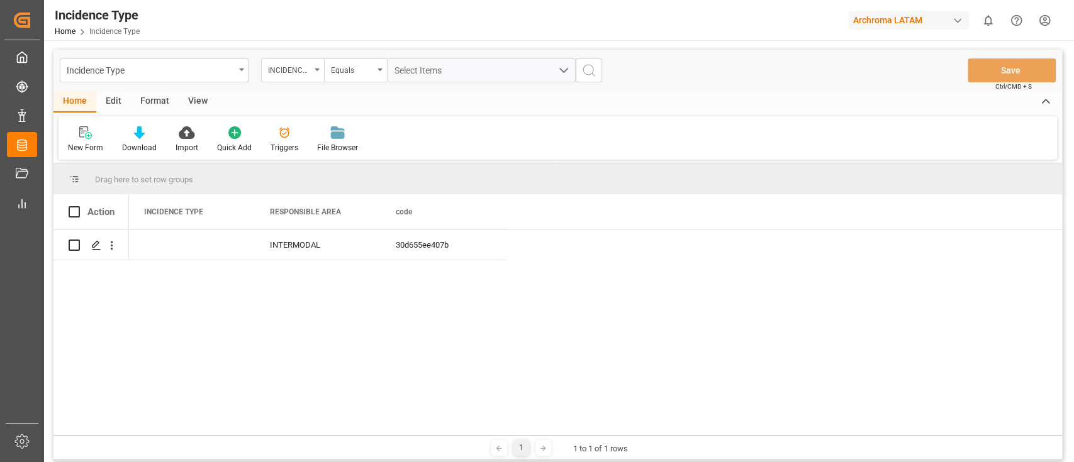
click at [119, 101] on div "Edit" at bounding box center [113, 101] width 35 height 21
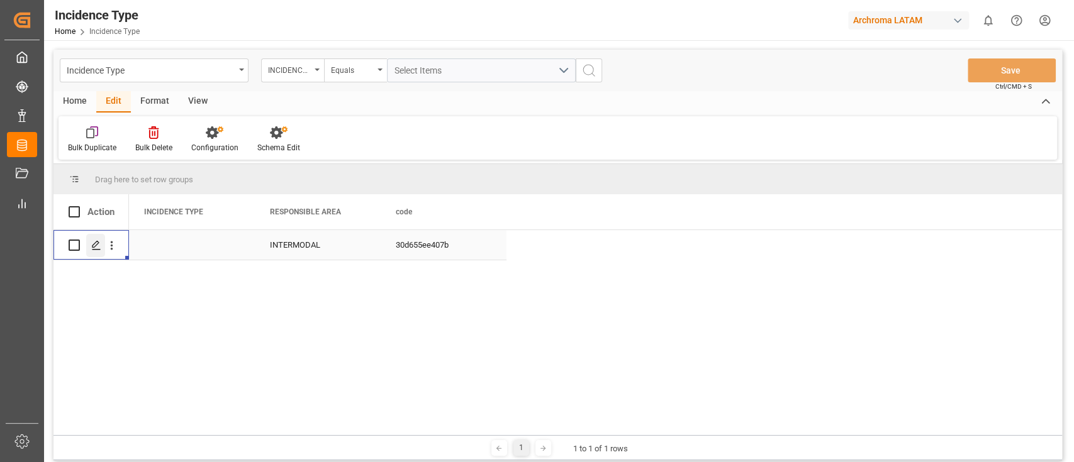
click at [97, 247] on icon "Press SPACE to select this row." at bounding box center [96, 245] width 10 height 10
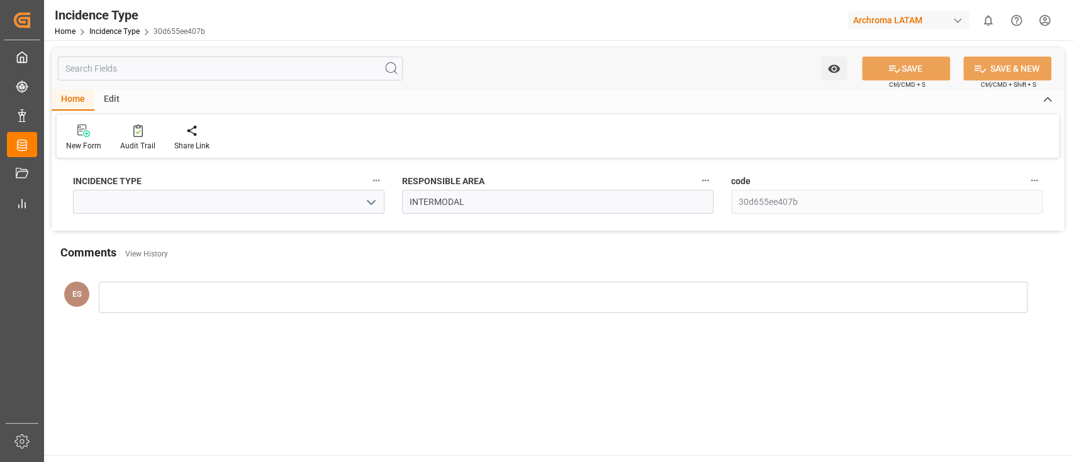
click at [366, 204] on icon "open menu" at bounding box center [371, 202] width 15 height 15
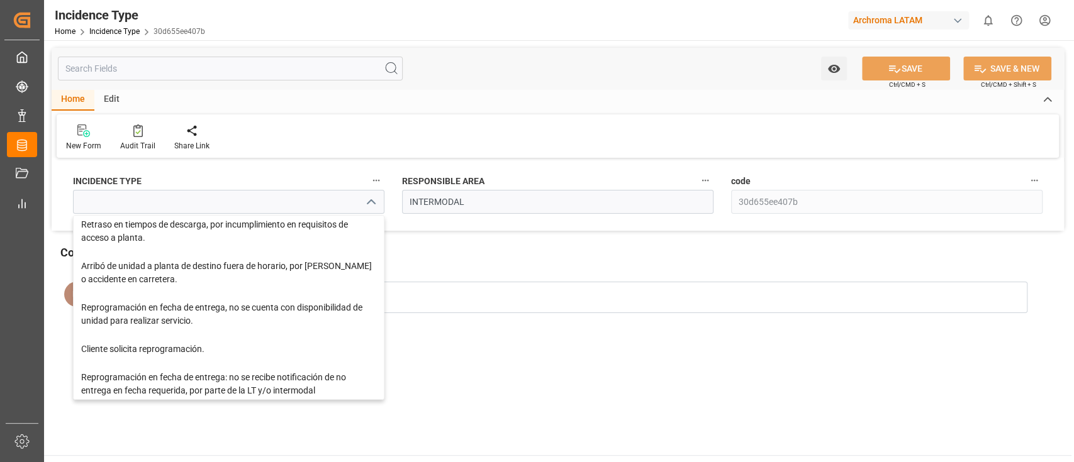
scroll to position [247, 0]
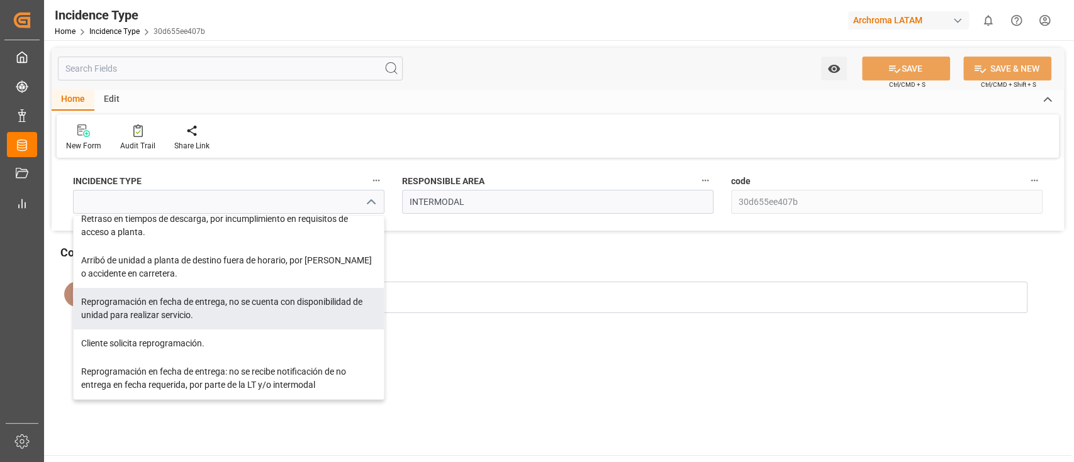
click at [489, 279] on div at bounding box center [556, 294] width 929 height 31
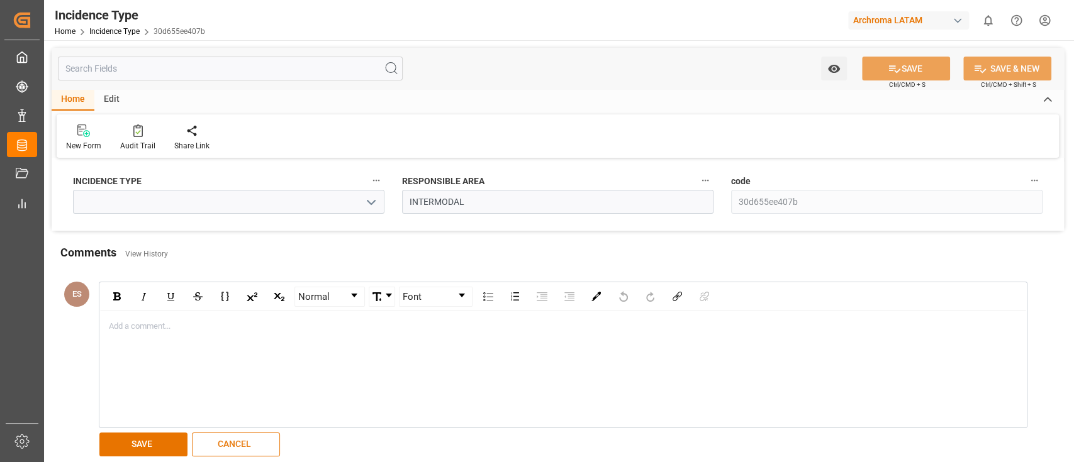
click at [261, 451] on button "CANCEL" at bounding box center [236, 445] width 88 height 24
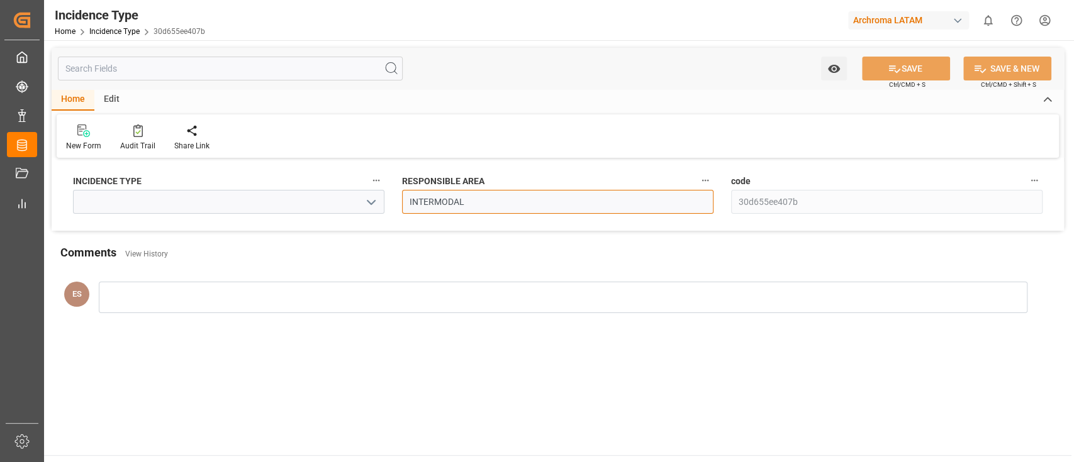
click at [542, 194] on input "INTERMODAL" at bounding box center [557, 202] width 311 height 24
click at [111, 101] on div "Edit" at bounding box center [111, 99] width 35 height 21
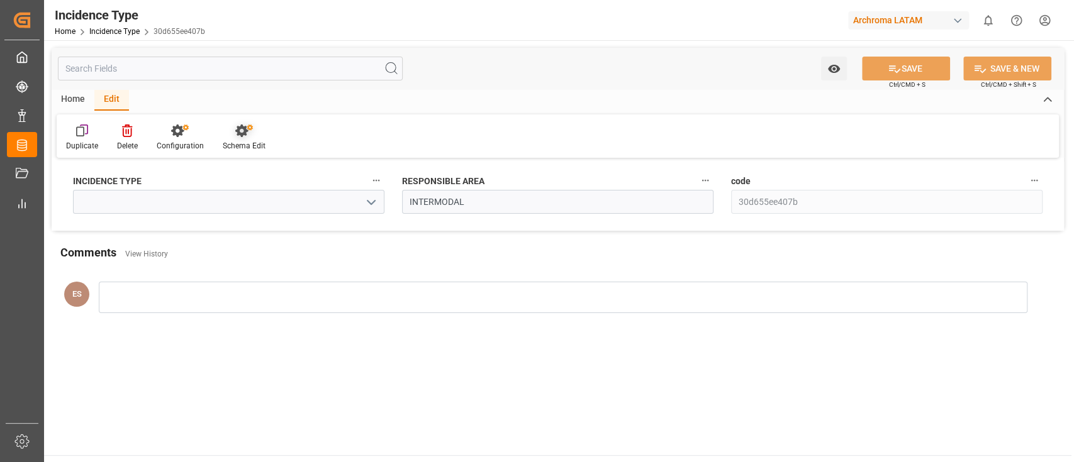
click at [239, 135] on icon at bounding box center [241, 131] width 13 height 13
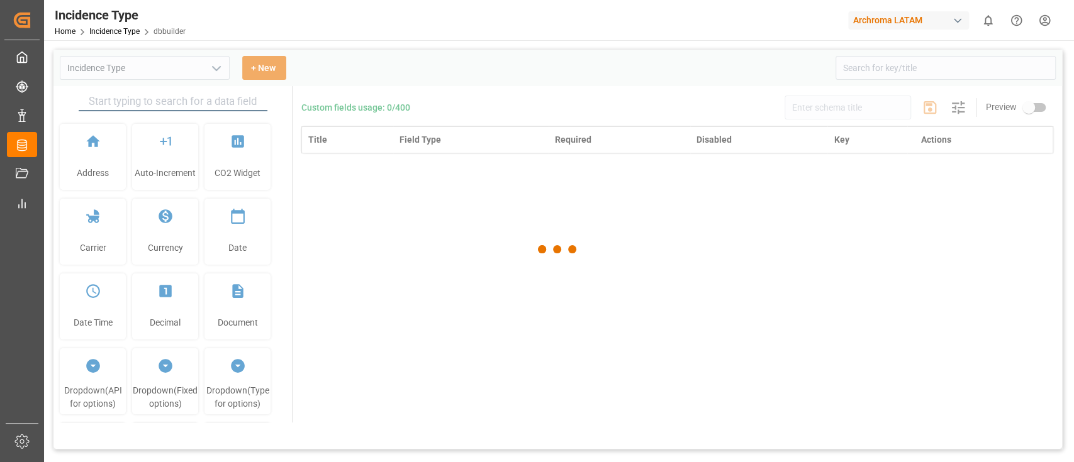
type input "Incidence Type"
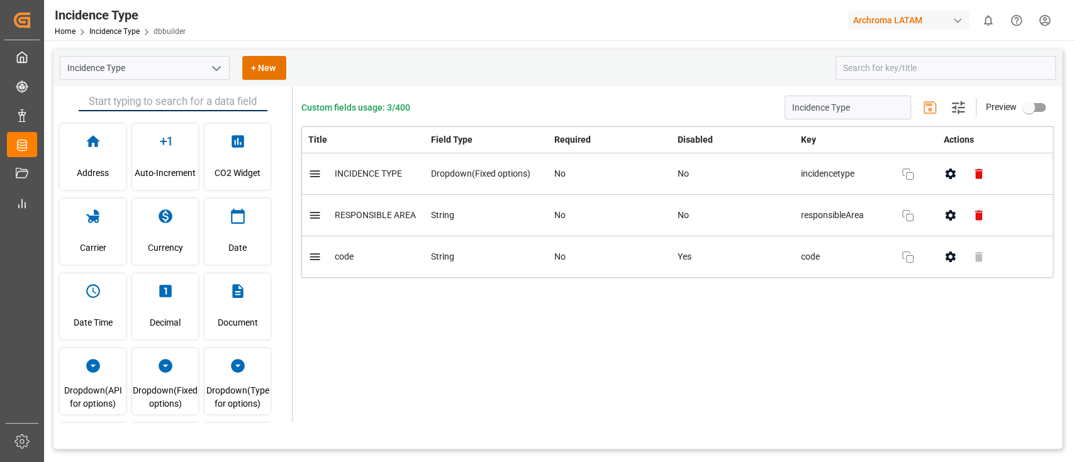
click at [742, 325] on div "Custom fields usage: 3/400 Incidence Type Settings Preview Title Field Type Req…" at bounding box center [678, 254] width 770 height 337
click at [578, 379] on div "Custom fields usage: 3/400 Incidence Type Settings Preview Title Field Type Req…" at bounding box center [678, 254] width 770 height 337
click at [907, 175] on icon "button" at bounding box center [907, 174] width 15 height 15
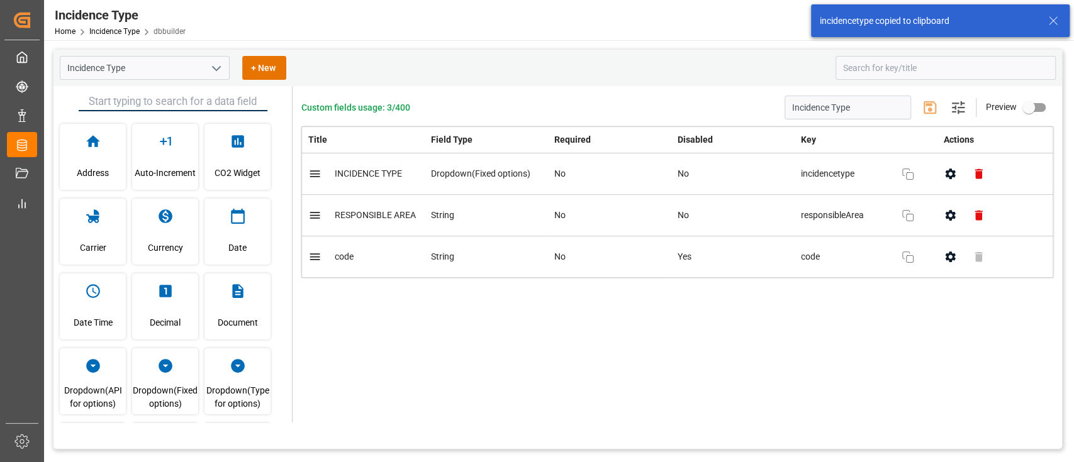
click at [978, 176] on icon "button" at bounding box center [979, 174] width 8 height 10
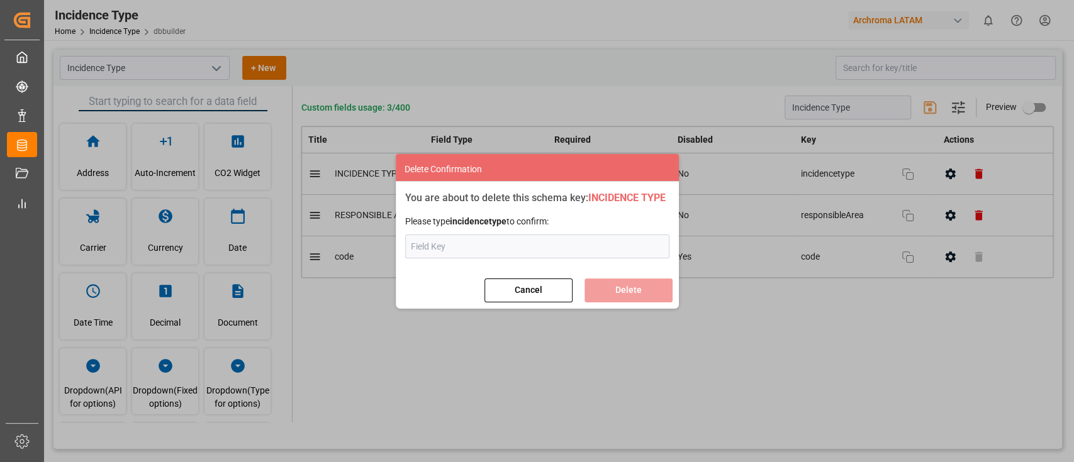
click at [570, 242] on input "text" at bounding box center [537, 247] width 264 height 24
click at [448, 249] on input "incide" at bounding box center [537, 247] width 264 height 24
click at [454, 242] on input "incidenceType" at bounding box center [537, 247] width 264 height 24
type input "incidencetype"
click at [630, 293] on button "Delete" at bounding box center [629, 291] width 88 height 24
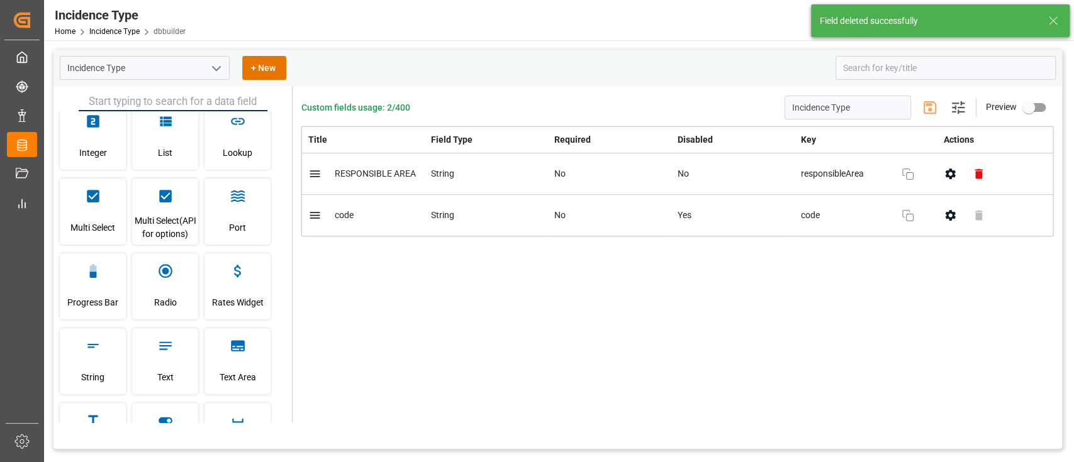
scroll to position [453, 0]
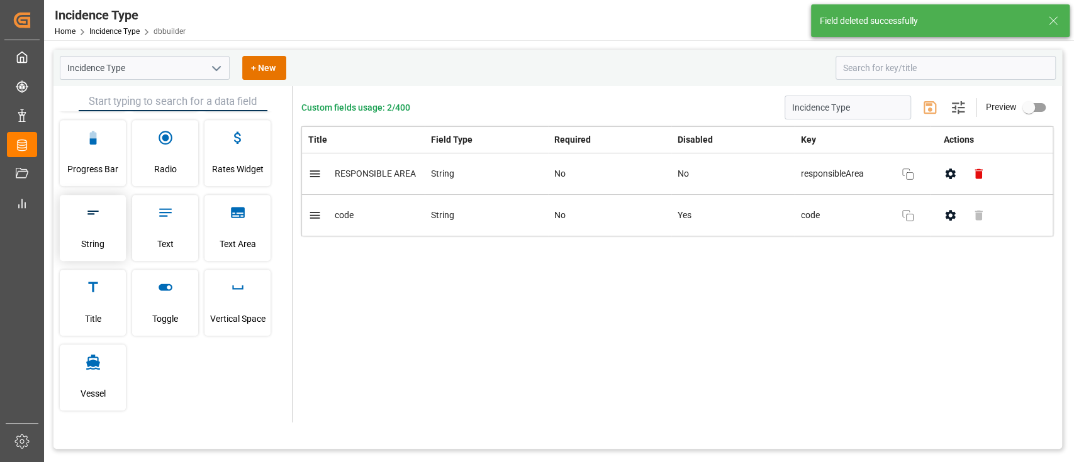
click at [109, 230] on div "String" at bounding box center [93, 228] width 66 height 66
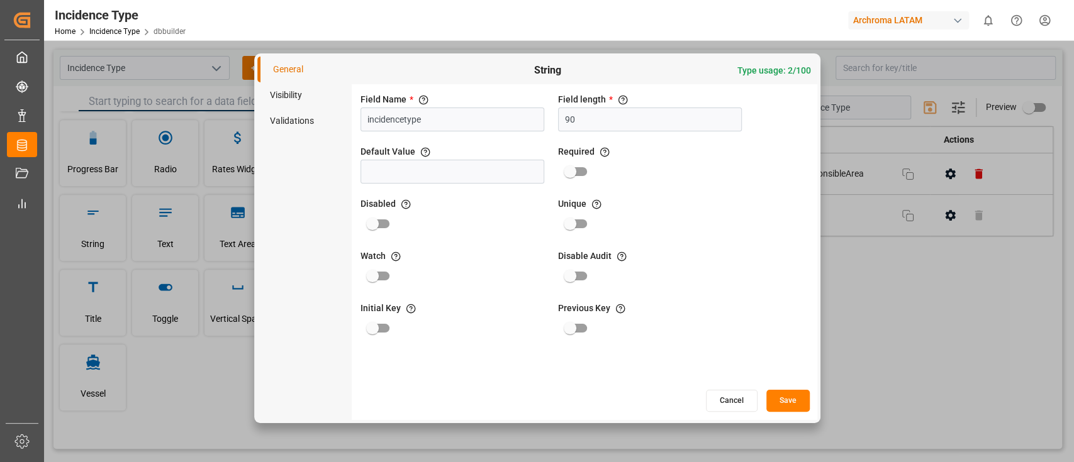
click at [404, 120] on input "incidencetype" at bounding box center [453, 120] width 184 height 24
click at [368, 118] on input "incidence Type" at bounding box center [453, 120] width 184 height 24
type input "Incidence Type"
click at [793, 401] on button "Save" at bounding box center [787, 401] width 43 height 22
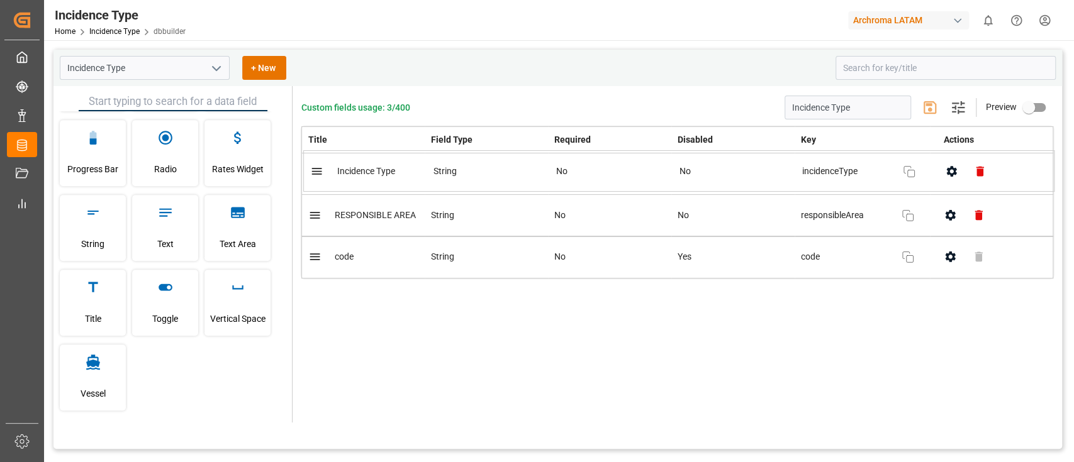
drag, startPoint x: 406, startPoint y: 259, endPoint x: 406, endPoint y: 167, distance: 91.2
click at [406, 167] on table "Title Field Type Required Disabled Key Actions RESPONSIBLE AREA String No No re…" at bounding box center [677, 202] width 752 height 152
click at [946, 219] on icon "button" at bounding box center [950, 215] width 13 height 13
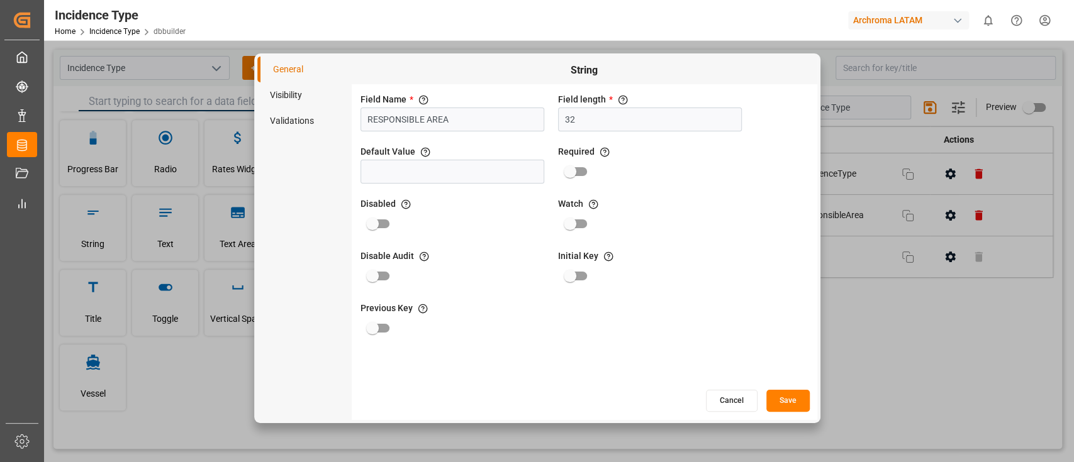
click at [442, 120] on input "RESPONSIBLE AREA" at bounding box center [453, 120] width 184 height 24
click at [422, 118] on input "RESPONSIBLE Area" at bounding box center [453, 120] width 184 height 24
type input "Responsible Area"
click at [789, 399] on button "Save" at bounding box center [787, 401] width 43 height 22
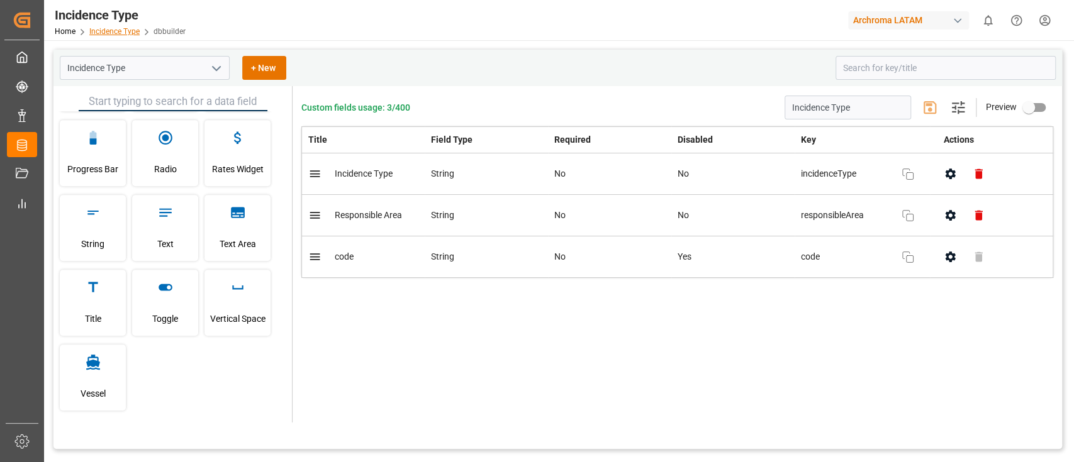
click at [135, 33] on link "Incidence Type" at bounding box center [114, 31] width 50 height 9
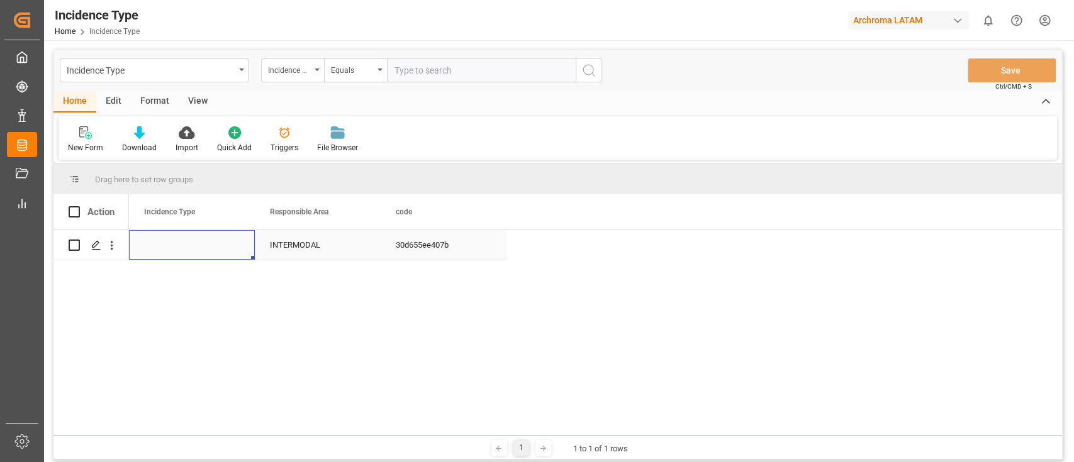
click at [200, 249] on div "Press SPACE to select this row." at bounding box center [192, 245] width 126 height 30
click at [200, 249] on input "Press SPACE to select this row." at bounding box center [192, 252] width 106 height 24
paste input "incidencetype"
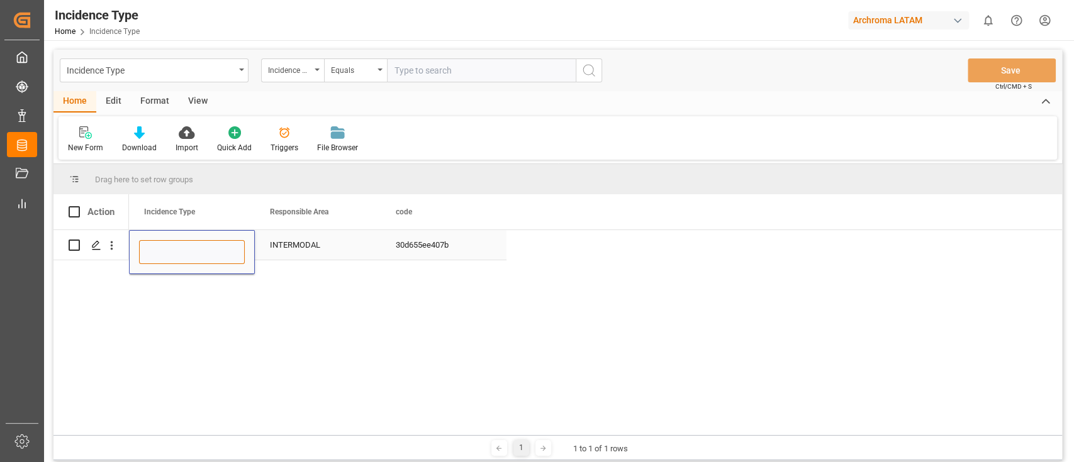
type input "incidencetype"
paste input "Reprogramación en fecha de entrega, unidad arriba a planta de destino de fuera …"
type input "Reprogramación en fecha de entrega, unidad arriba a planta de destino de fuera …"
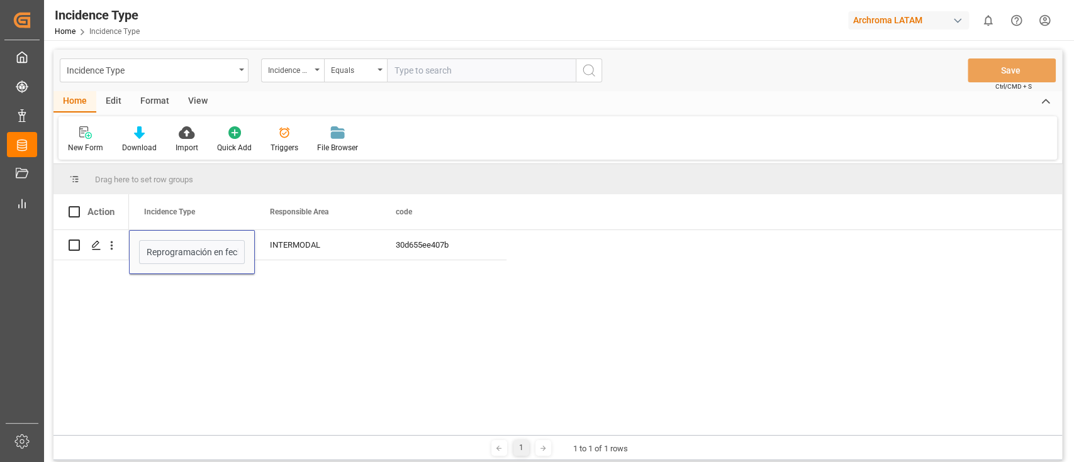
click at [271, 310] on div "Reprogramación en fecha de entrega, unidad arriba a planta de destino de fuera …" at bounding box center [595, 332] width 933 height 205
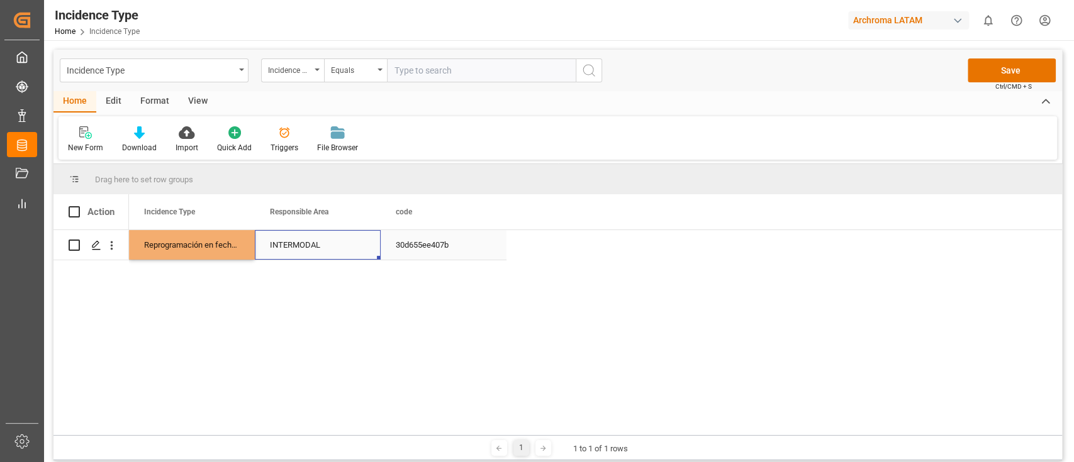
click at [330, 251] on div "INTERMODAL" at bounding box center [318, 245] width 126 height 30
click at [972, 74] on button "Save" at bounding box center [1012, 71] width 88 height 24
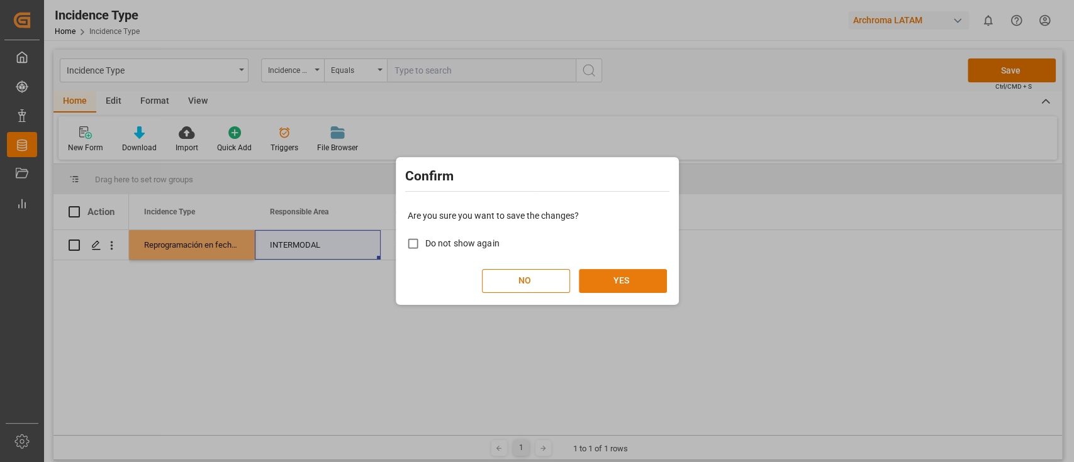
click at [645, 283] on button "YES" at bounding box center [623, 281] width 88 height 24
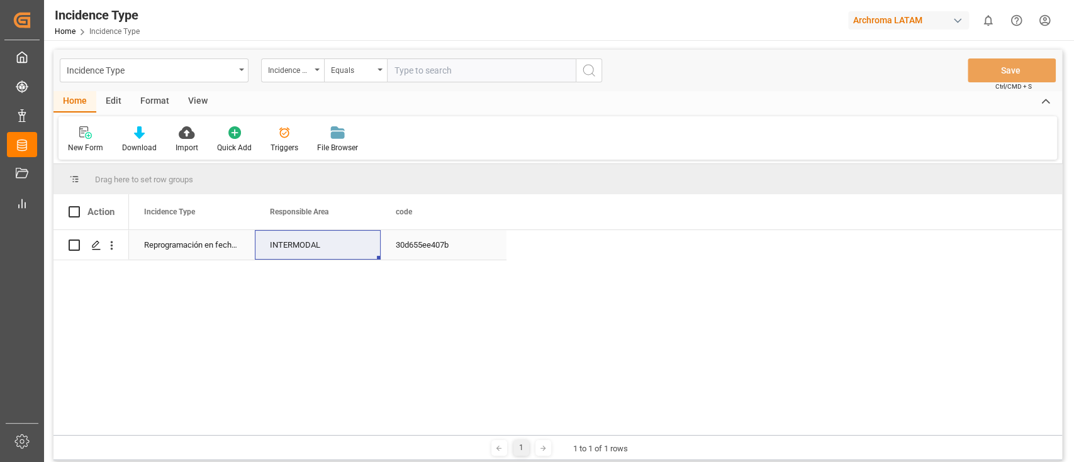
click at [341, 245] on div "INTERMODAL" at bounding box center [318, 245] width 126 height 30
click at [341, 245] on input "INTERMODAL" at bounding box center [318, 252] width 106 height 24
click at [506, 367] on div "Reprogramación en fecha de entrega, unidad arriba a planta de destino de fuera …" at bounding box center [595, 332] width 933 height 205
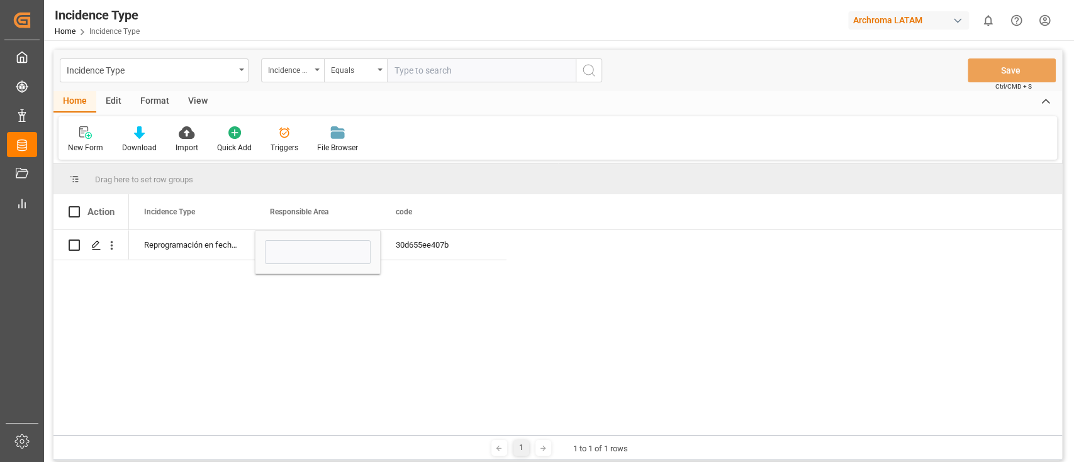
click at [274, 322] on div "Reprogramación en fecha de entrega, unidad arriba a planta de destino de fuera …" at bounding box center [595, 332] width 933 height 205
click at [94, 143] on div "New Form" at bounding box center [85, 147] width 35 height 11
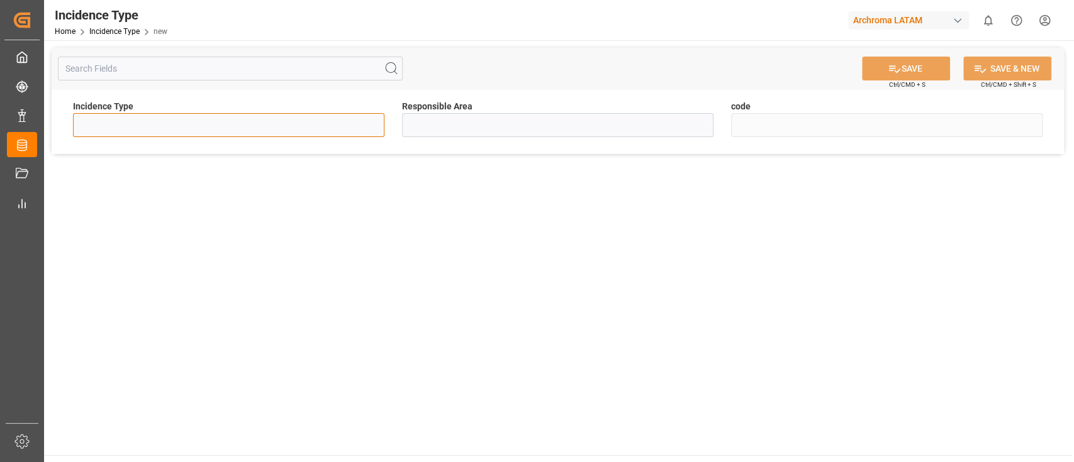
click at [310, 123] on input at bounding box center [228, 125] width 311 height 24
paste input "Reprogramación en fecha de entrega, unidad detenida por bloqueo de terceros en …"
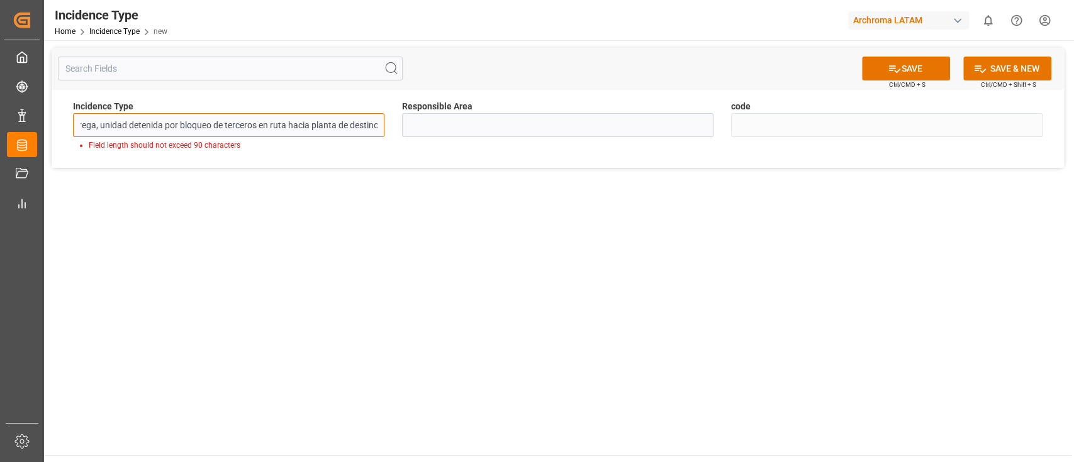
scroll to position [0, 133]
type input "Reprogramación en fecha de entrega, unidad detenida por bloqueo de terceros en …"
click at [126, 32] on link "Incidence Type" at bounding box center [114, 31] width 50 height 9
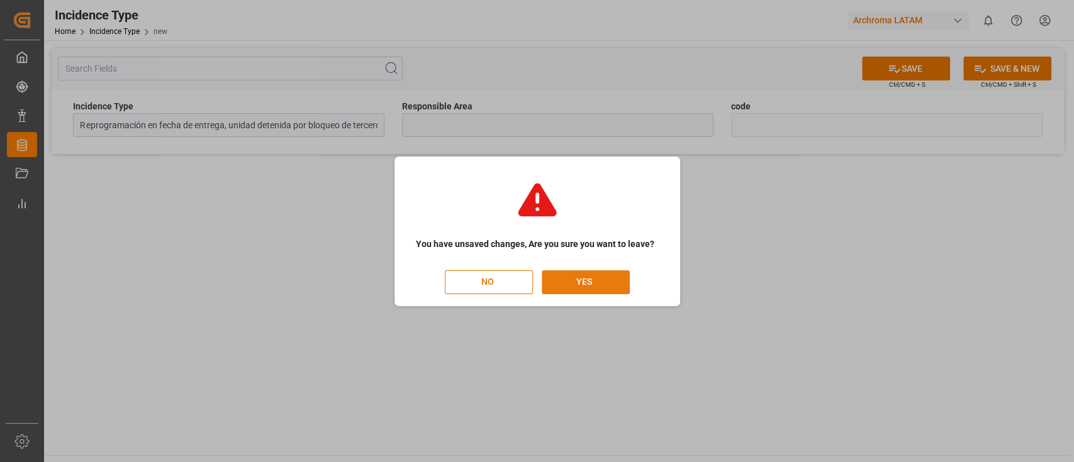
click at [583, 279] on button "YES" at bounding box center [586, 283] width 88 height 24
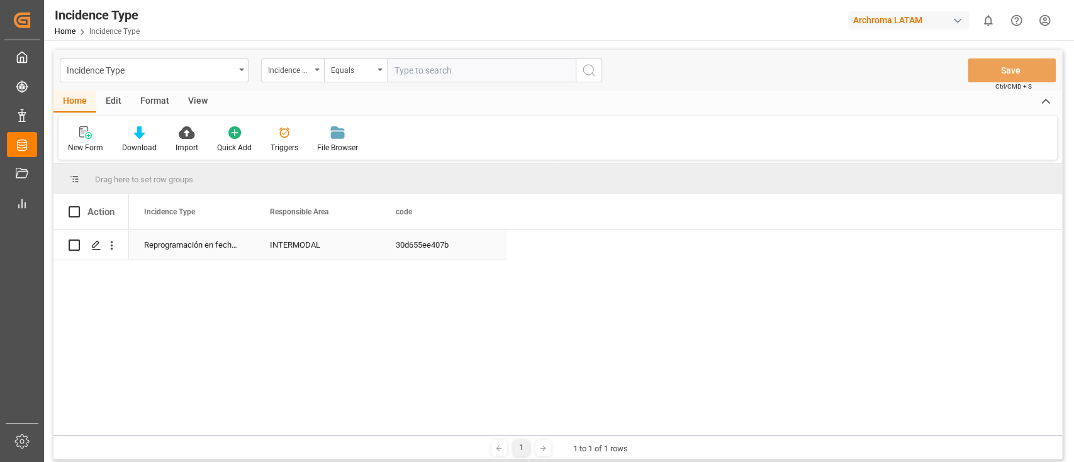
click at [216, 243] on div "Reprogramación en fecha de entrega, unidad arriba a planta de destino de fuera …" at bounding box center [192, 245] width 126 height 30
click at [110, 107] on div "Edit" at bounding box center [113, 101] width 35 height 21
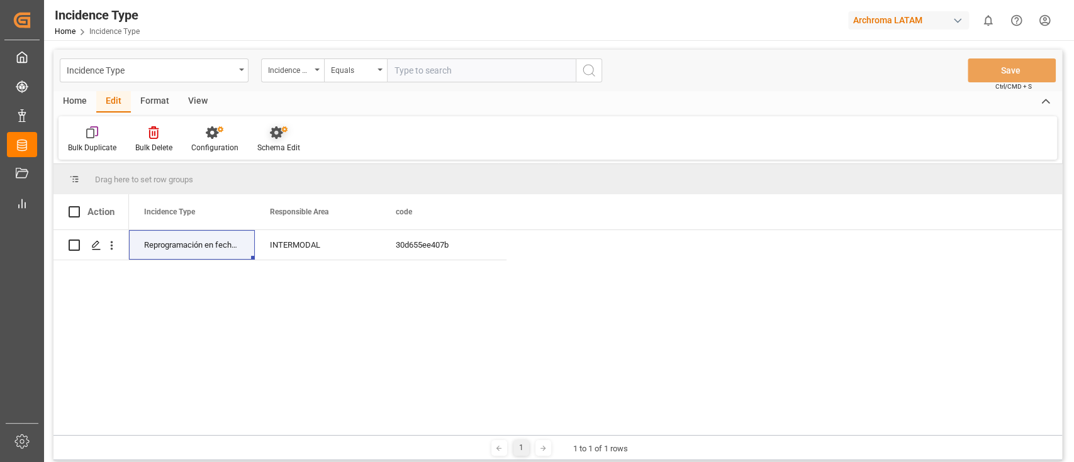
click at [283, 148] on div "Schema Edit" at bounding box center [278, 147] width 43 height 11
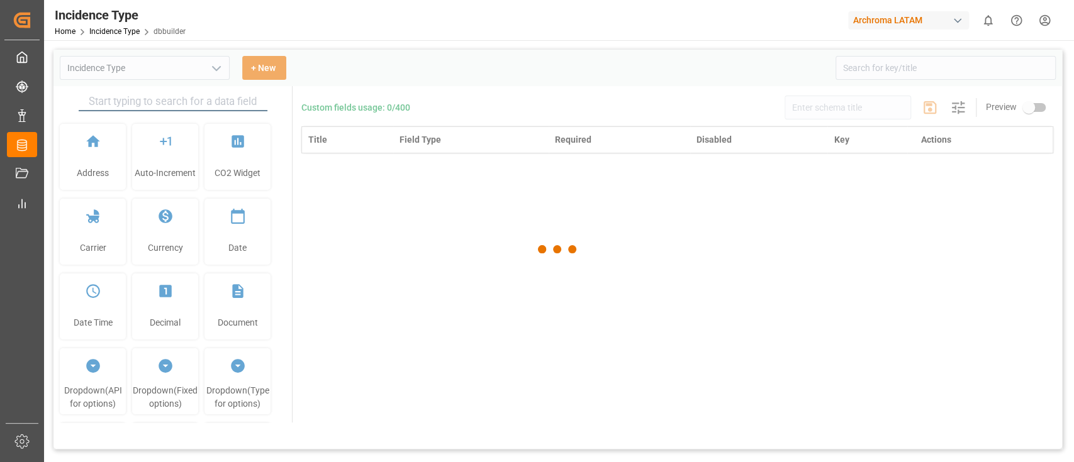
type input "Incidence Type"
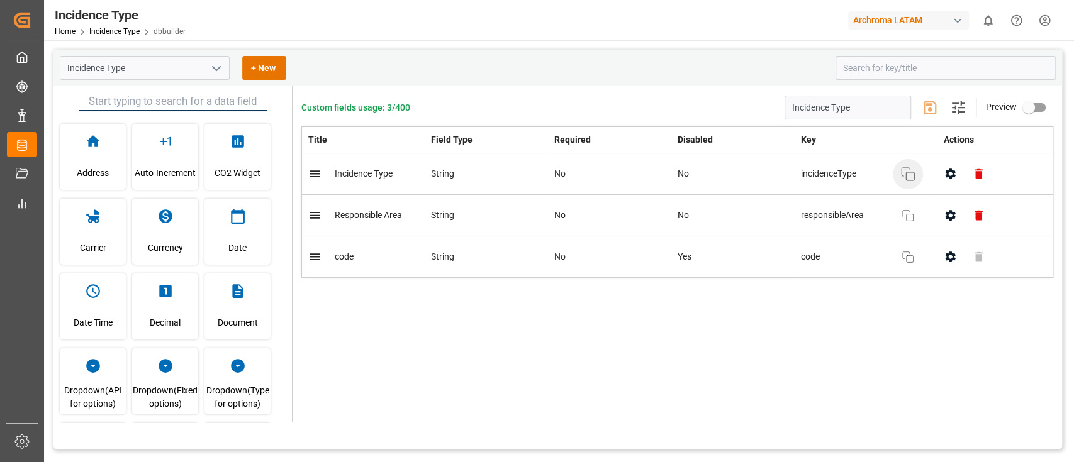
click at [902, 184] on button "Copy" at bounding box center [908, 174] width 30 height 30
click at [980, 181] on button "button" at bounding box center [979, 174] width 28 height 28
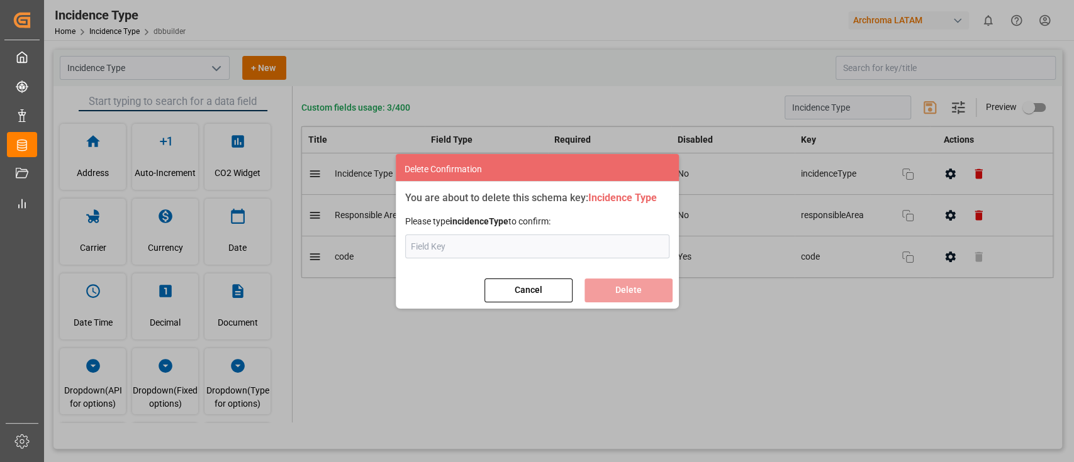
click at [615, 245] on input "text" at bounding box center [537, 247] width 264 height 24
type input "incidenceType"
click at [615, 287] on button "Delete" at bounding box center [629, 291] width 88 height 24
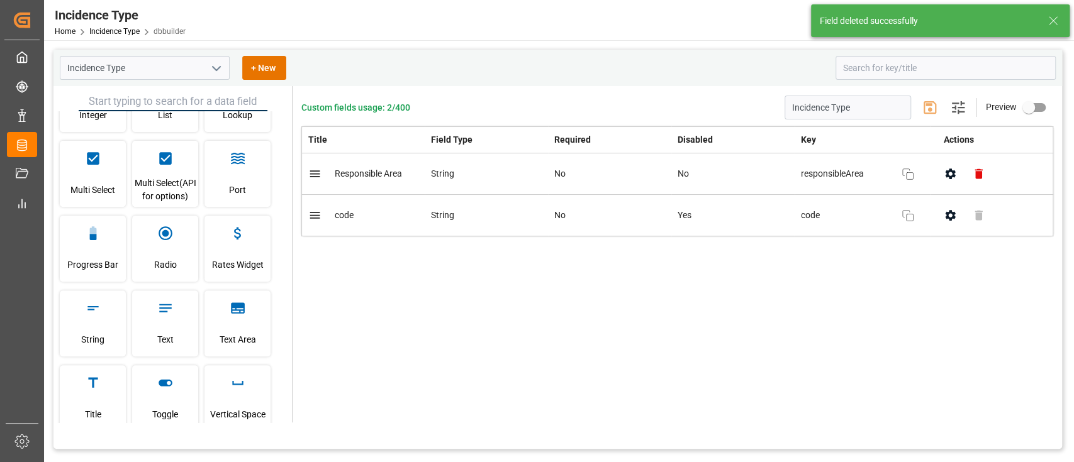
scroll to position [357, 0]
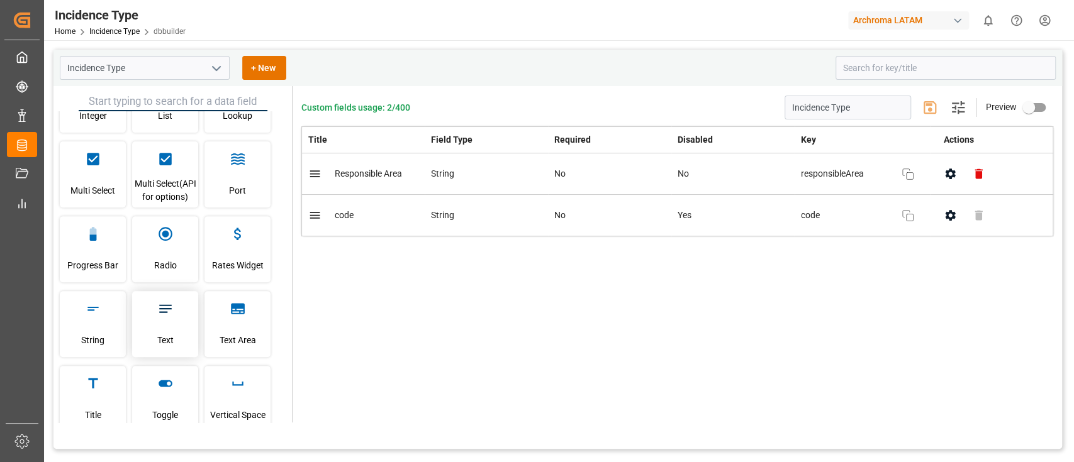
click at [174, 324] on div "Text" at bounding box center [165, 324] width 66 height 66
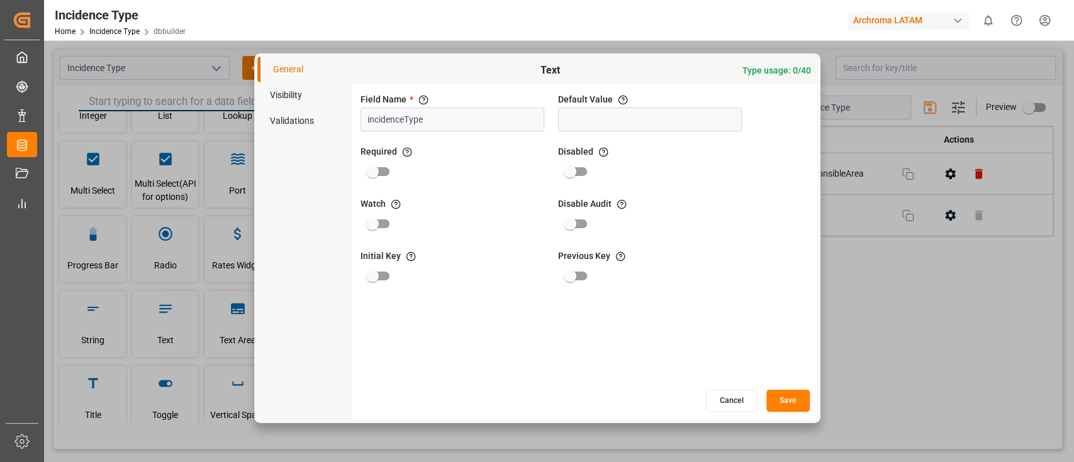
click at [405, 121] on input "incidenceType" at bounding box center [453, 120] width 184 height 24
click at [371, 121] on input "incidence Type" at bounding box center [453, 120] width 184 height 24
type input "Incidence Type"
click at [784, 398] on button "Save" at bounding box center [787, 401] width 43 height 22
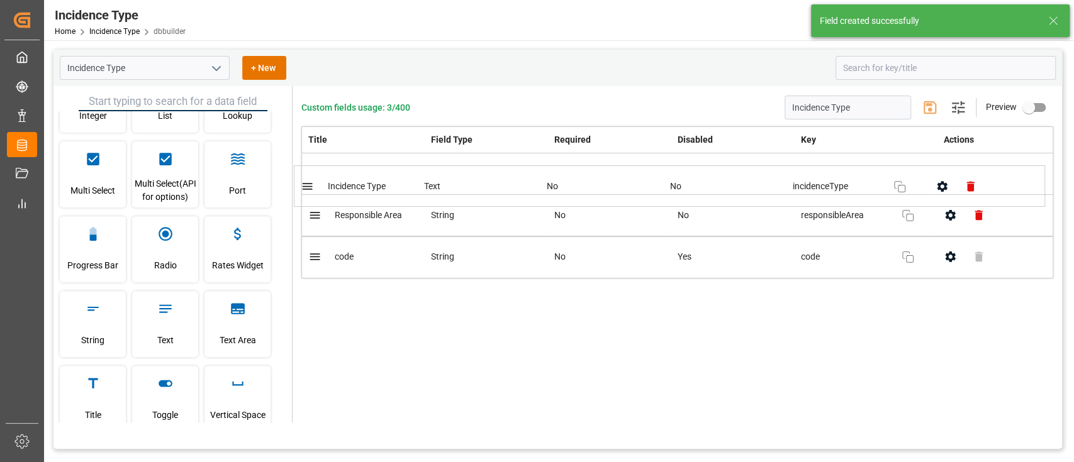
drag, startPoint x: 724, startPoint y: 267, endPoint x: 712, endPoint y: 176, distance: 92.0
click at [712, 176] on table "Title Field Type Required Disabled Key Actions Responsible Area String No No re…" at bounding box center [677, 202] width 752 height 152
